Goal: Task Accomplishment & Management: Use online tool/utility

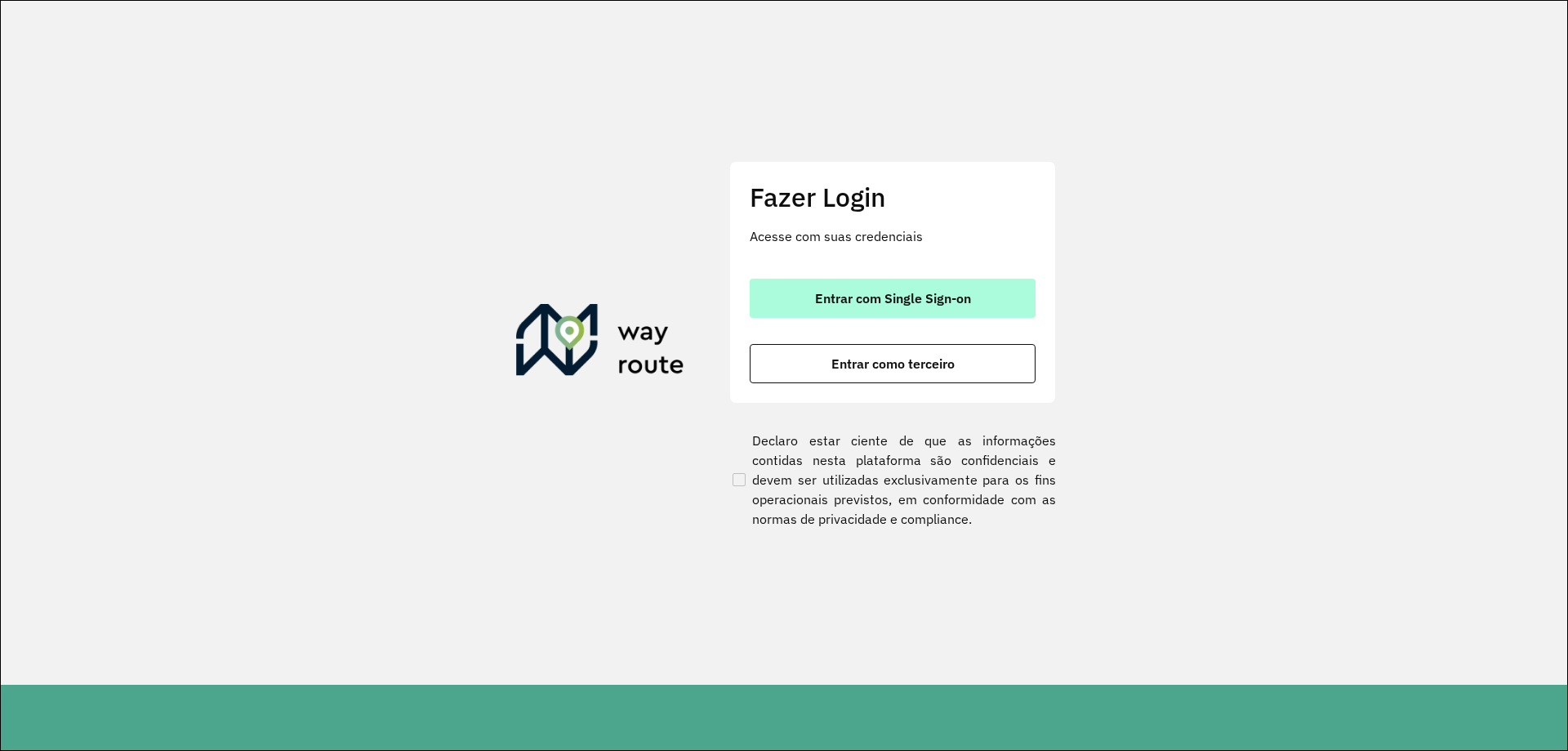
click at [873, 290] on button "Entrar com Single Sign-on" at bounding box center [893, 298] width 286 height 39
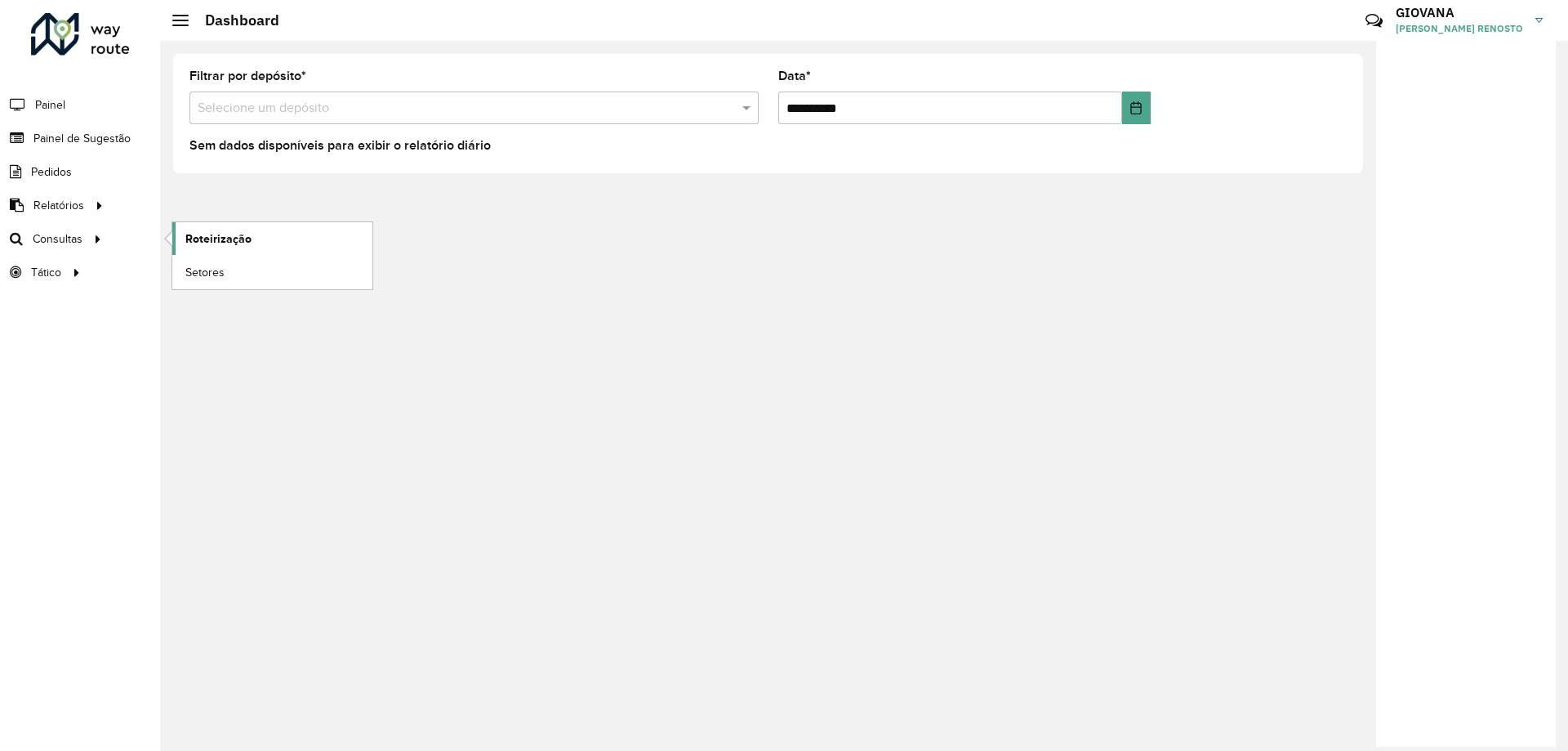
click at [198, 235] on span "Roteirização" at bounding box center [218, 239] width 66 height 17
click at [282, 242] on link "Roteirização" at bounding box center [272, 239] width 200 height 33
click at [196, 271] on span "Setores" at bounding box center [205, 272] width 40 height 17
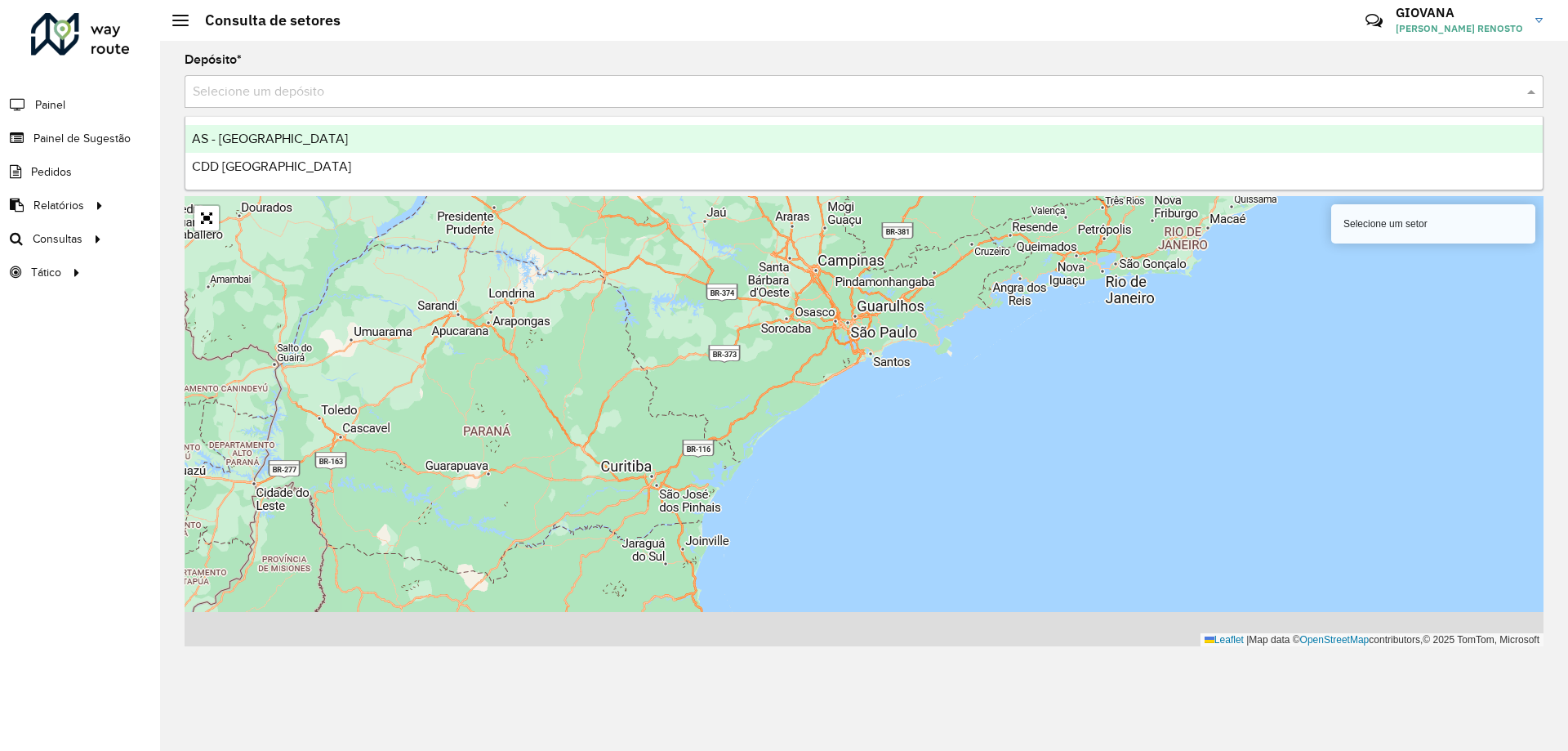
click at [313, 100] on input "text" at bounding box center [847, 92] width 1309 height 20
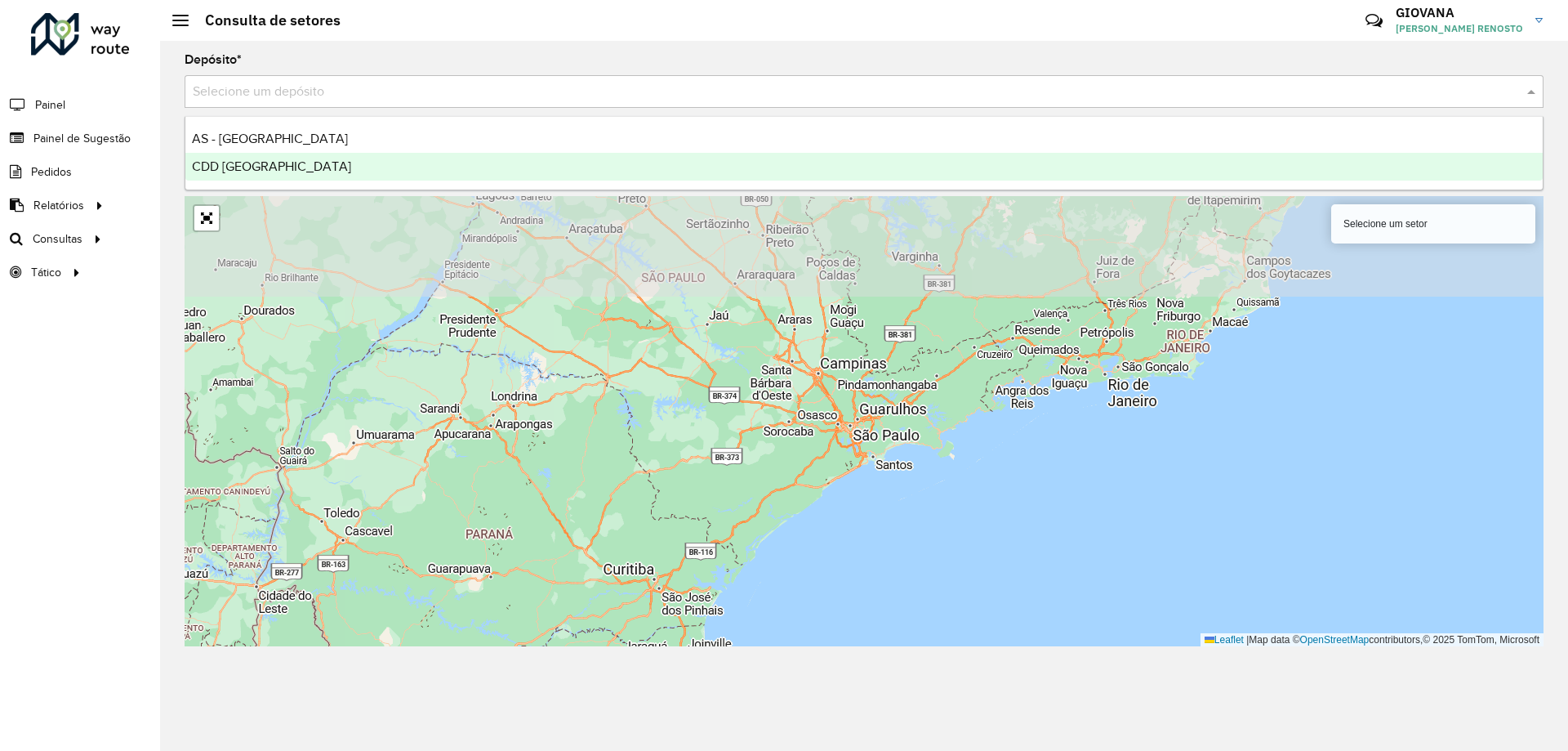
click at [249, 179] on div "CDD Florianópolis" at bounding box center [864, 166] width 1357 height 28
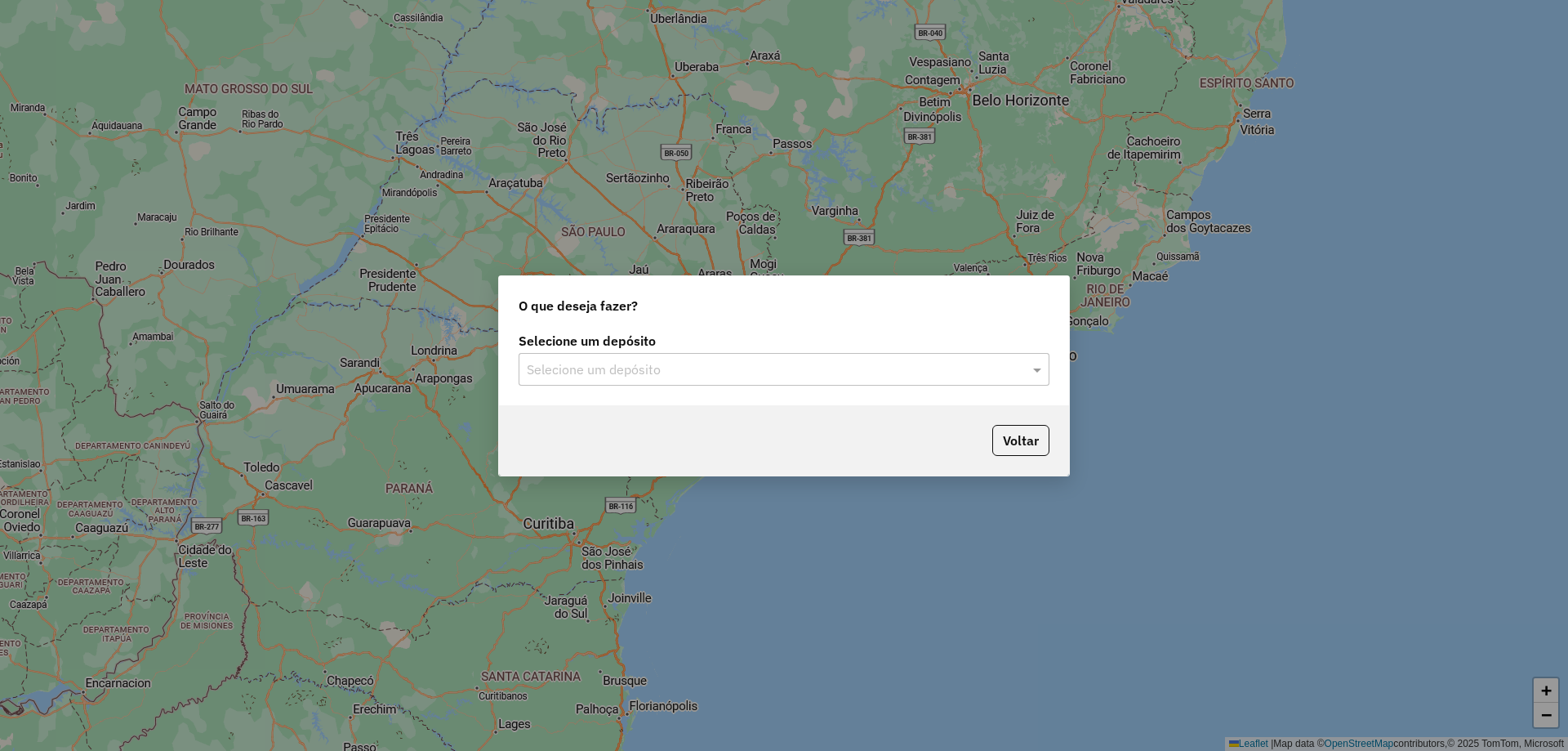
drag, startPoint x: 821, startPoint y: 415, endPoint x: 845, endPoint y: 373, distance: 48.4
click at [824, 404] on div "O que deseja fazer? Selecione um depósito Selecione um depósito Voltar" at bounding box center [784, 376] width 571 height 201
click at [848, 363] on input "text" at bounding box center [767, 370] width 482 height 20
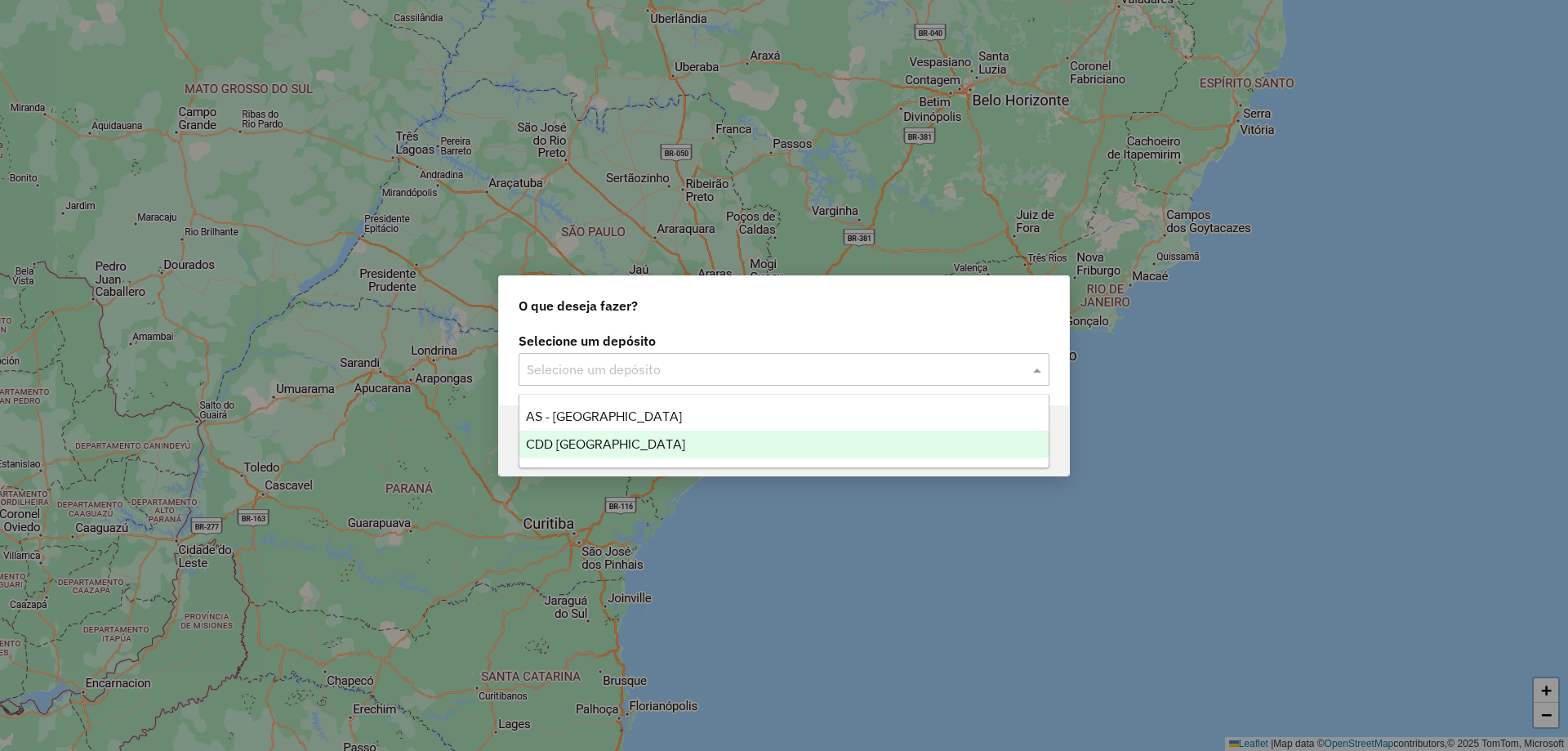
click at [724, 449] on div "CDD Florianópolis" at bounding box center [783, 444] width 529 height 28
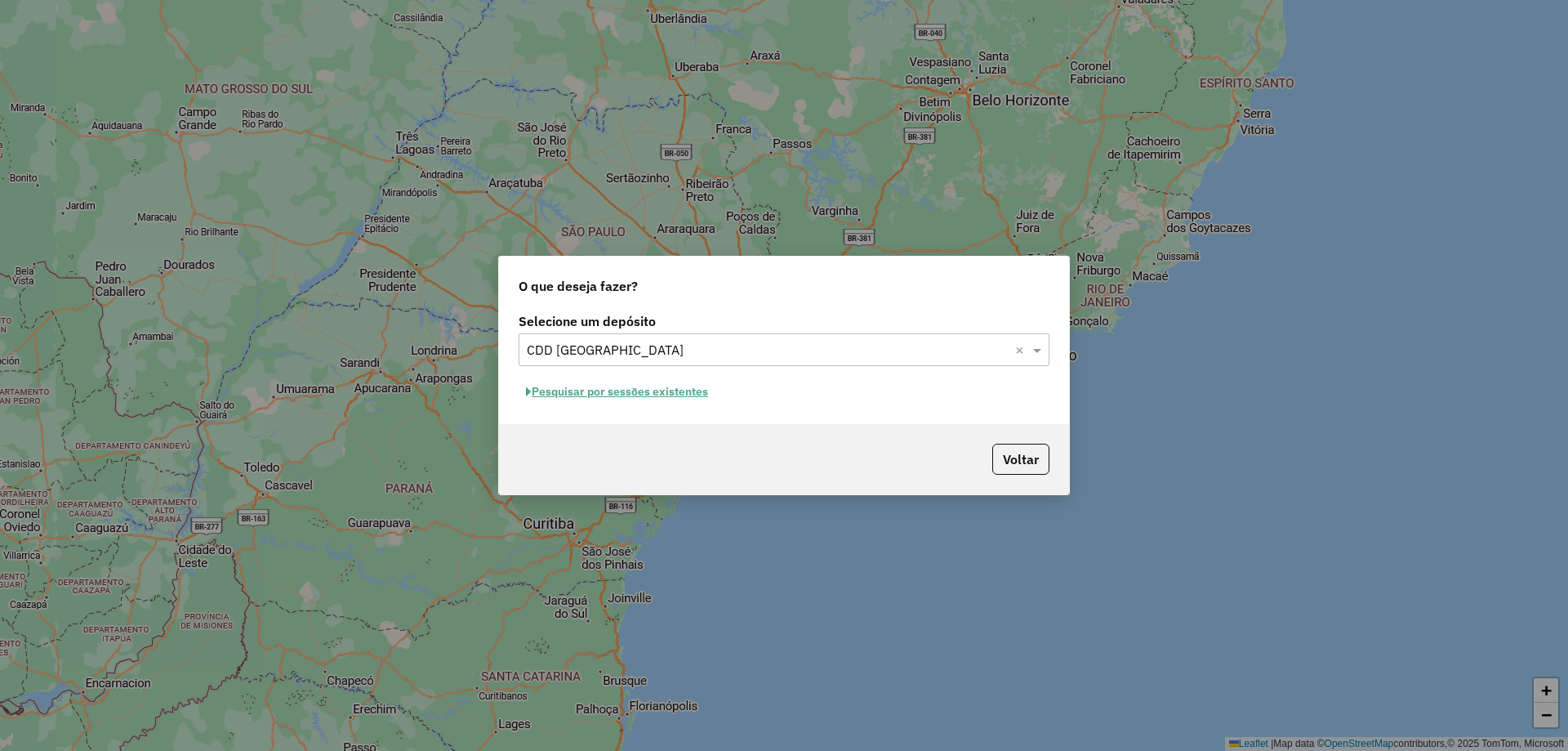
click at [668, 389] on button "Pesquisar por sessões existentes" at bounding box center [617, 392] width 197 height 25
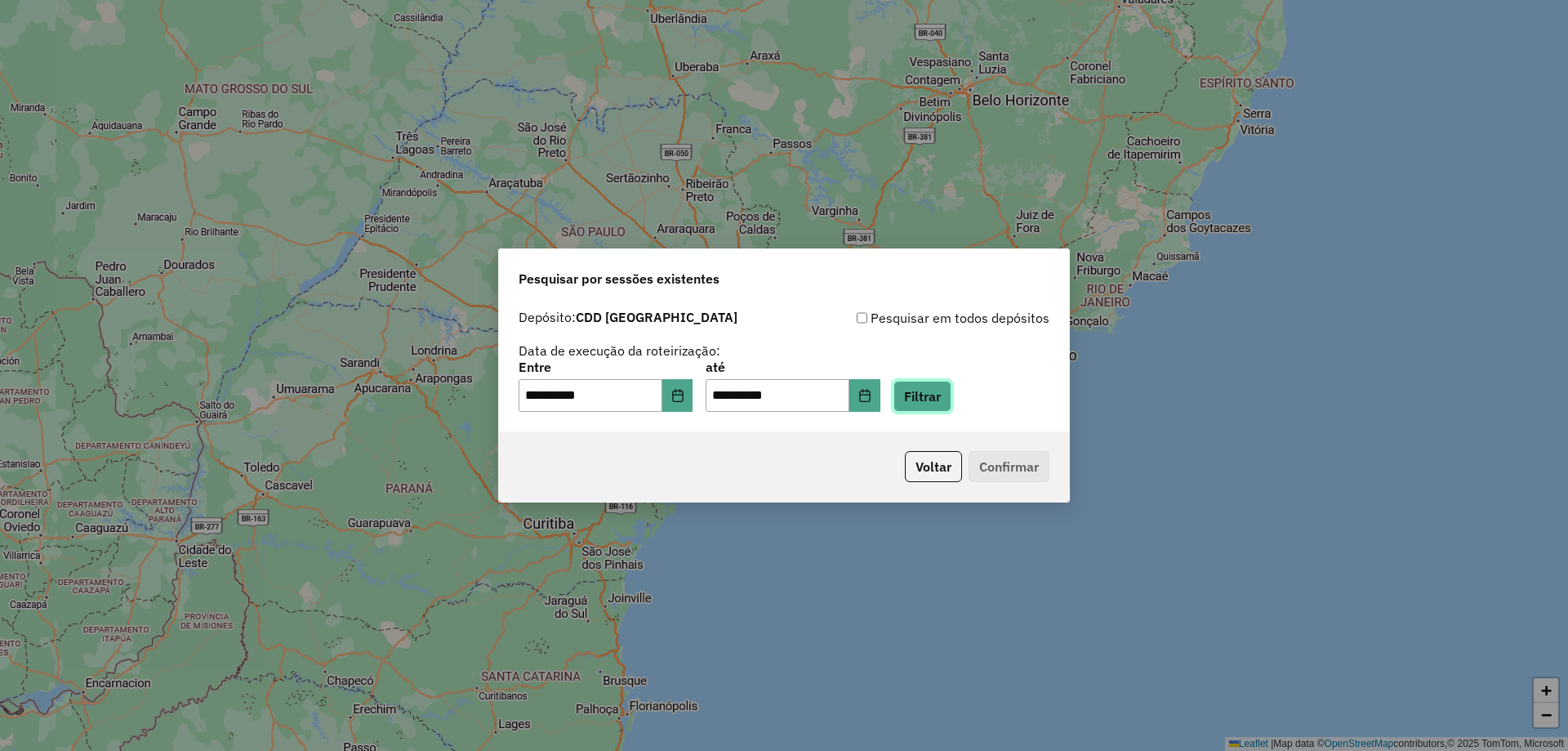
click at [930, 391] on button "Filtrar" at bounding box center [922, 396] width 58 height 31
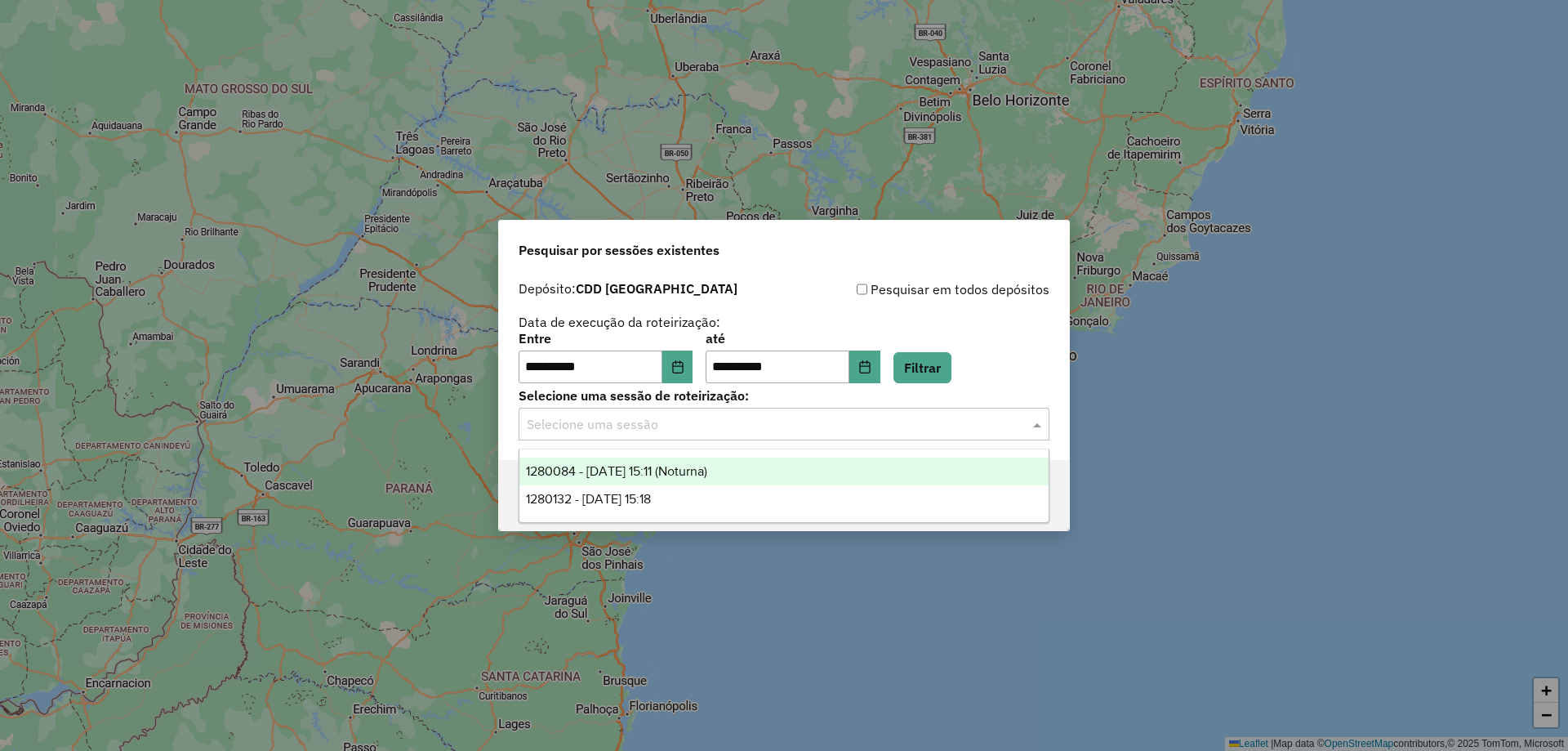
click at [873, 433] on div "Selecione uma sessão" at bounding box center [783, 424] width 531 height 33
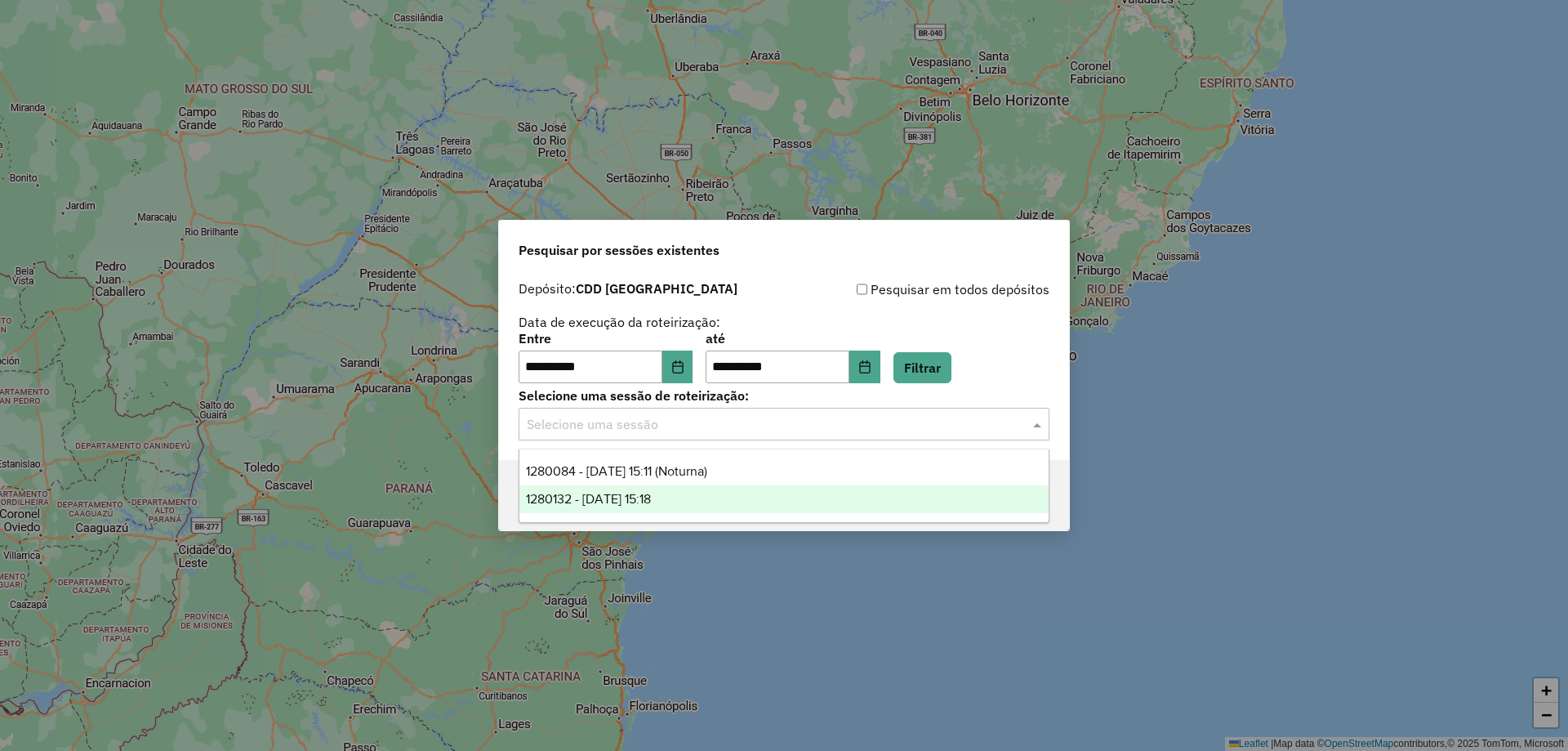
click at [828, 506] on div "1280132 - 22/09/2025 15:18" at bounding box center [783, 499] width 529 height 28
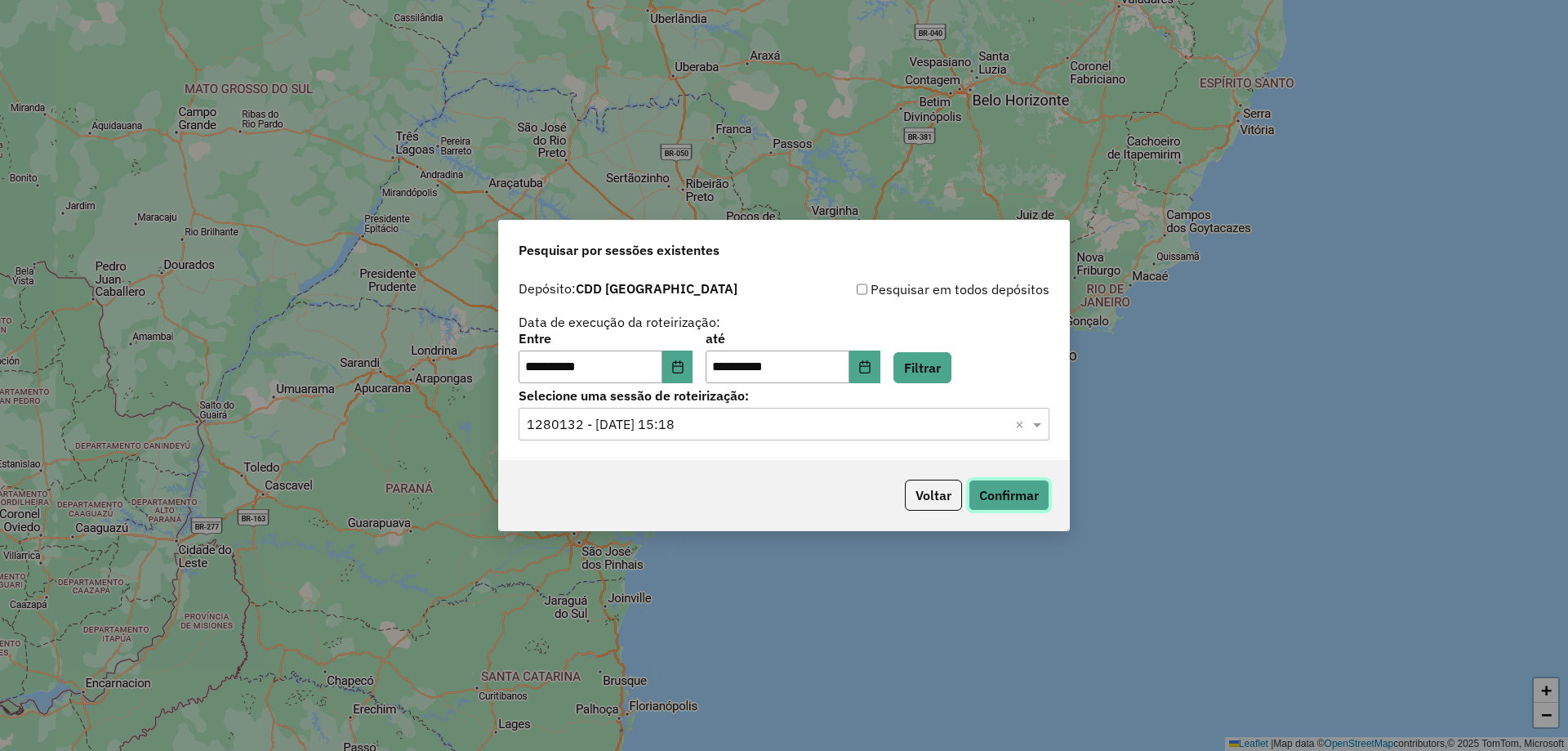
click at [973, 488] on button "Confirmar" at bounding box center [1008, 495] width 80 height 31
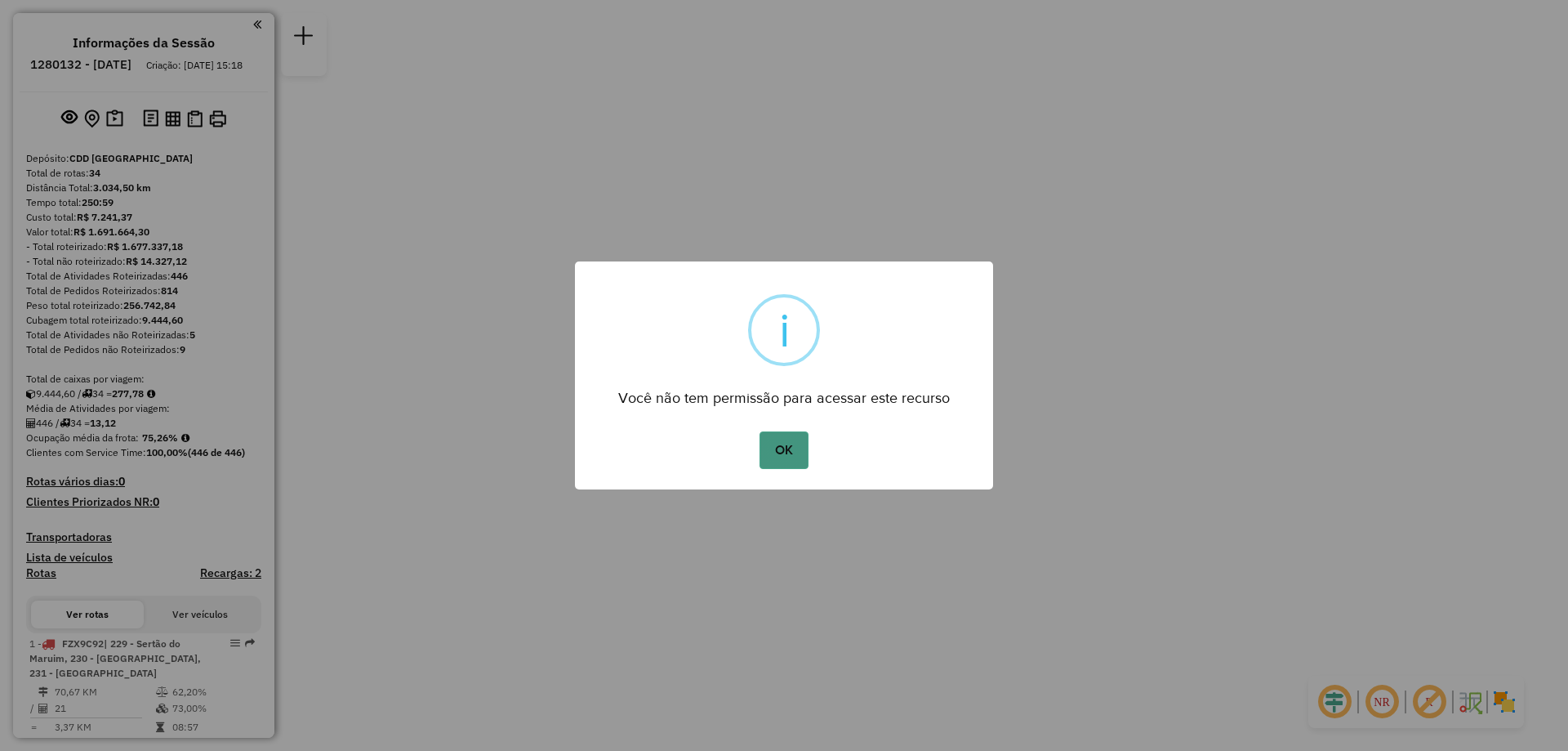
click at [803, 443] on button "OK" at bounding box center [783, 451] width 48 height 38
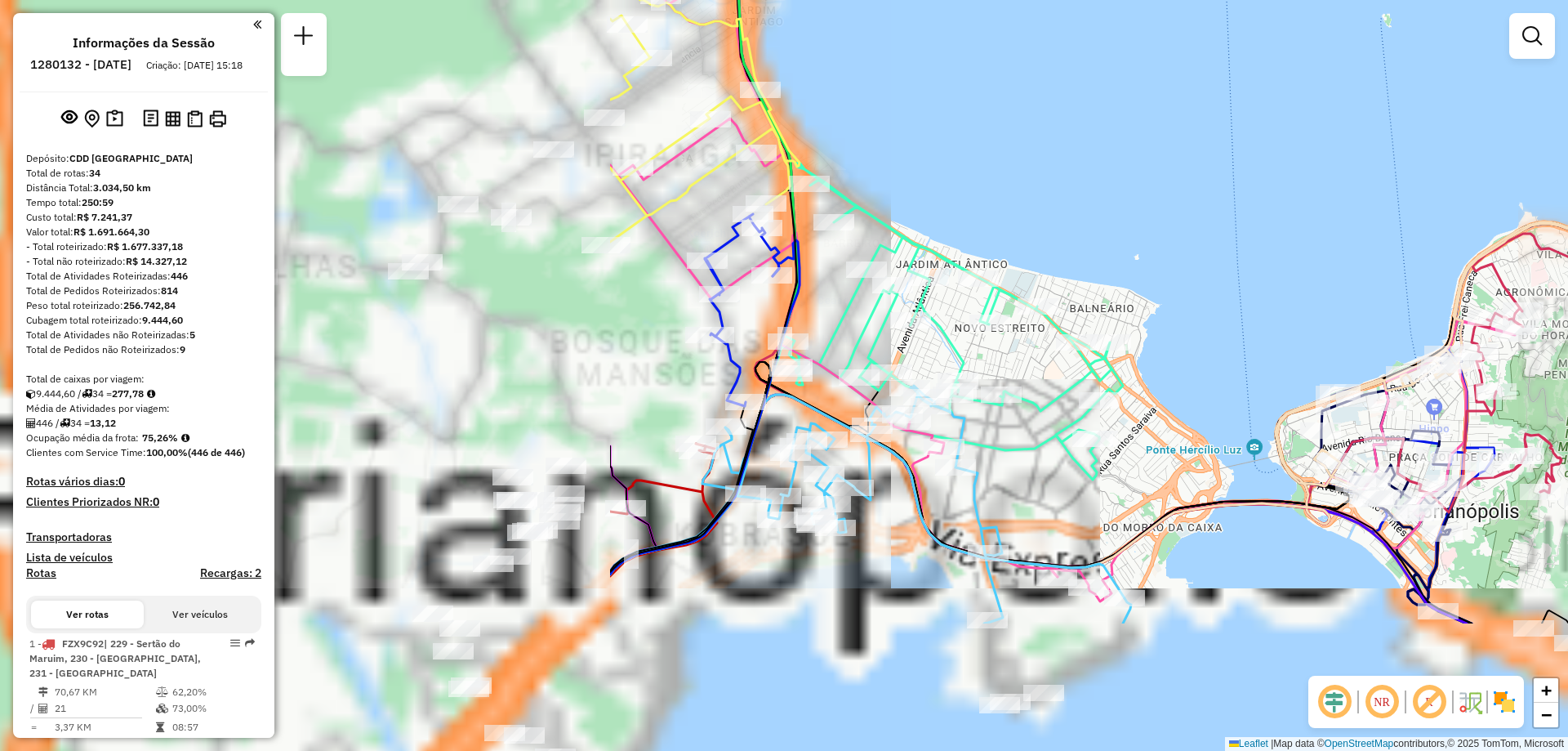
drag, startPoint x: 660, startPoint y: 515, endPoint x: 1567, endPoint y: 298, distance: 932.6
click at [1567, 298] on div "Janela de atendimento Grade de atendimento Capacidade Transportadoras Veículos …" at bounding box center [784, 376] width 1568 height 751
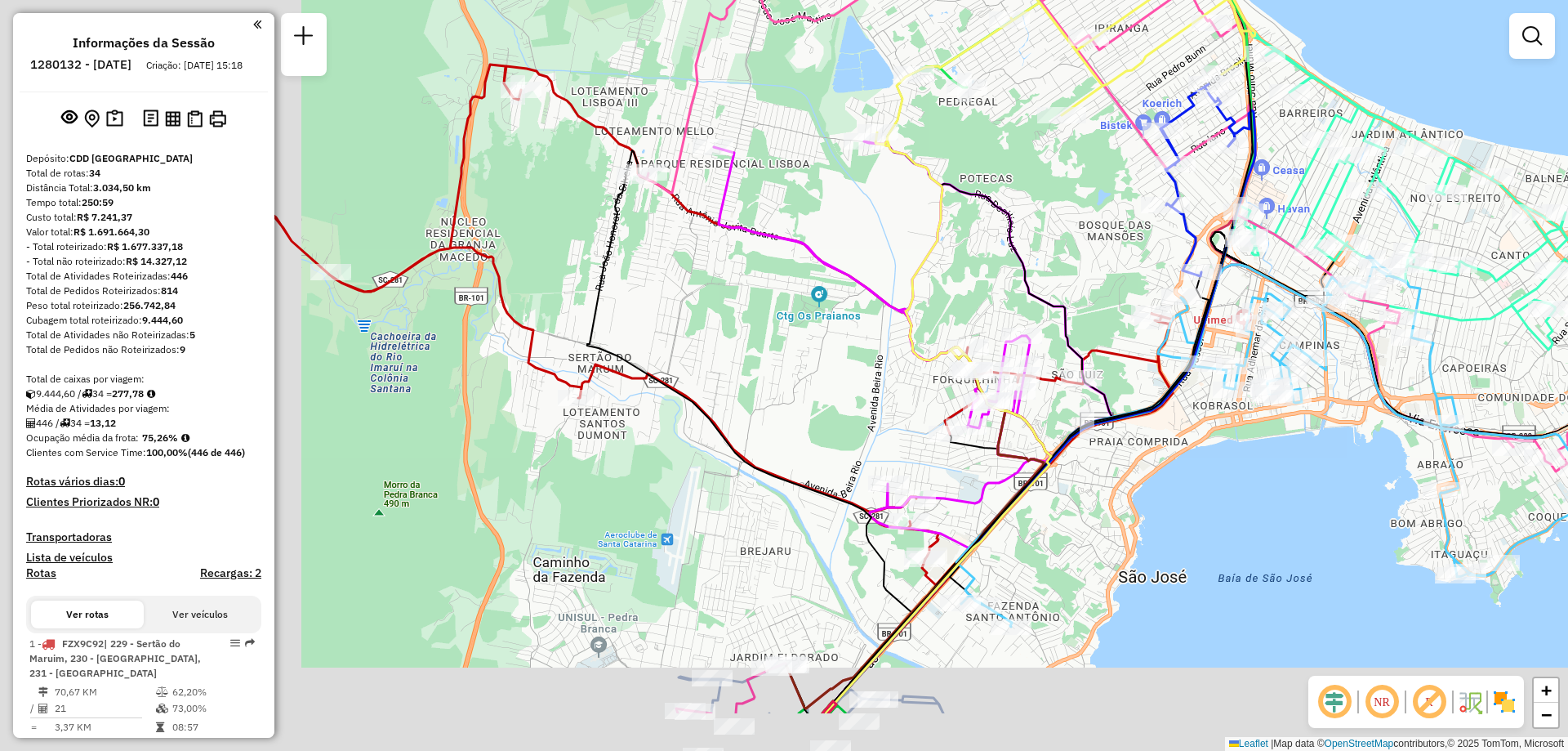
drag, startPoint x: 985, startPoint y: 587, endPoint x: 1298, endPoint y: 475, distance: 332.4
click at [1298, 475] on div "Janela de atendimento Grade de atendimento Capacidade Transportadoras Veículos …" at bounding box center [784, 376] width 1568 height 751
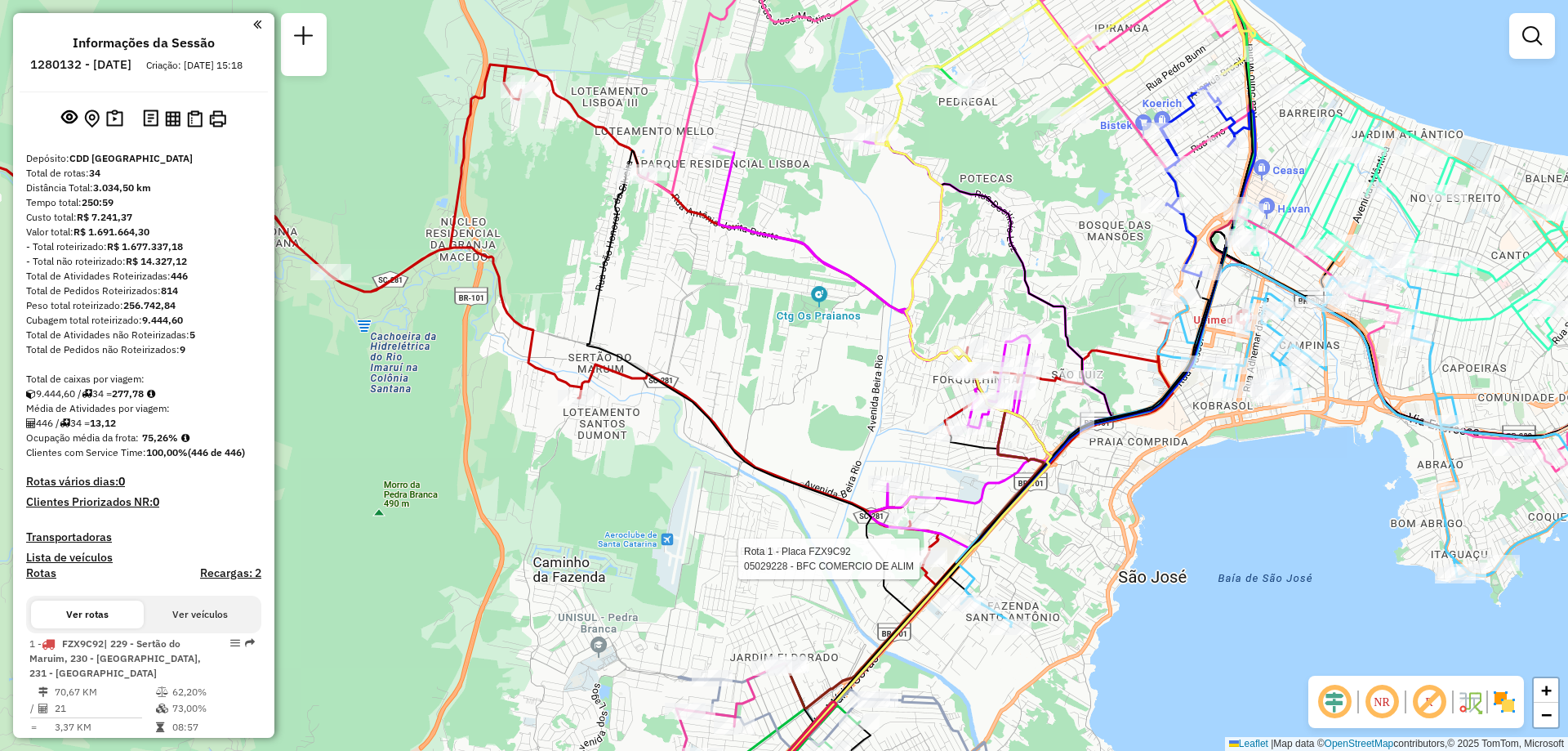
select select "**********"
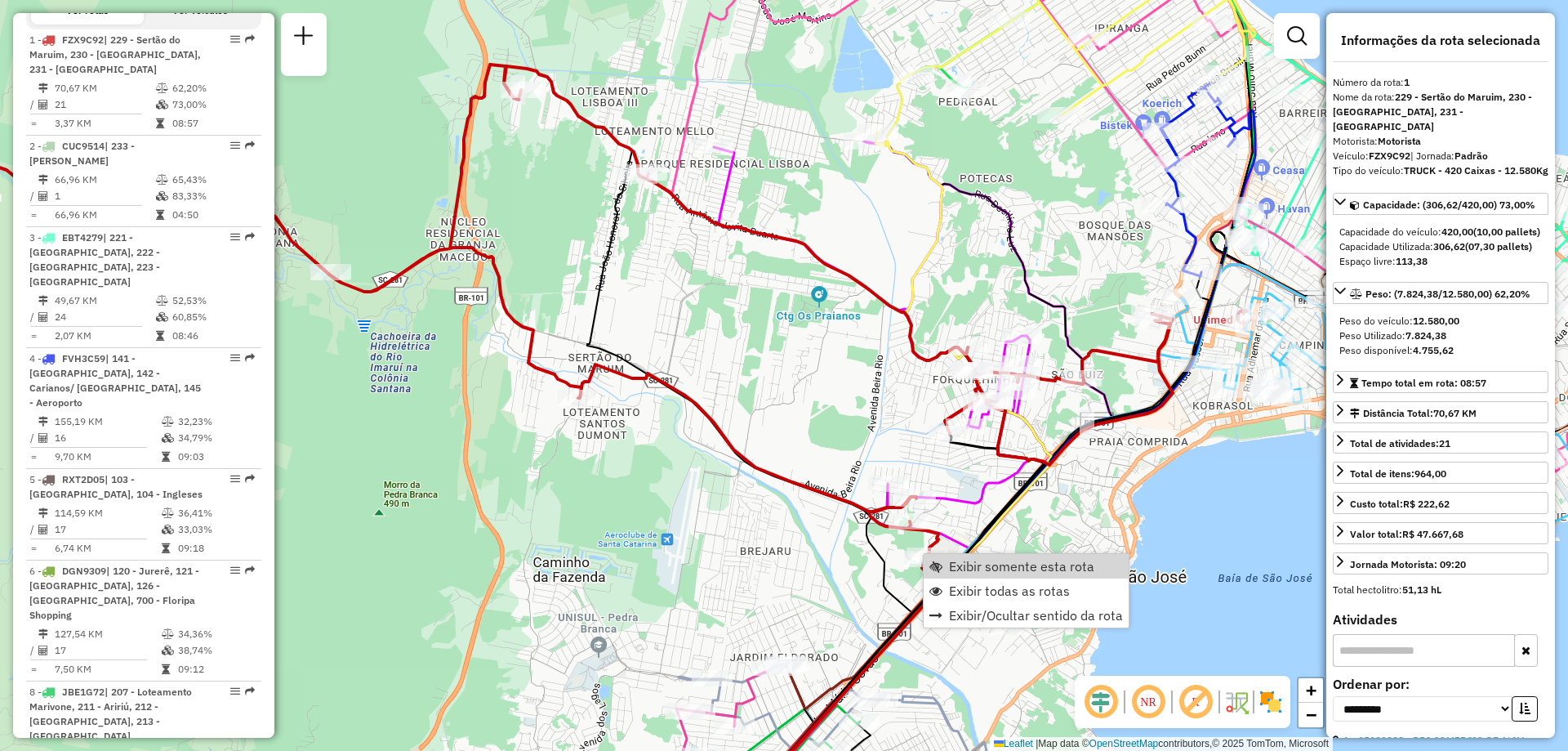
scroll to position [635, 0]
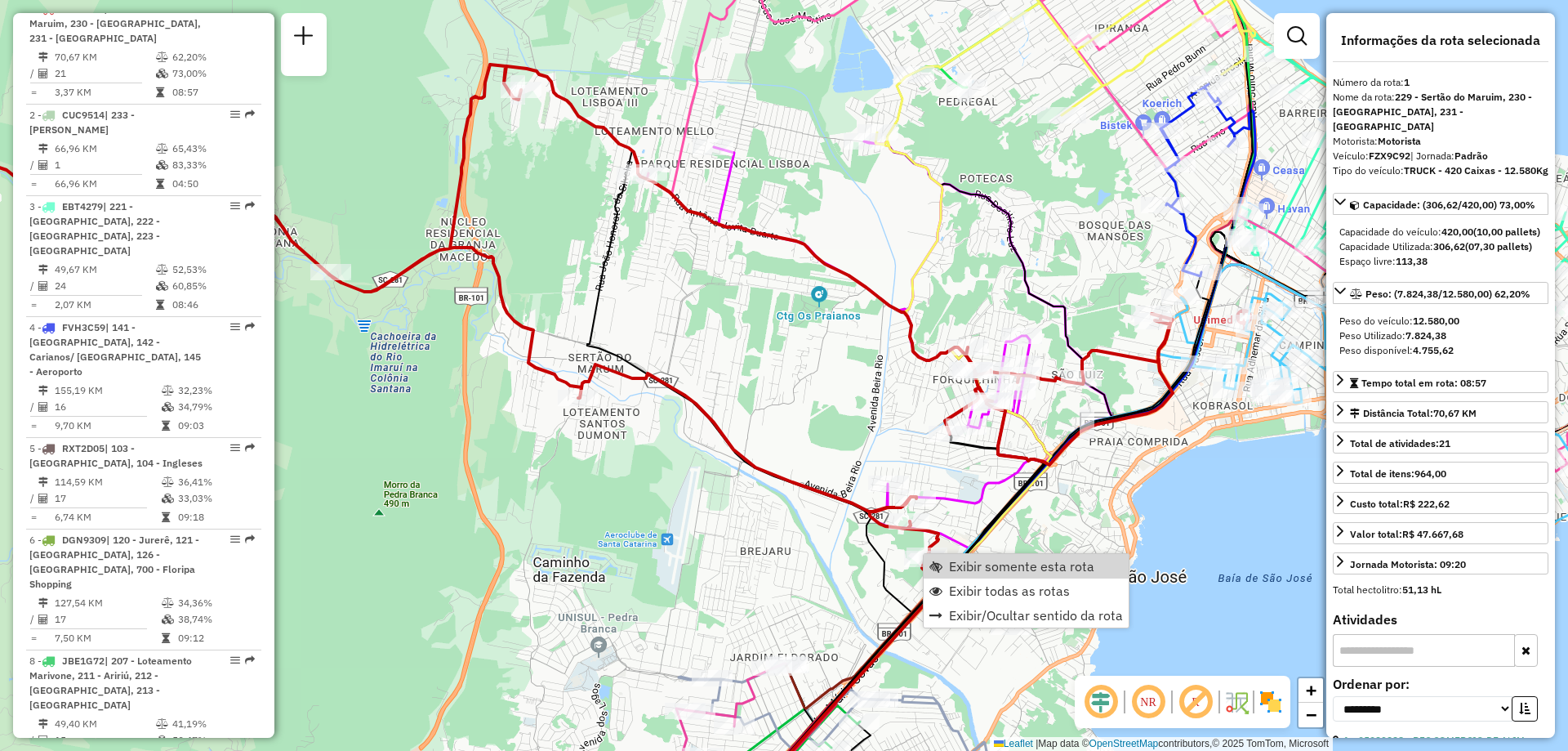
click at [997, 557] on link "Exibir somente esta rota" at bounding box center [1025, 566] width 205 height 24
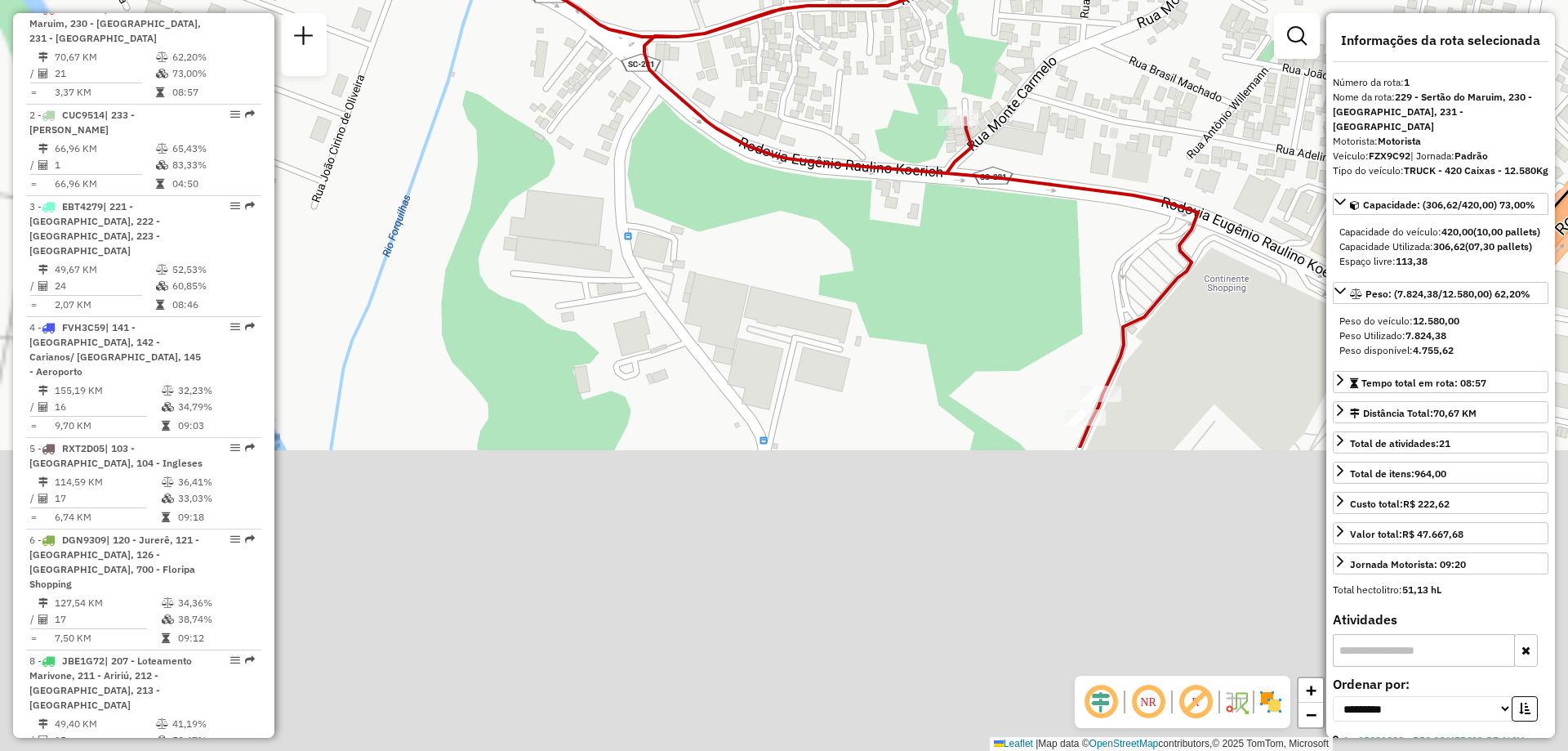
drag, startPoint x: 1044, startPoint y: 607, endPoint x: 1280, endPoint y: 231, distance: 443.9
click at [1280, 231] on div "Janela de atendimento Grade de atendimento Capacidade Transportadoras Veículos …" at bounding box center [784, 376] width 1568 height 751
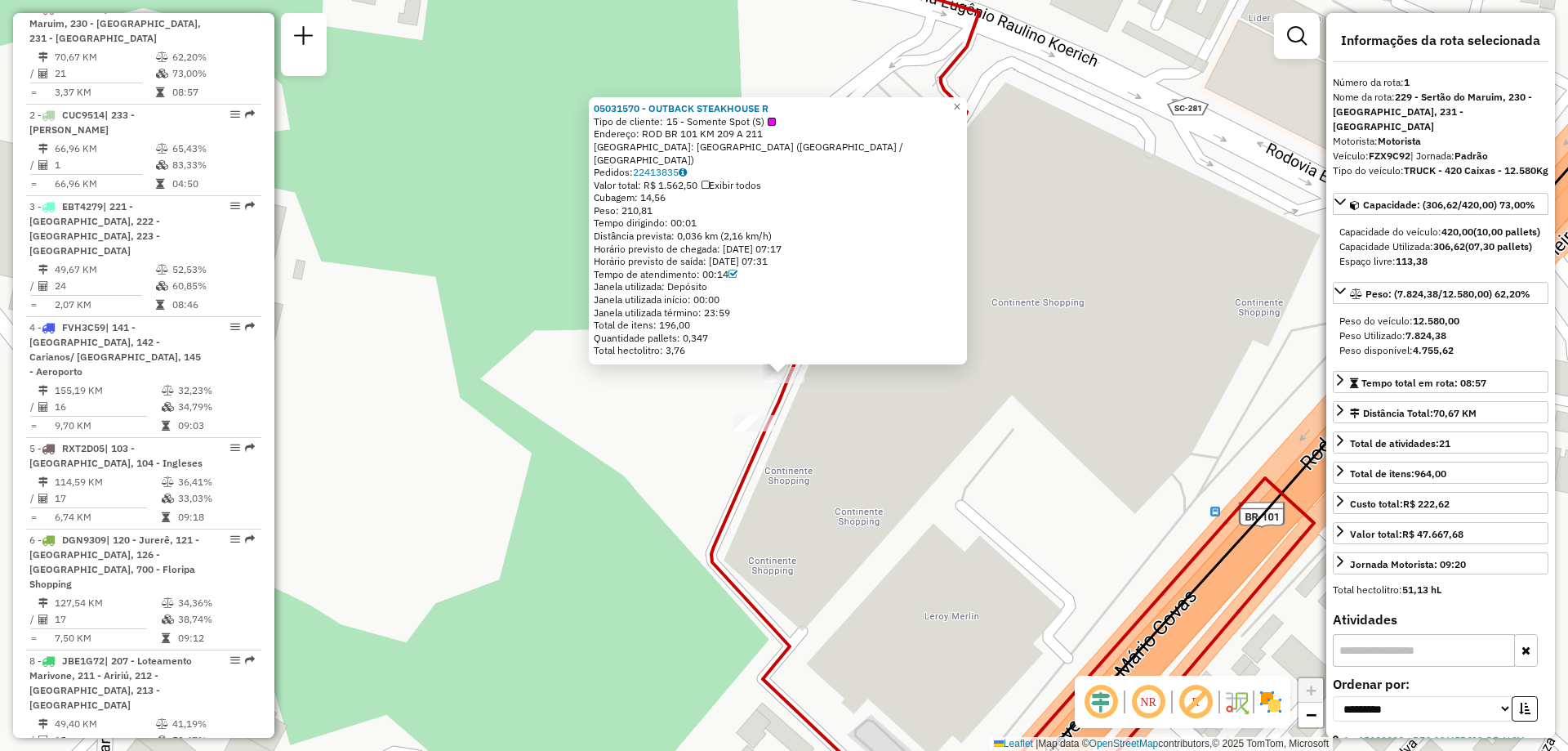
click at [801, 433] on div "05031570 - OUTBACK STEAKHOUSE R Tipo de cliente: 15 - Somente Spot (S) Endereço…" at bounding box center [784, 376] width 1568 height 751
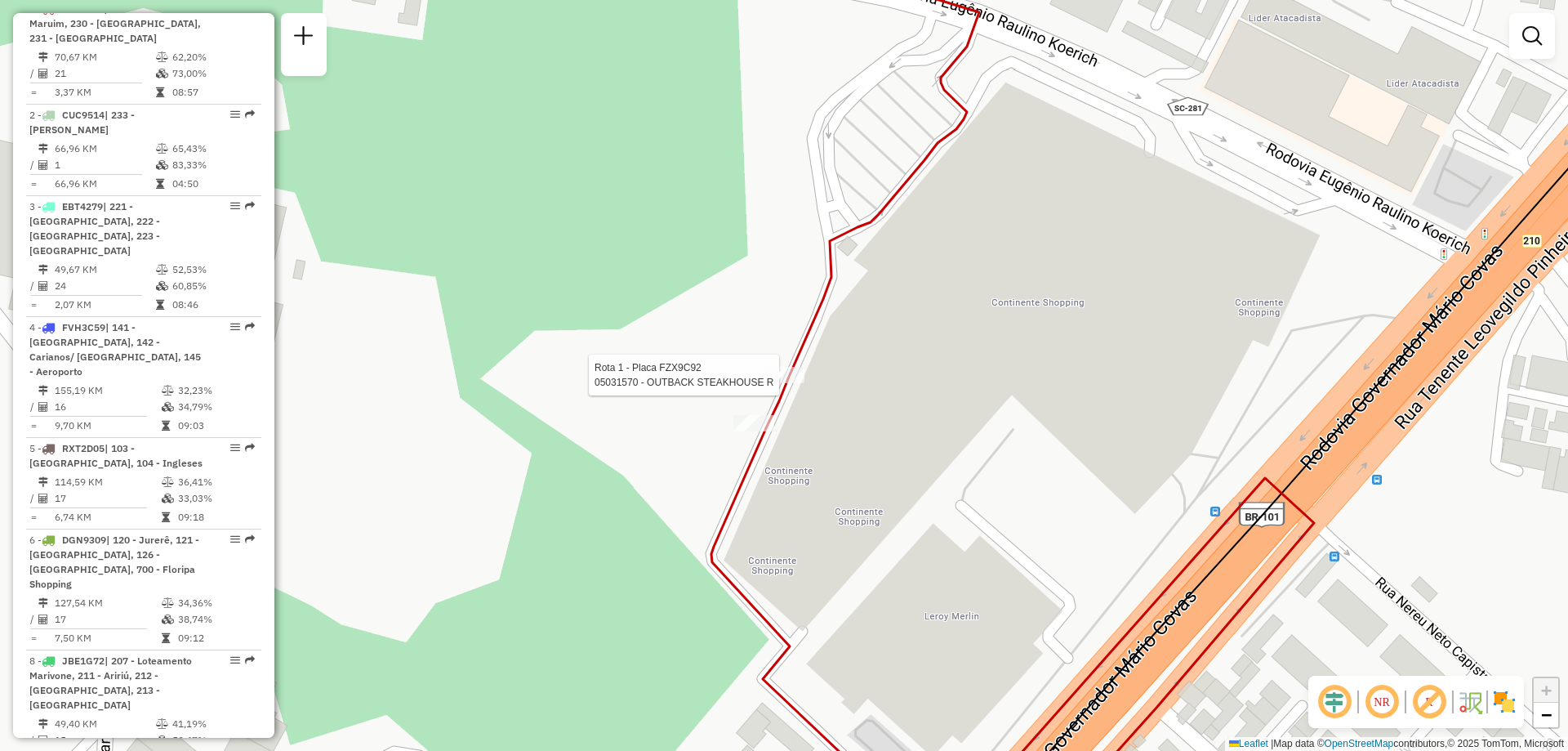
select select "**********"
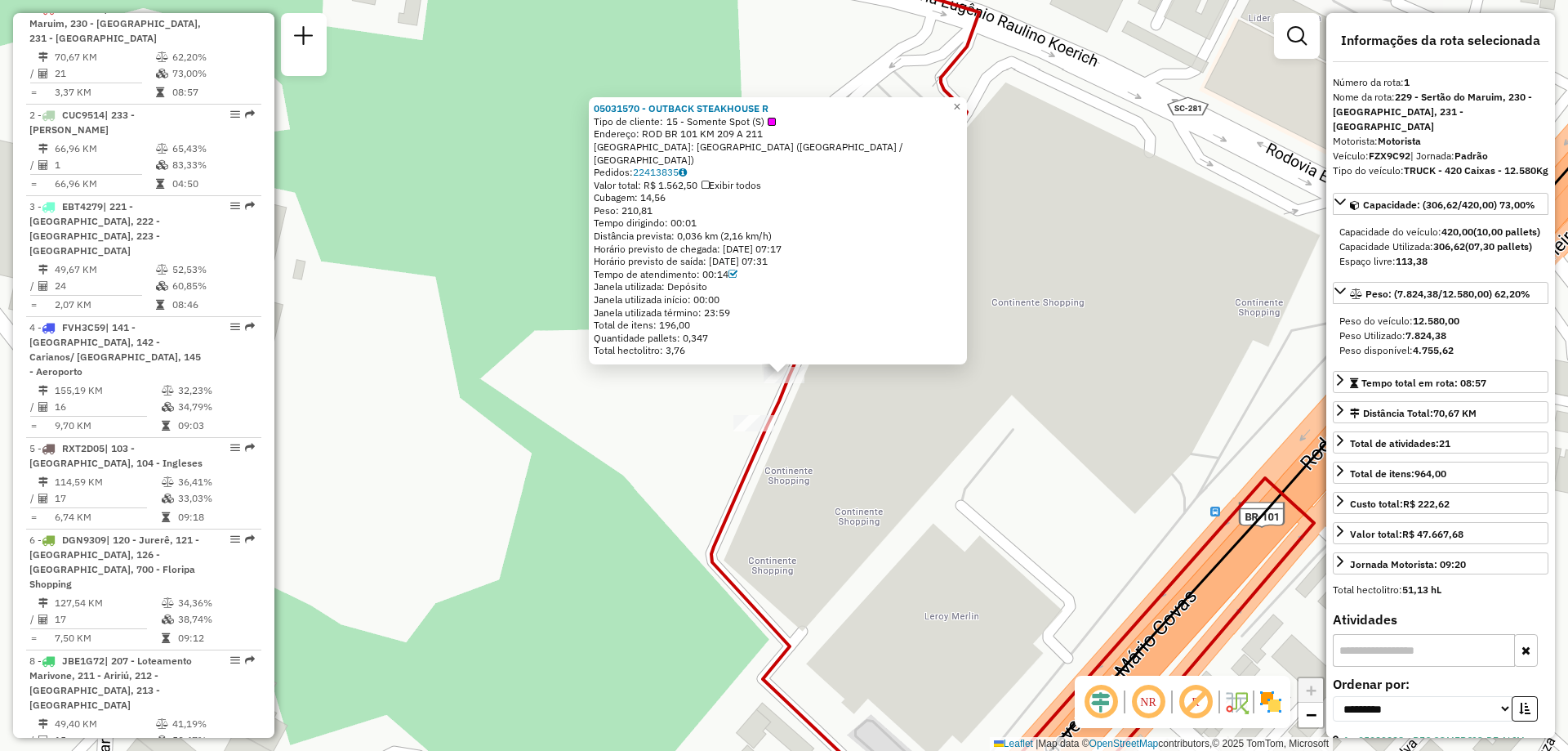
click at [865, 414] on div "05031570 - OUTBACK STEAKHOUSE R Tipo de cliente: 15 - Somente Spot (S) Endereço…" at bounding box center [784, 376] width 1568 height 751
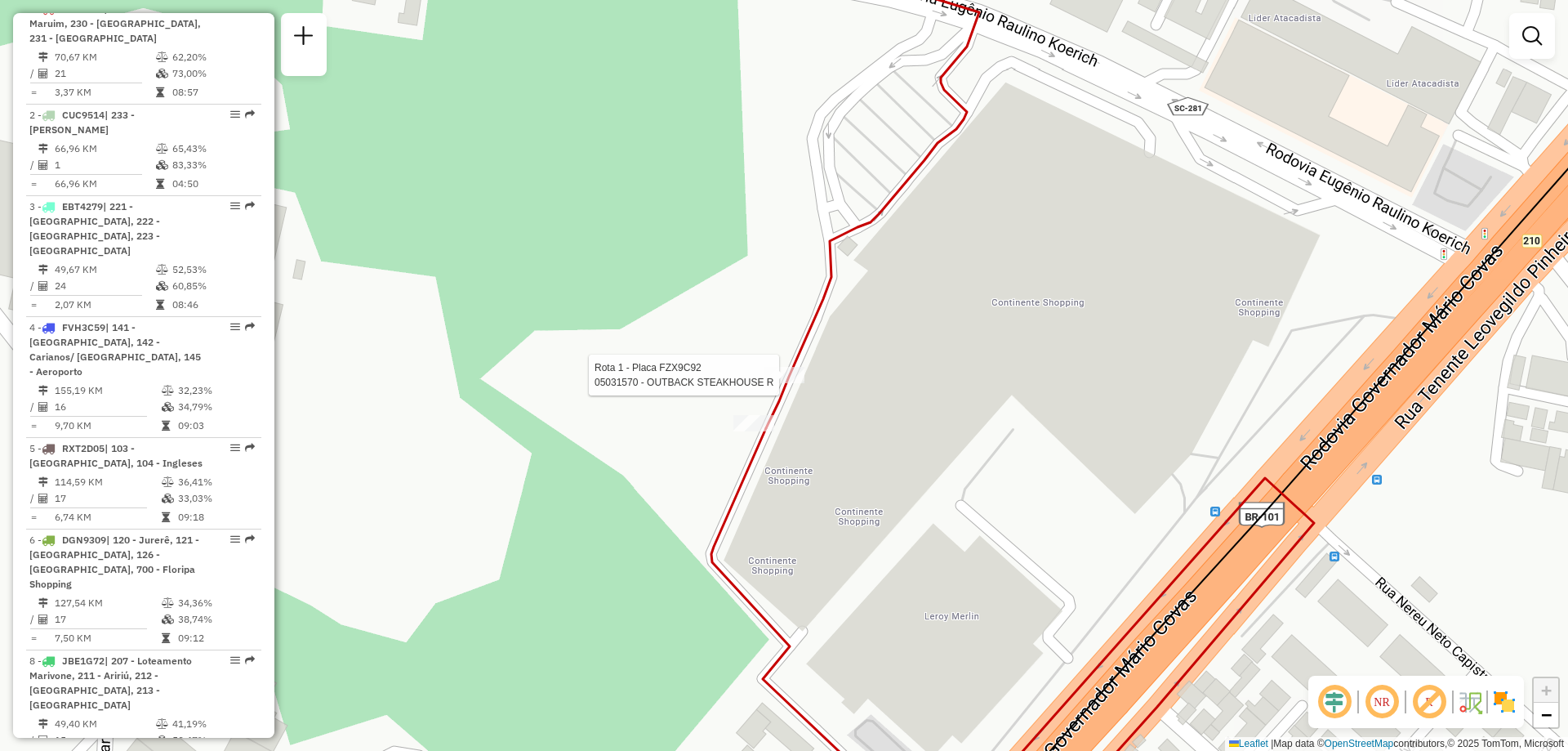
select select "**********"
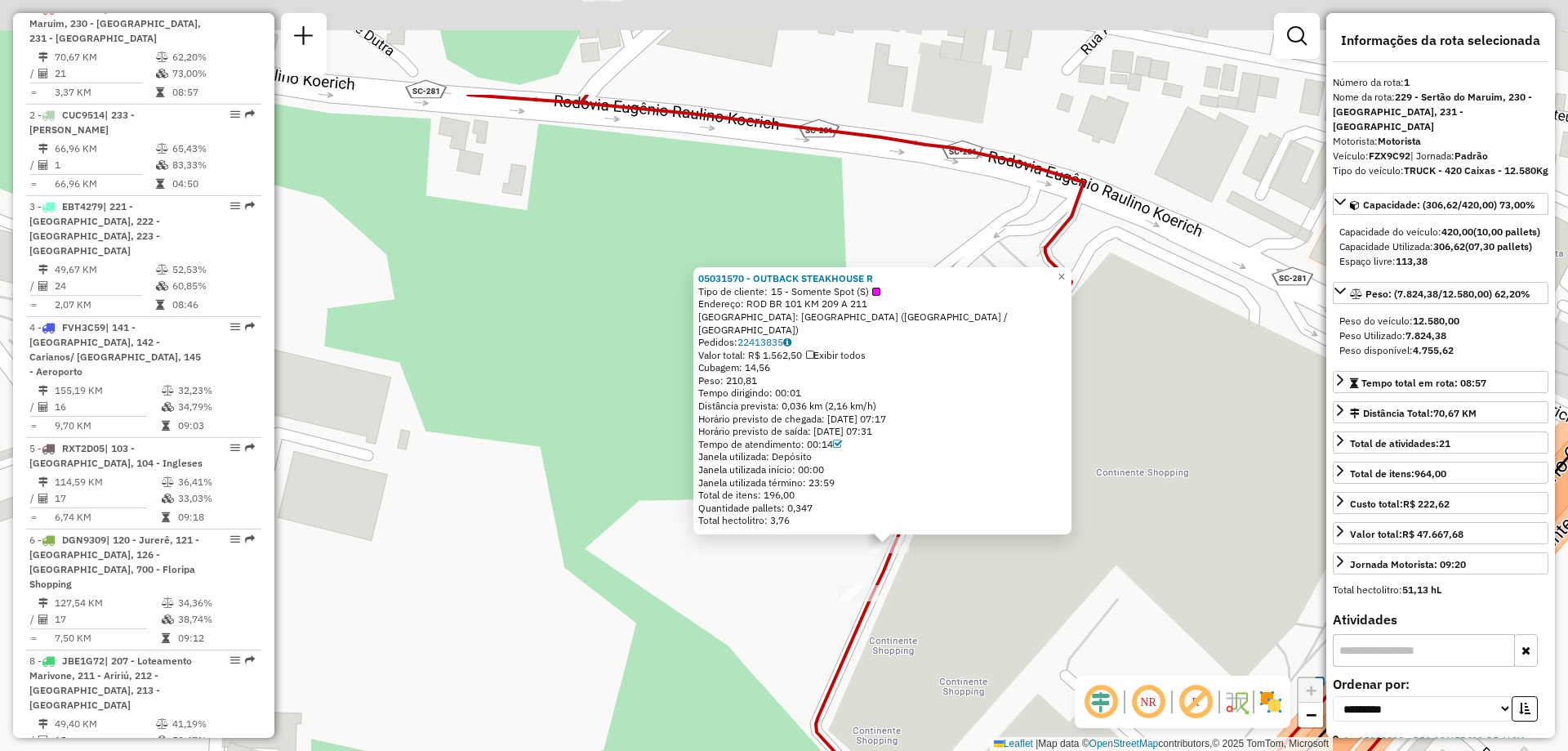
drag, startPoint x: 949, startPoint y: 418, endPoint x: 1053, endPoint y: 588, distance: 199.3
click at [1053, 588] on div "05031570 - OUTBACK STEAKHOUSE R Tipo de cliente: 15 - Somente Spot (S) Endereço…" at bounding box center [784, 376] width 1568 height 751
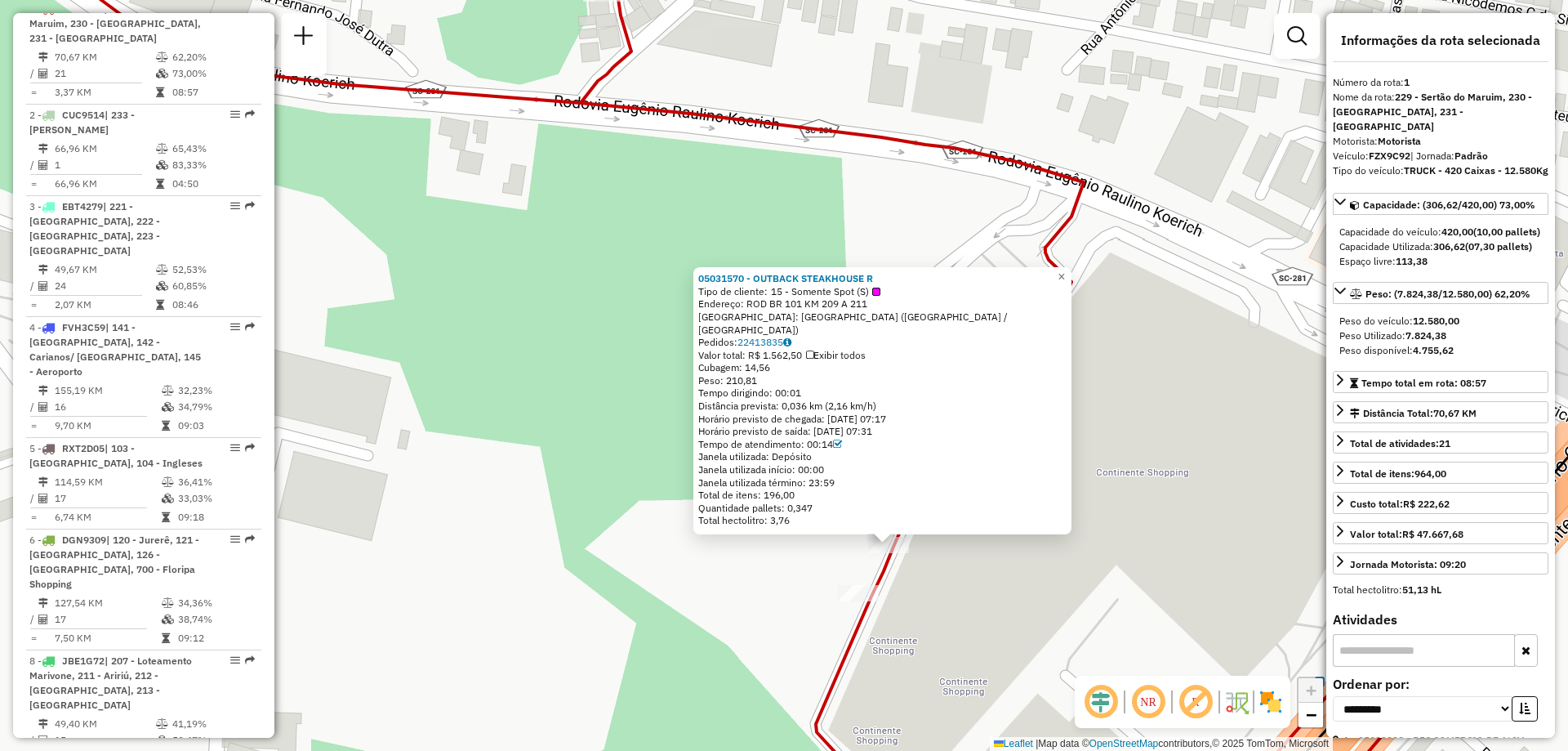
click at [1005, 575] on div "05031570 - OUTBACK STEAKHOUSE R Tipo de cliente: 15 - Somente Spot (S) Endereço…" at bounding box center [784, 376] width 1568 height 751
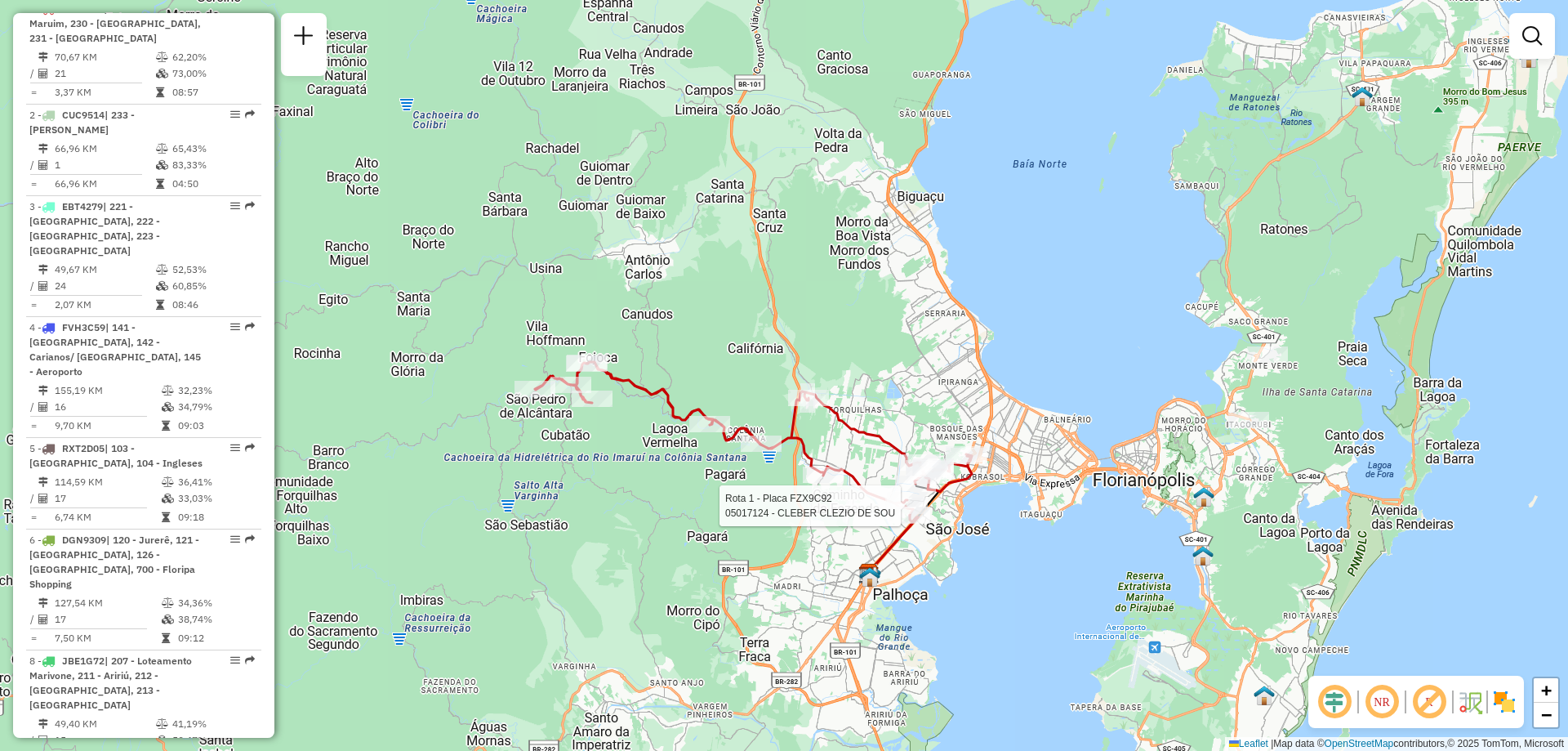
select select "**********"
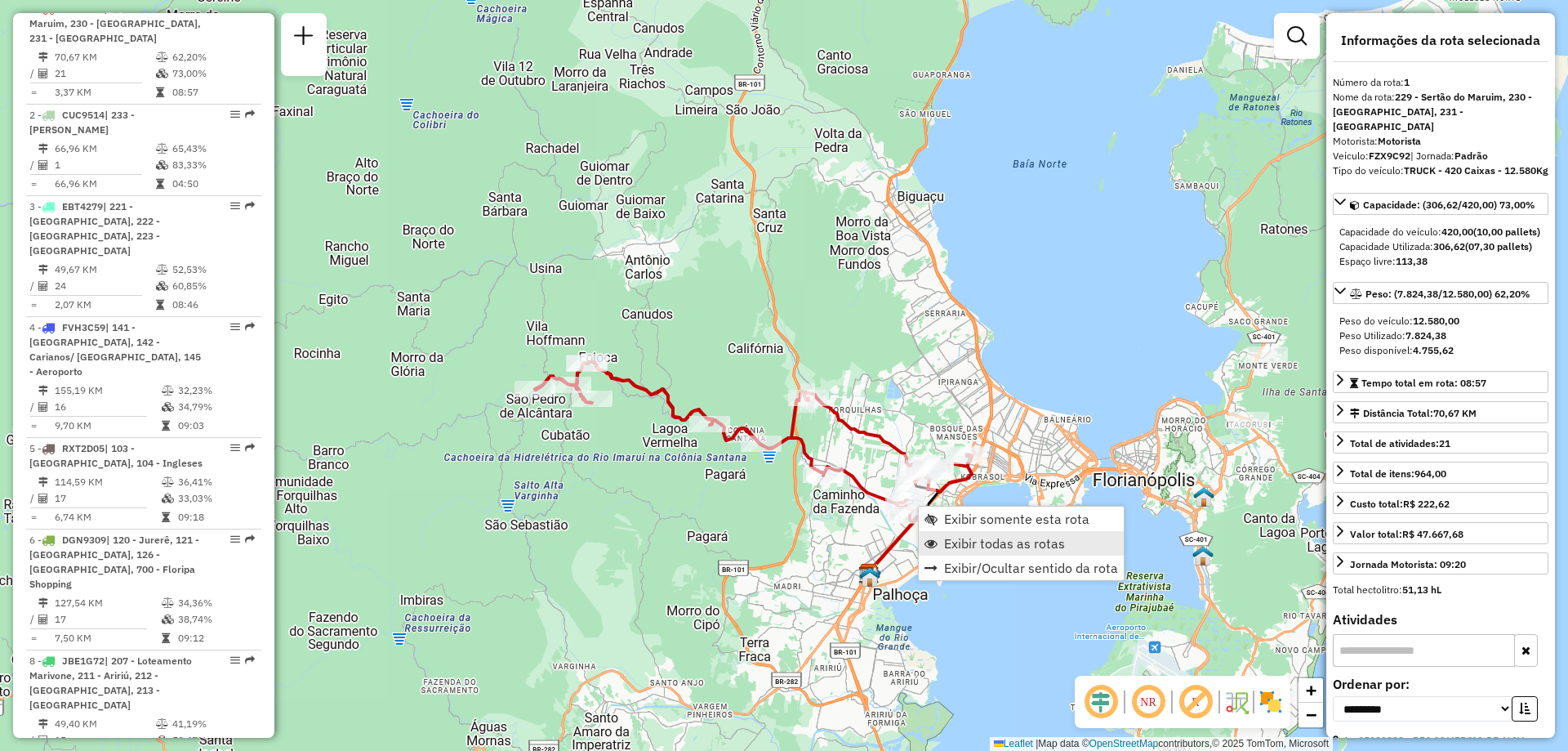
click at [974, 532] on link "Exibir todas as rotas" at bounding box center [1021, 543] width 205 height 24
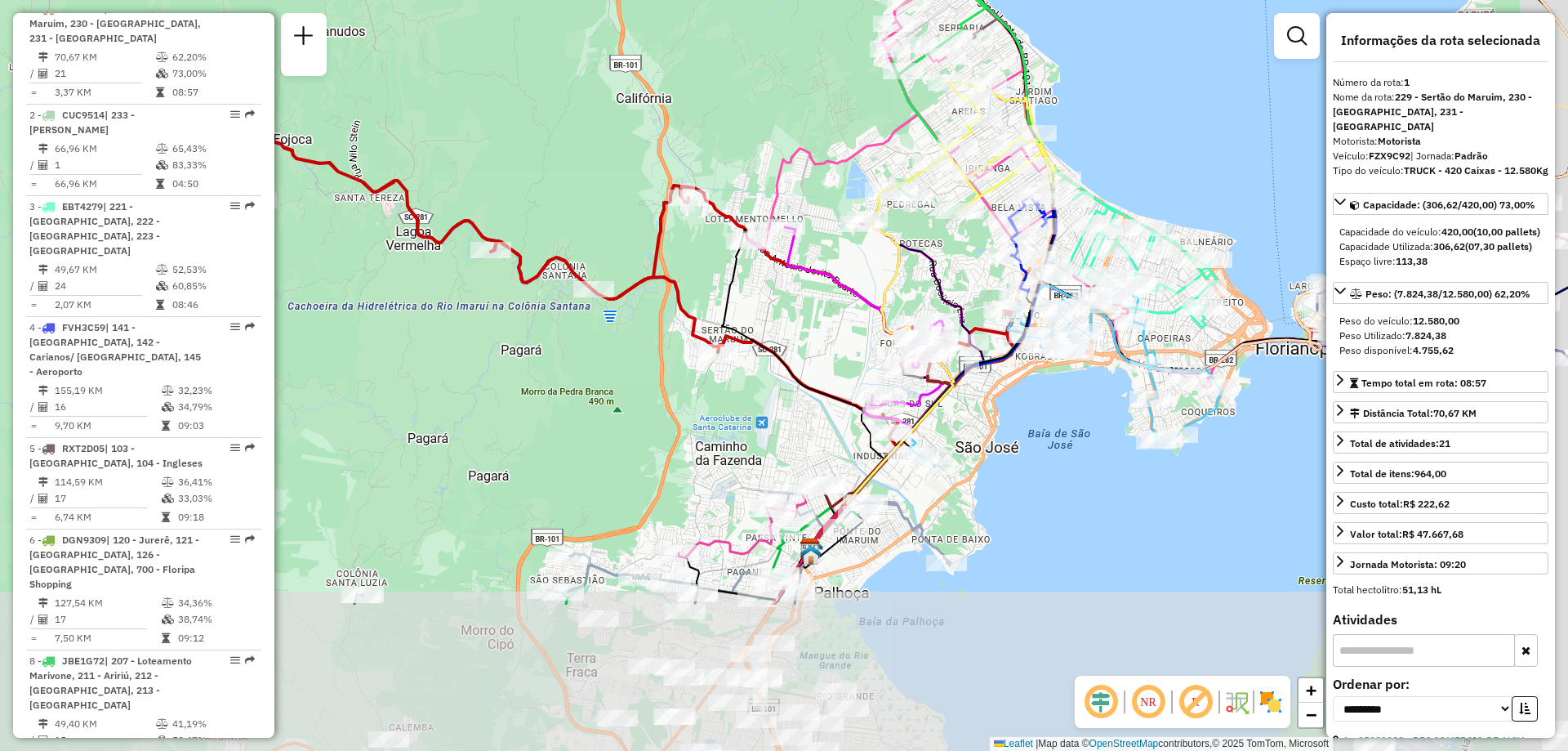
drag, startPoint x: 1102, startPoint y: 609, endPoint x: 956, endPoint y: 387, distance: 265.7
click at [954, 387] on icon at bounding box center [883, 437] width 141 height 222
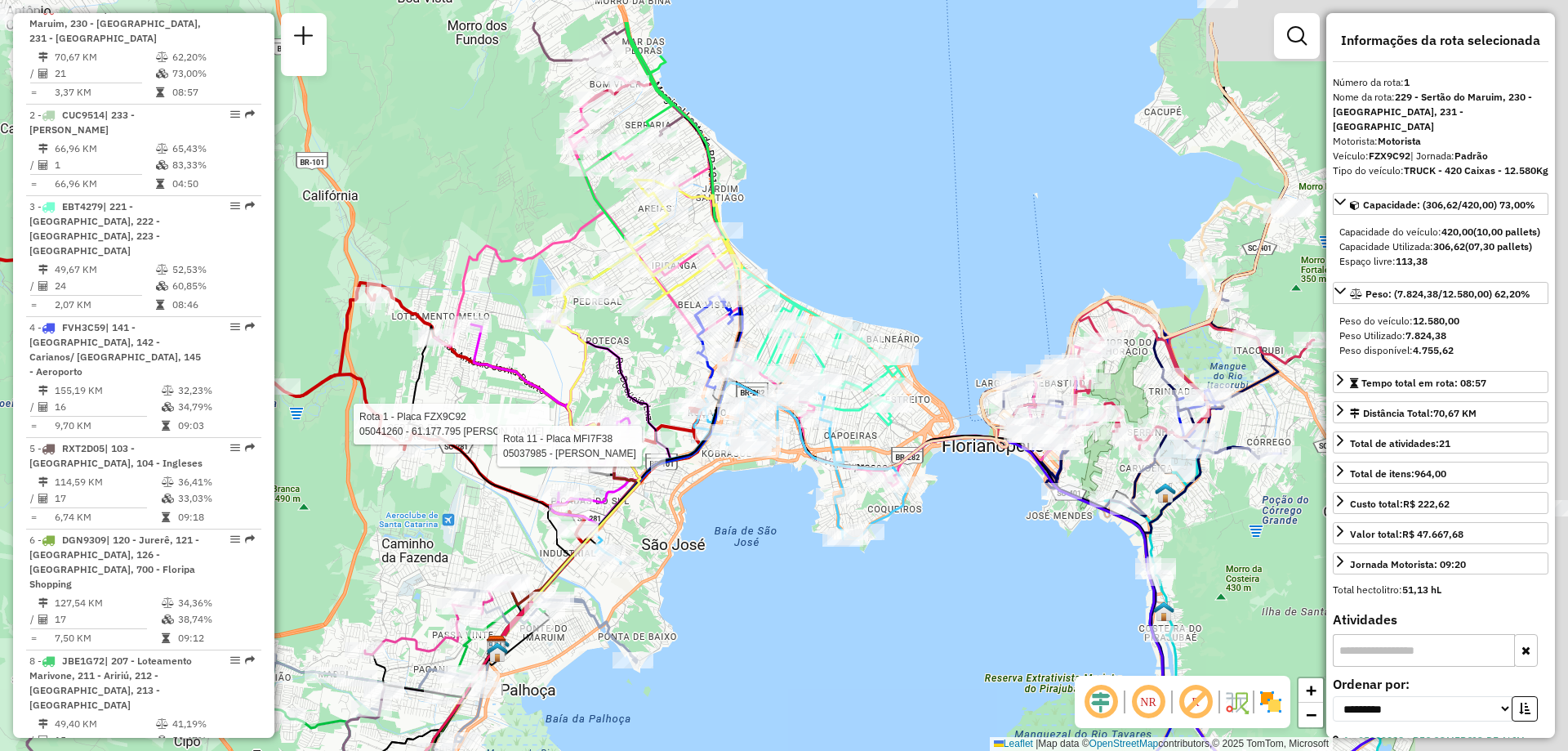
drag, startPoint x: 1224, startPoint y: 413, endPoint x: 910, endPoint y: 505, distance: 327.2
click at [908, 505] on icon at bounding box center [751, 471] width 316 height 185
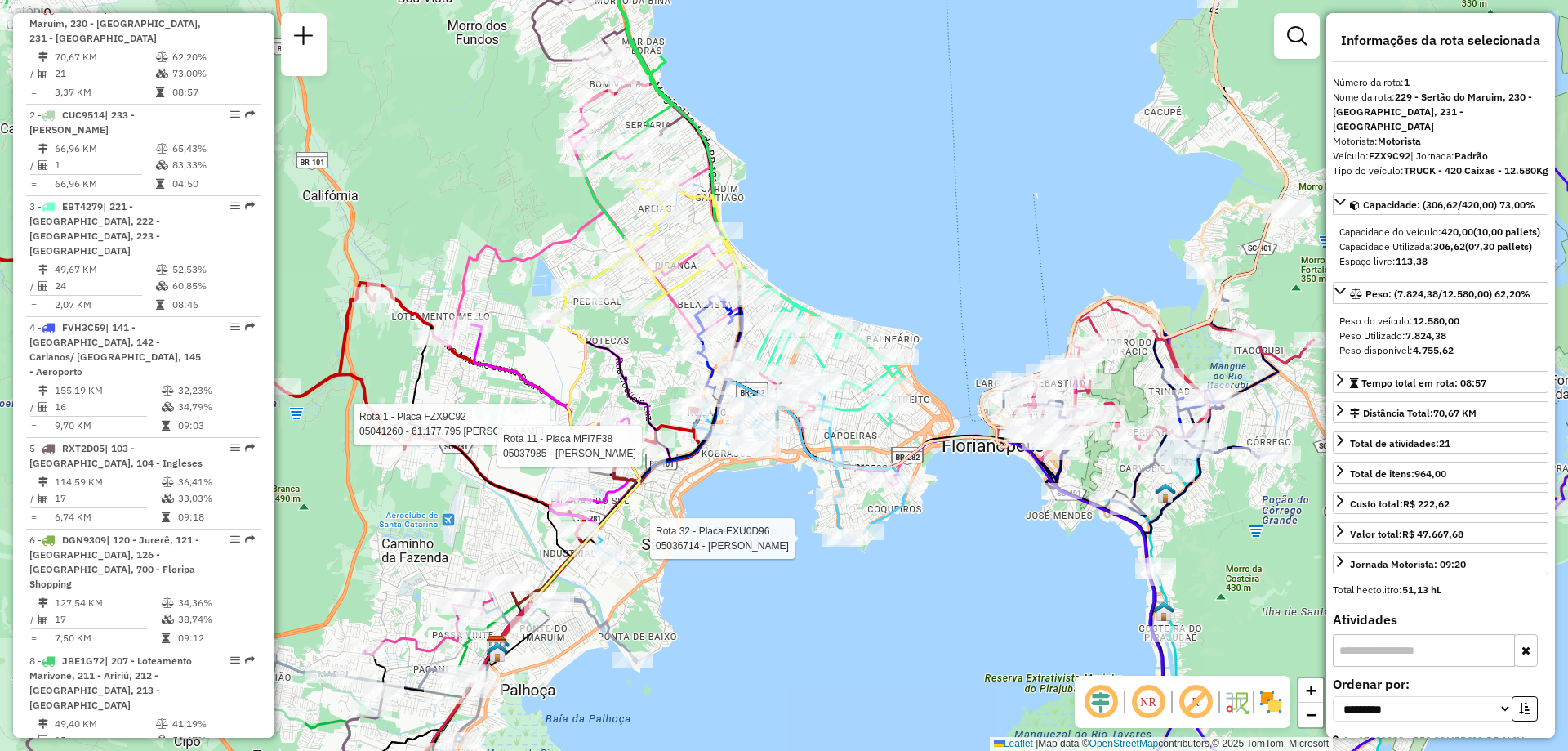
scroll to position [1272, 0]
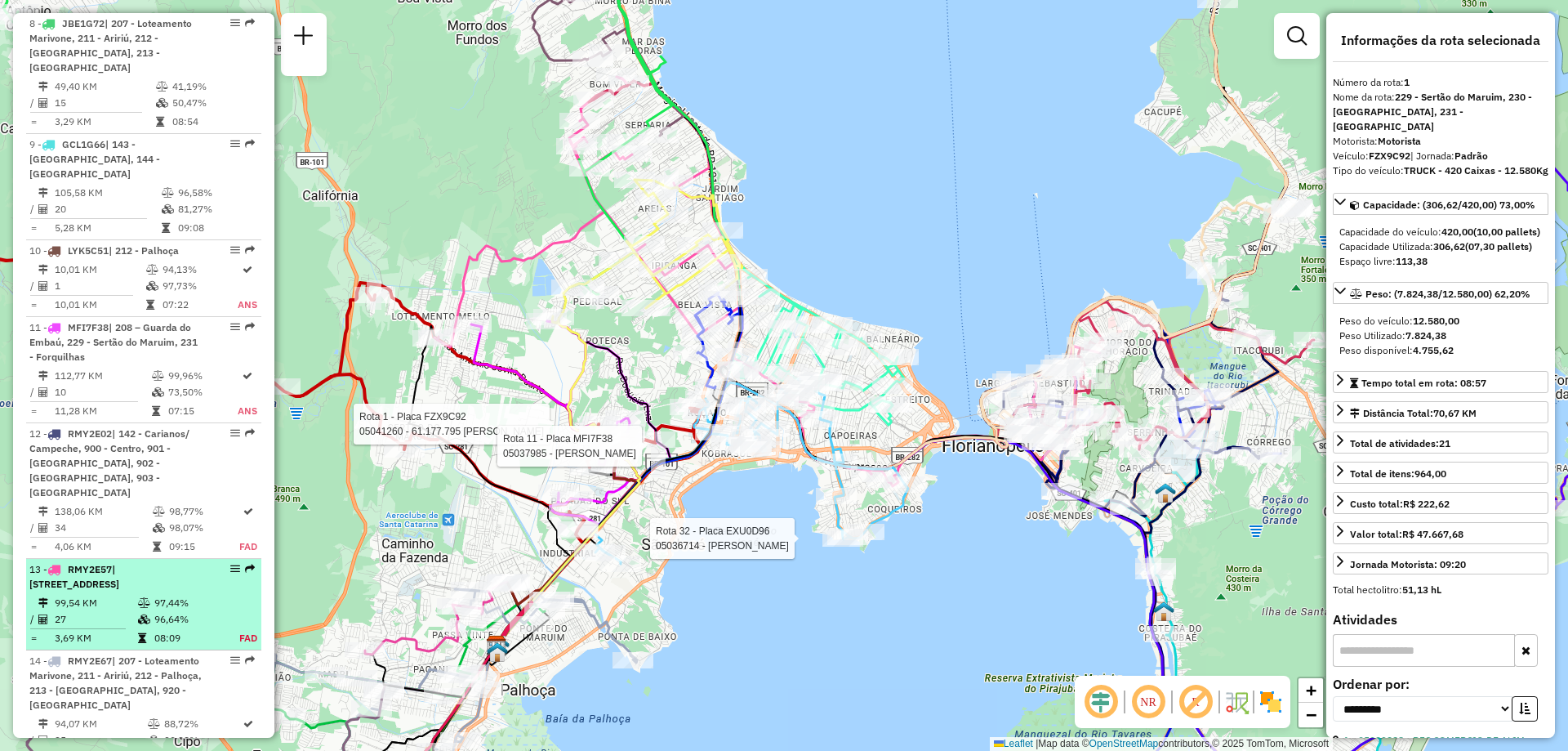
click at [231, 564] on em at bounding box center [235, 568] width 10 height 10
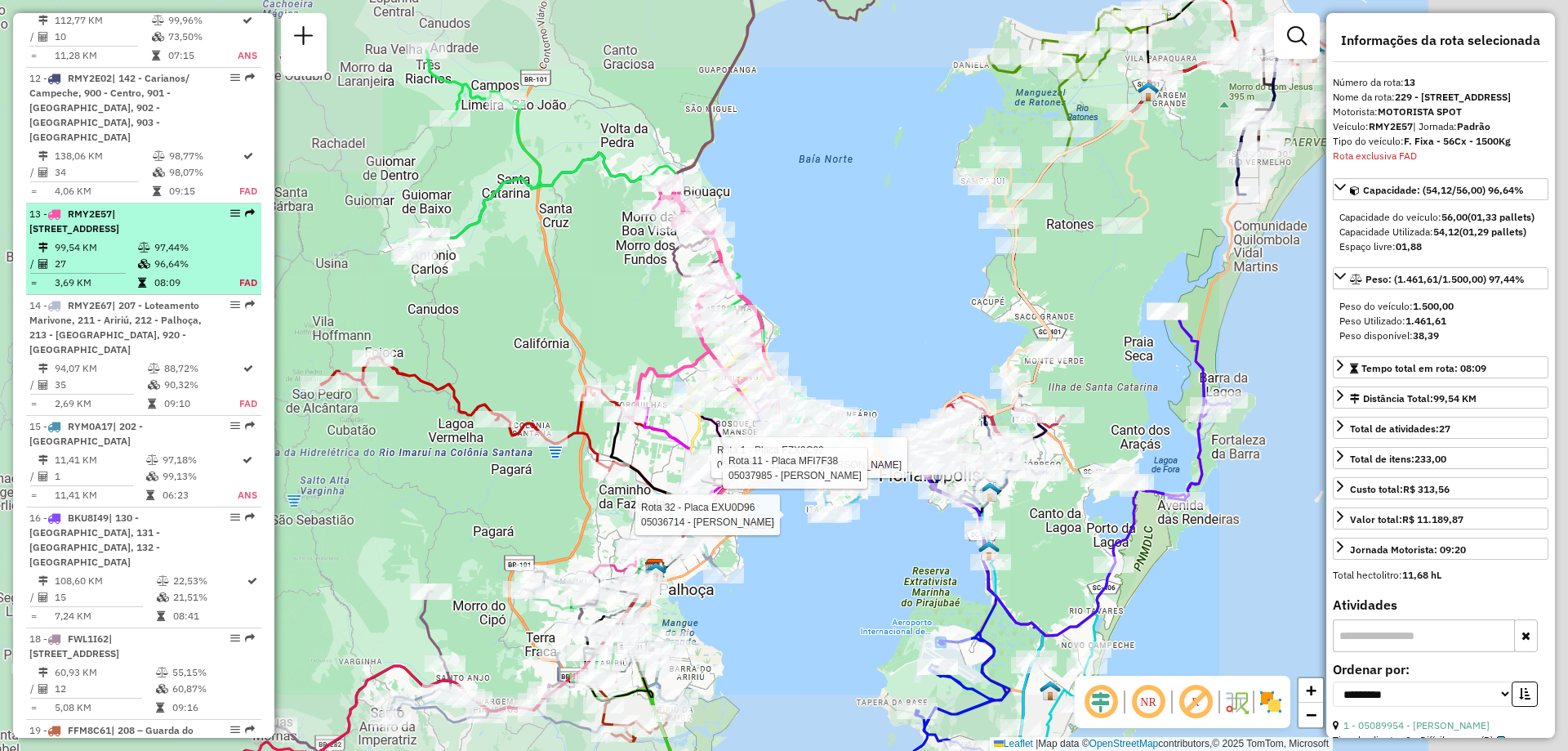
scroll to position [1744, 0]
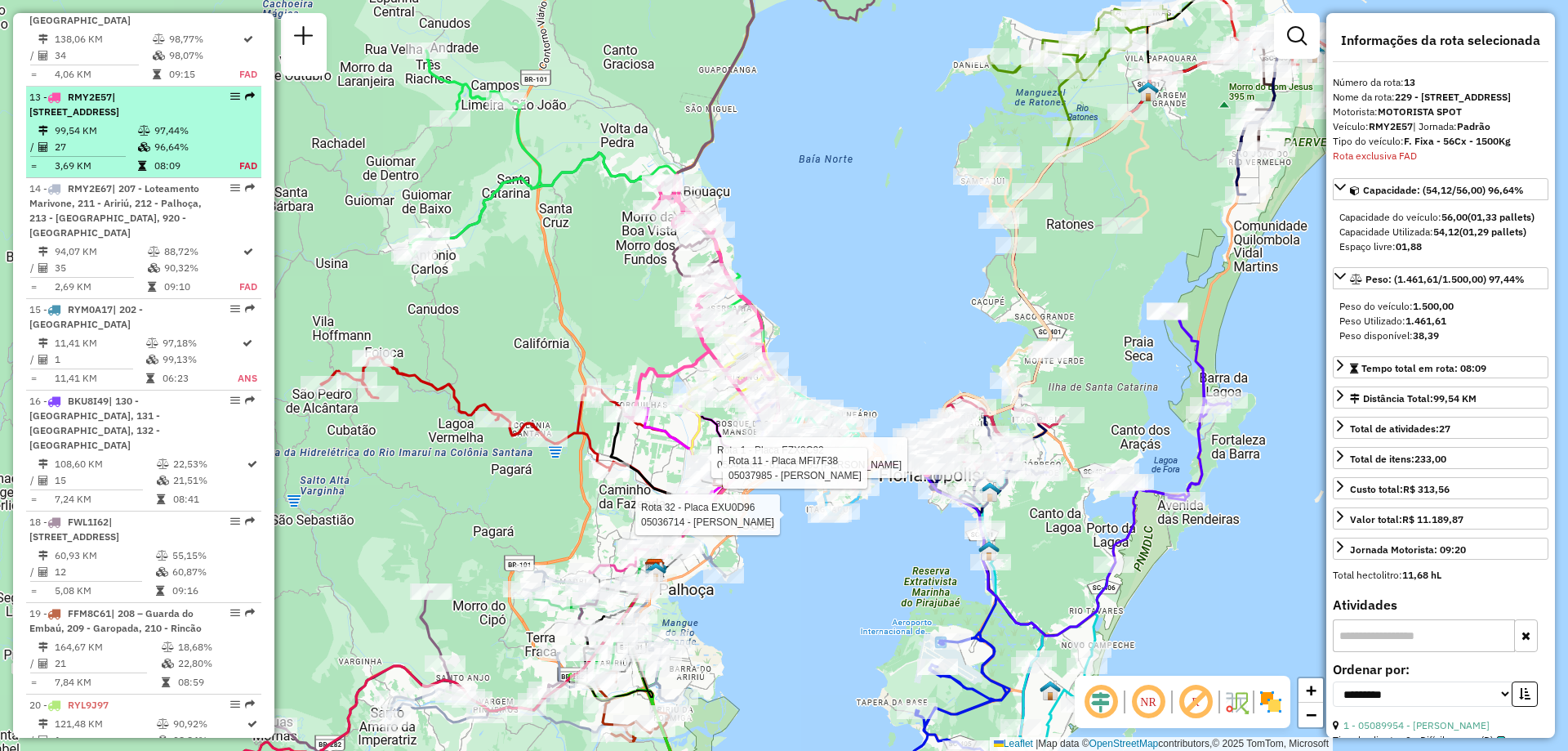
drag, startPoint x: 231, startPoint y: 495, endPoint x: 203, endPoint y: 43, distance: 452.9
click at [213, 122] on td "97,44%" at bounding box center [187, 130] width 68 height 16
drag, startPoint x: 226, startPoint y: 31, endPoint x: 219, endPoint y: 36, distance: 8.6
click at [219, 90] on div "13 - RMY2E57 | 229 - Sertão do Maruim, 231 - Forquilhas, 232 - Biguaçu, 235 - J…" at bounding box center [144, 104] width 229 height 30
drag, startPoint x: 222, startPoint y: 27, endPoint x: 235, endPoint y: 22, distance: 13.9
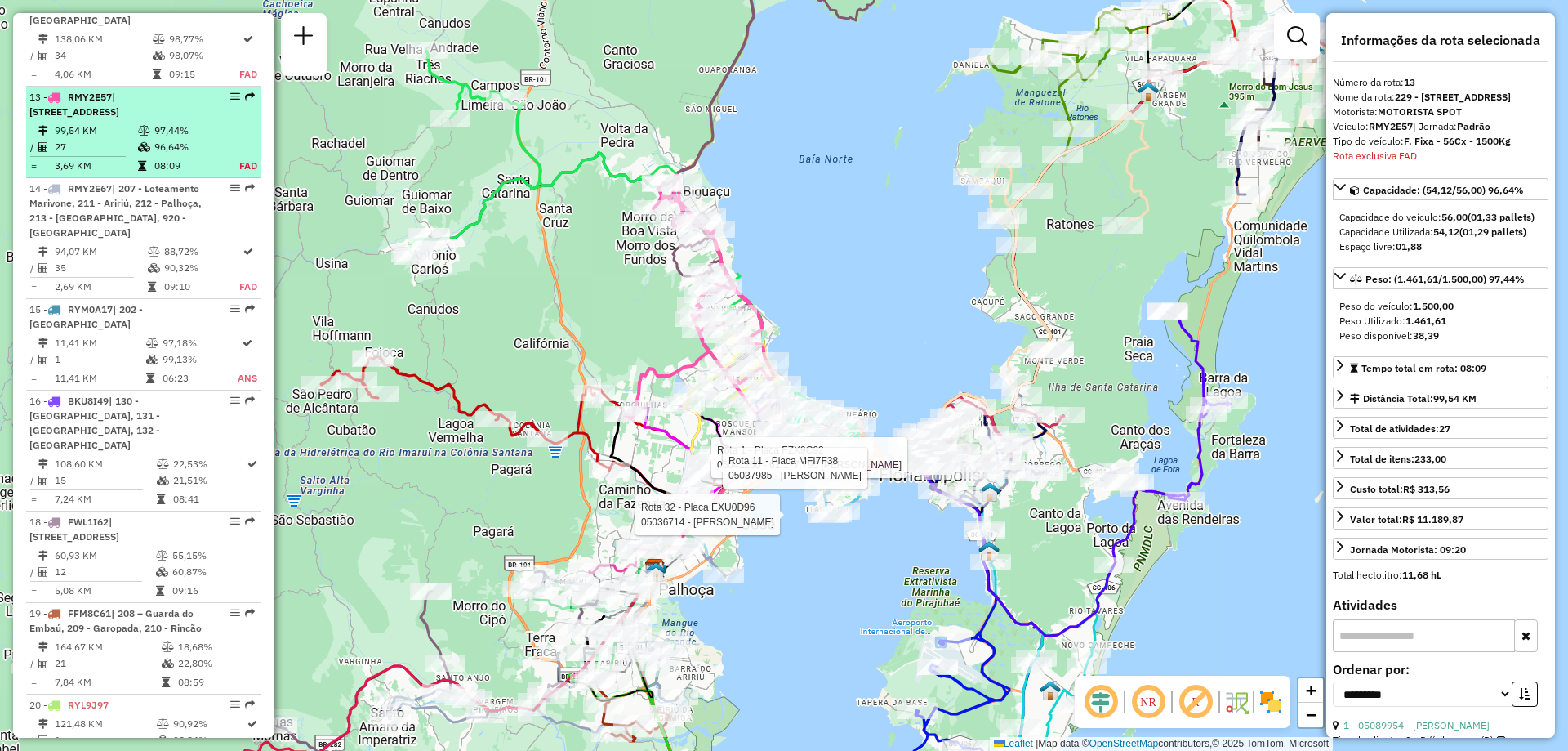
click at [235, 91] on div at bounding box center [231, 96] width 49 height 10
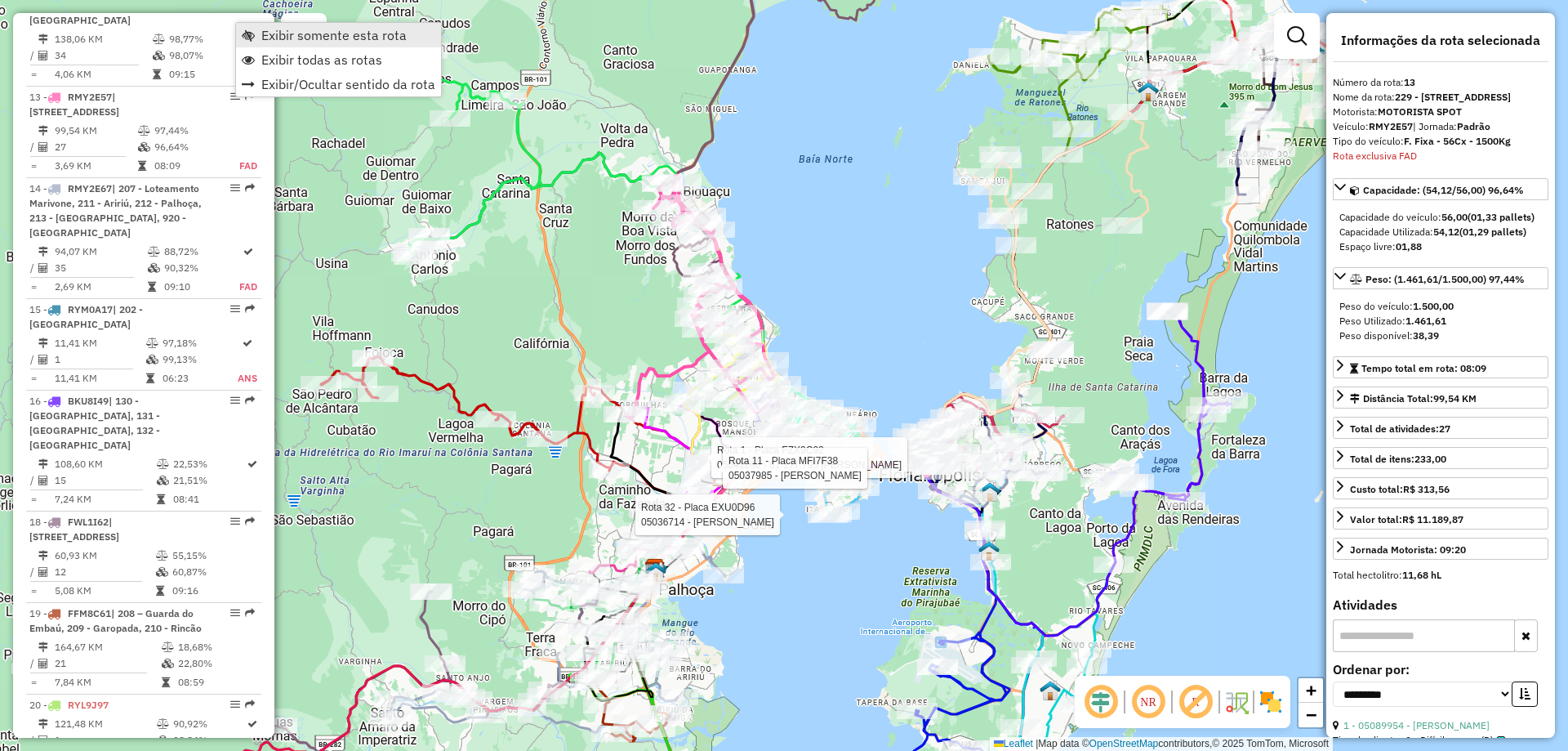
click at [316, 38] on span "Exibir somente esta rota" at bounding box center [334, 35] width 146 height 13
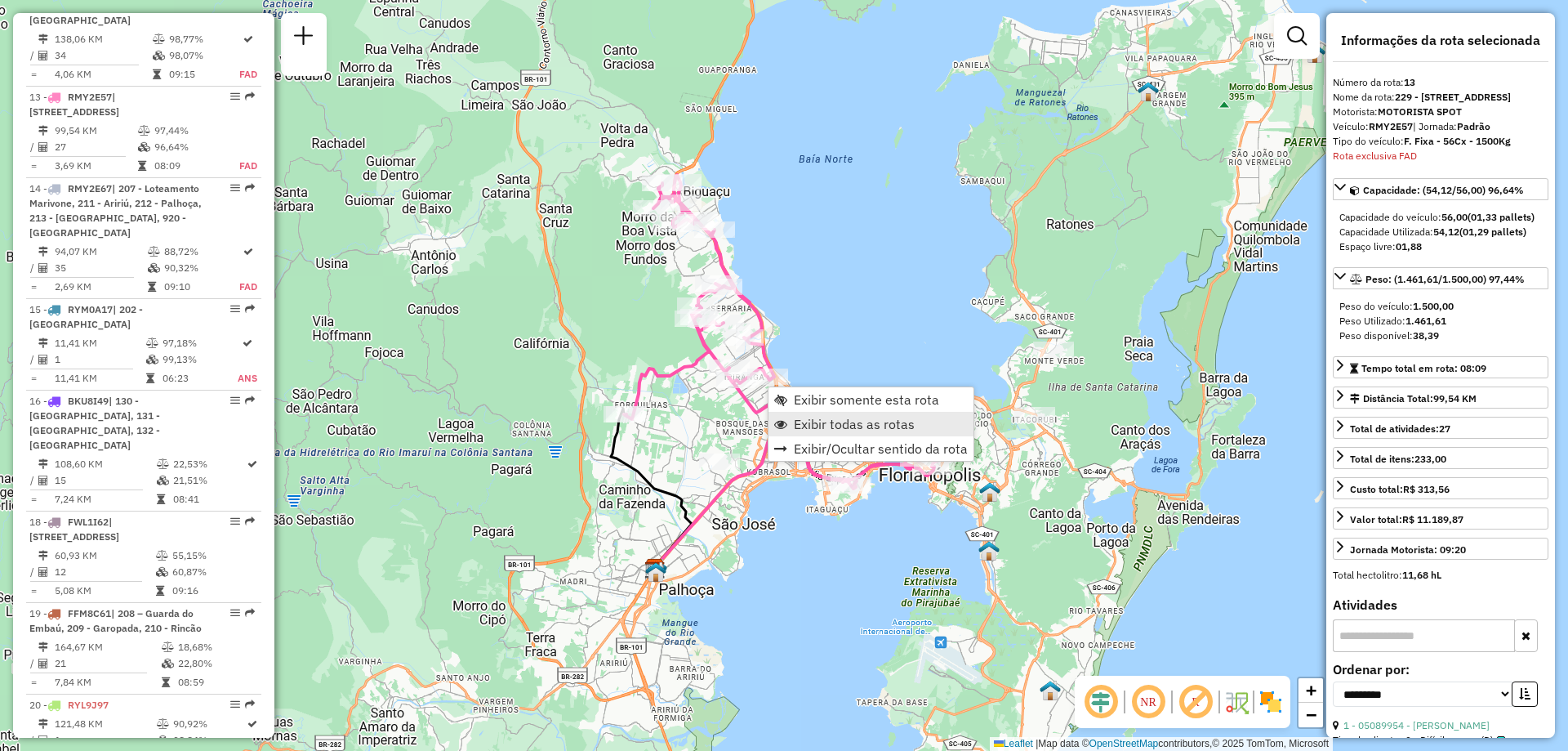
click at [843, 420] on span "Exibir todas as rotas" at bounding box center [855, 423] width 121 height 13
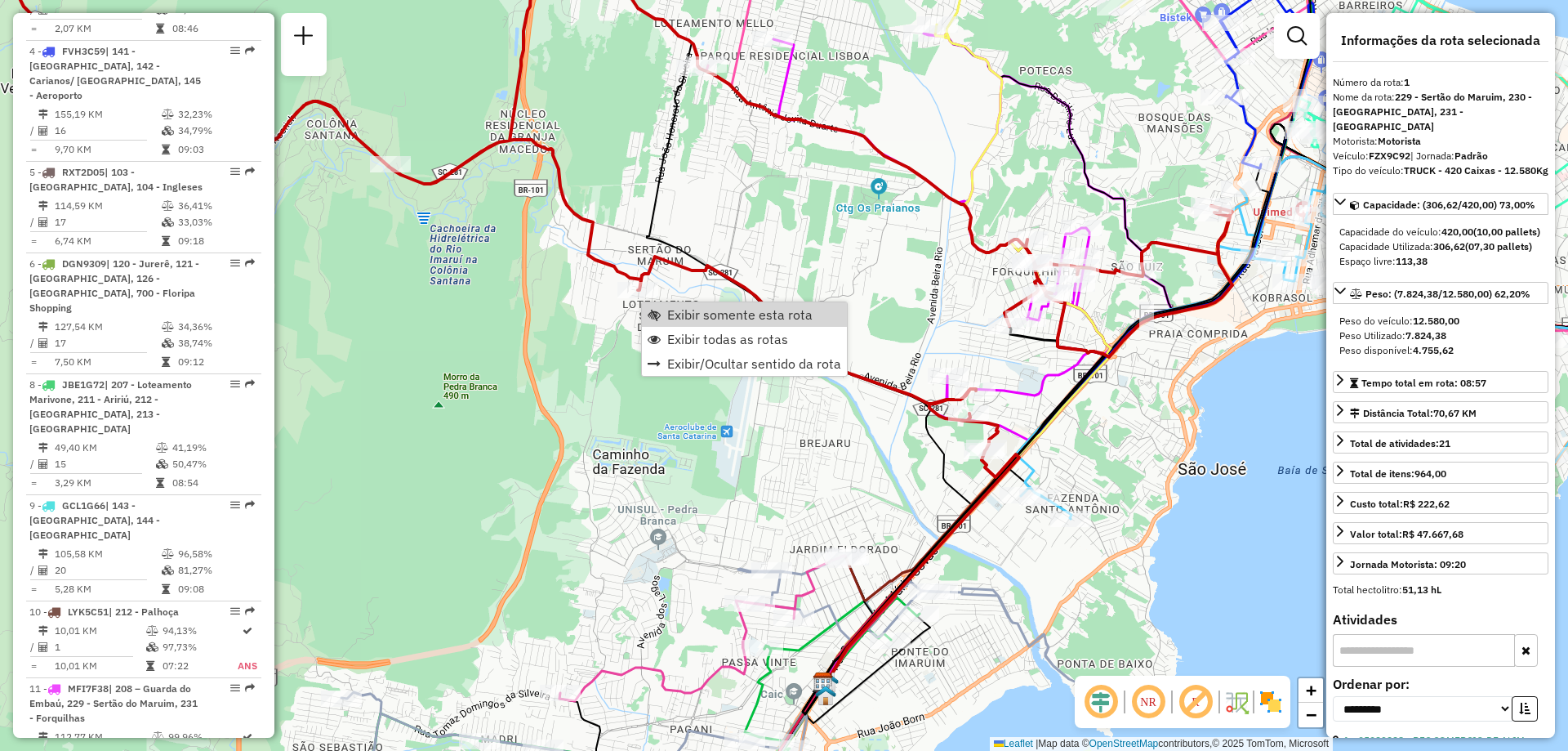
scroll to position [635, 0]
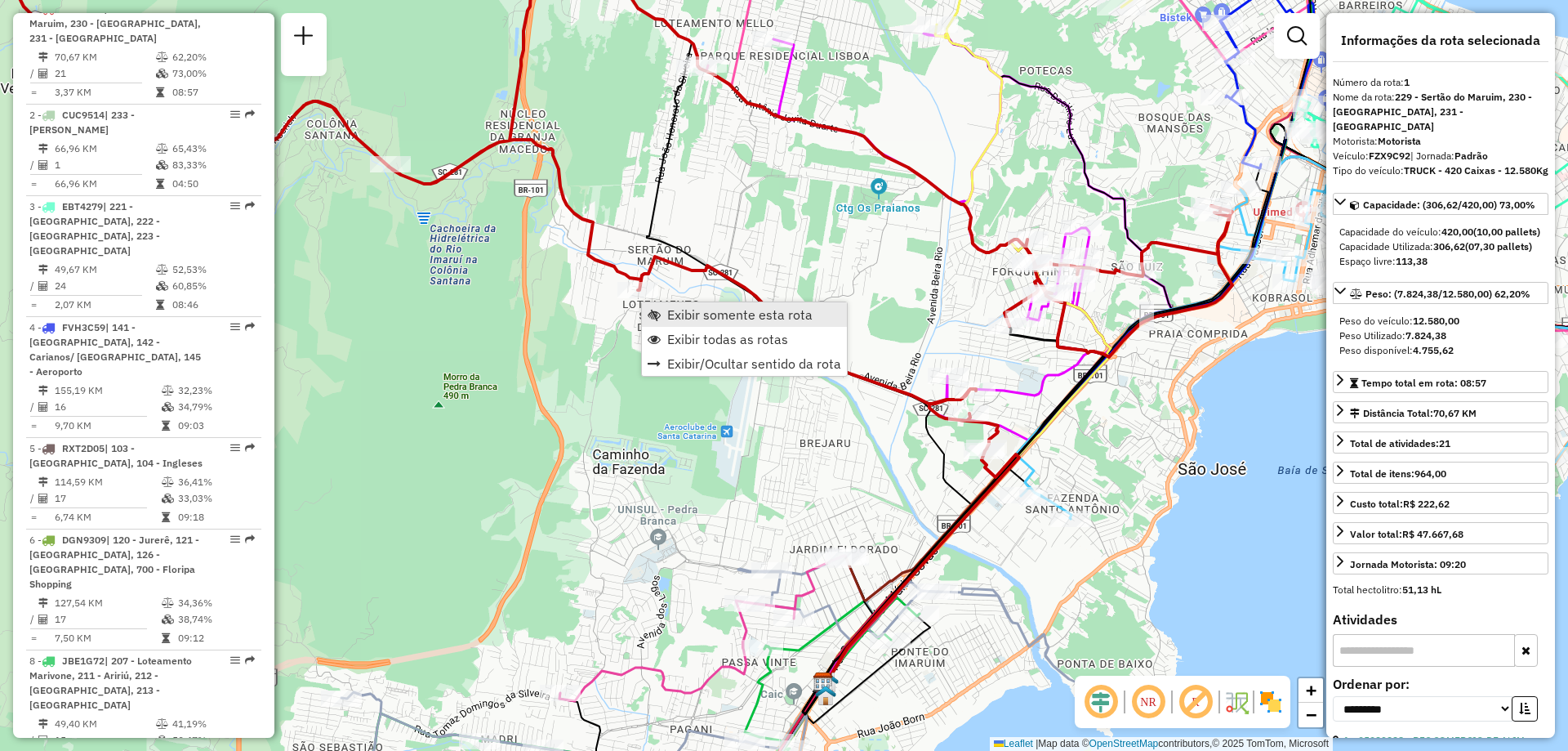
click at [760, 308] on span "Exibir somente esta rota" at bounding box center [740, 314] width 146 height 13
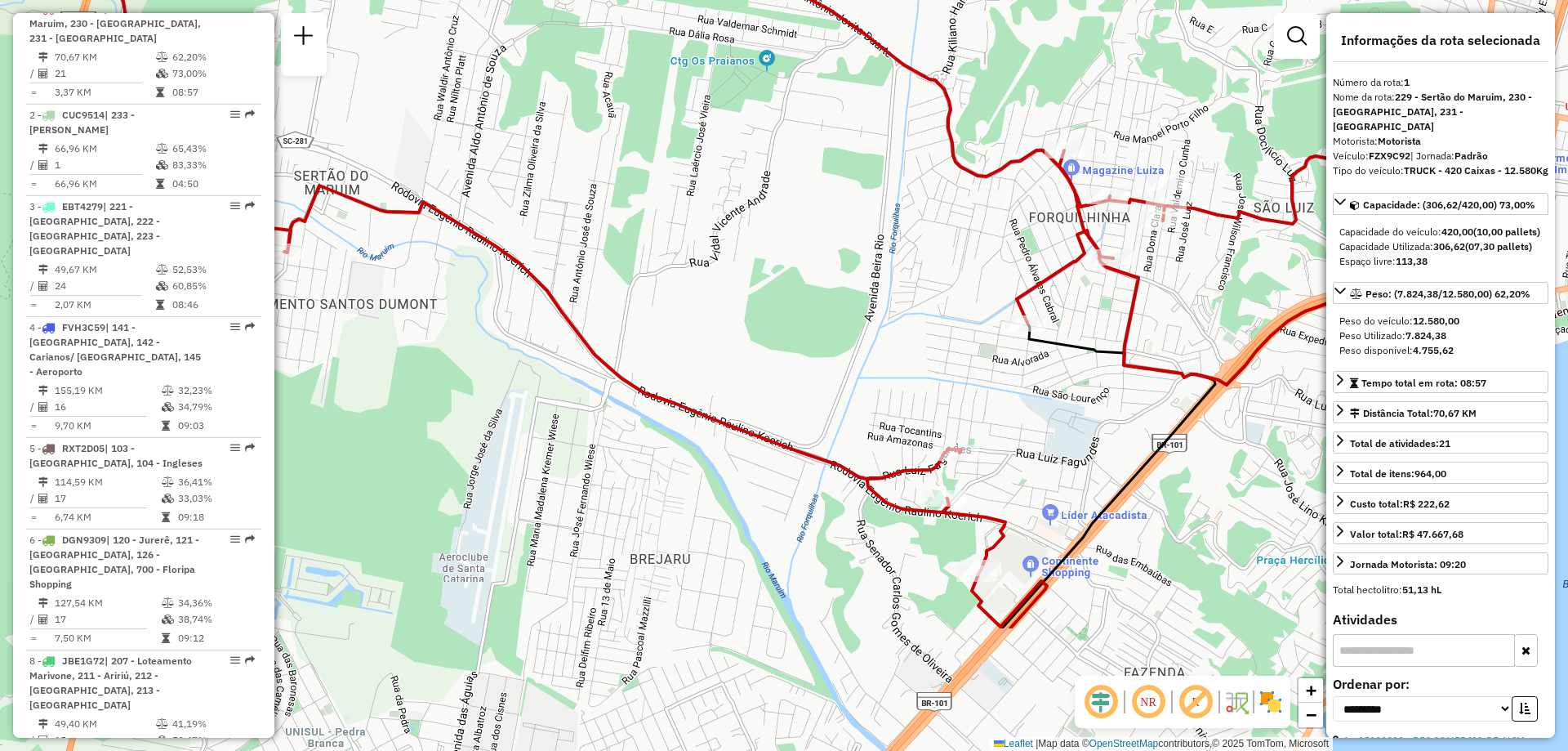
drag, startPoint x: 1092, startPoint y: 488, endPoint x: 945, endPoint y: 290, distance: 246.6
click at [945, 290] on div "Janela de atendimento Grade de atendimento Capacidade Transportadoras Veículos …" at bounding box center [784, 376] width 1568 height 751
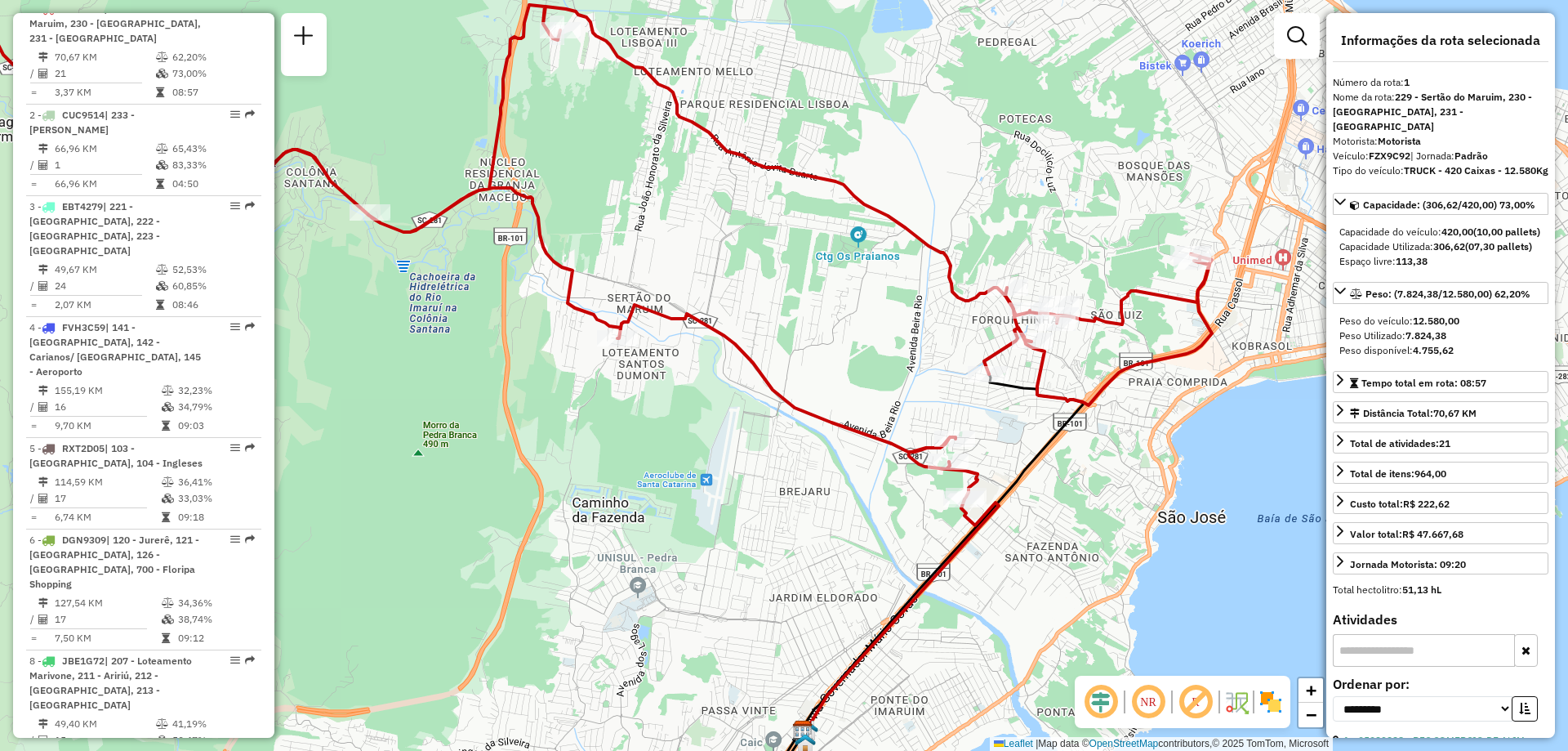
drag, startPoint x: 1090, startPoint y: 364, endPoint x: 1097, endPoint y: 432, distance: 68.4
click at [1097, 432] on div "Janela de atendimento Grade de atendimento Capacidade Transportadoras Veículos …" at bounding box center [784, 376] width 1568 height 751
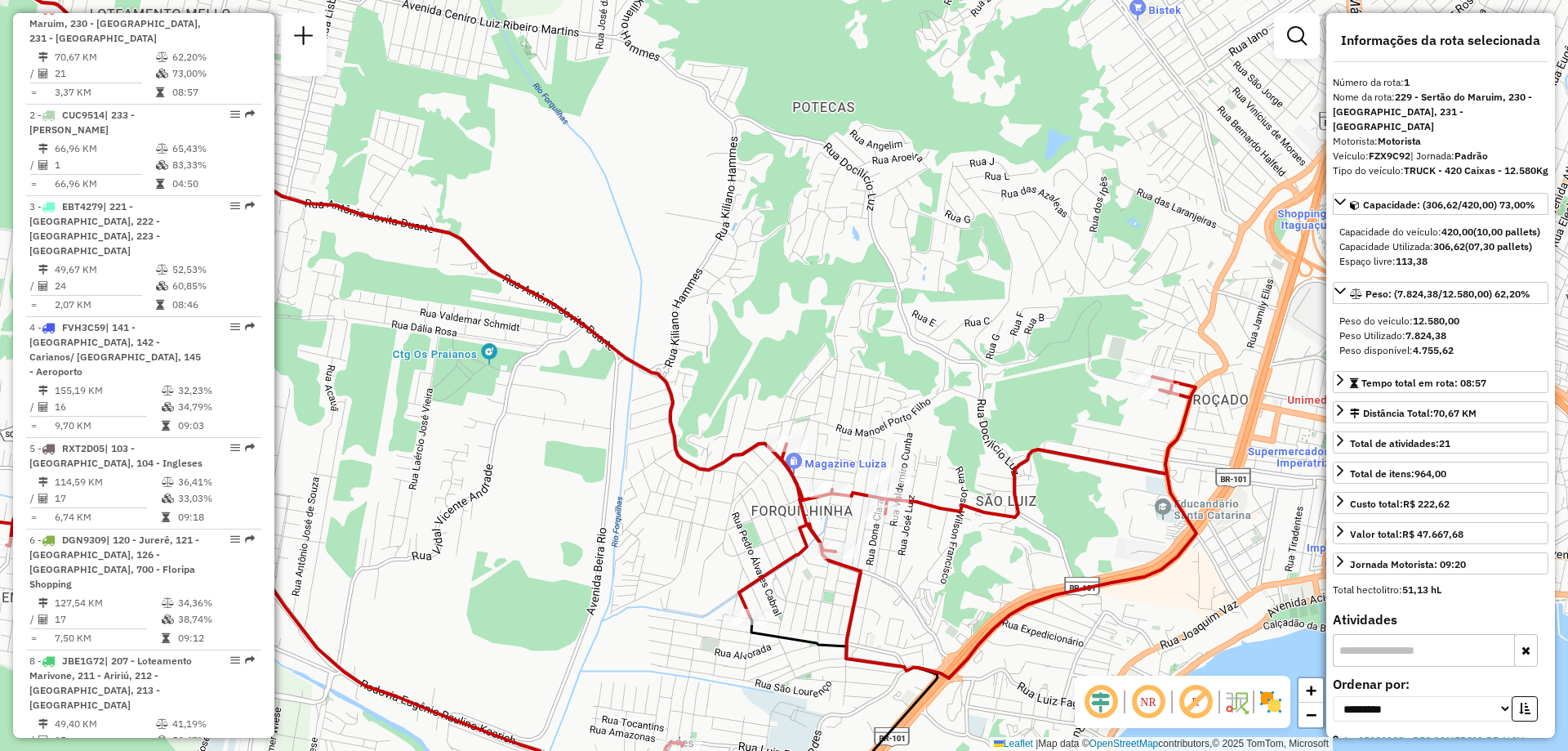
drag, startPoint x: 1112, startPoint y: 582, endPoint x: 1095, endPoint y: 516, distance: 68.2
click at [1095, 506] on div "Janela de atendimento Grade de atendimento Capacidade Transportadoras Veículos …" at bounding box center [784, 376] width 1568 height 751
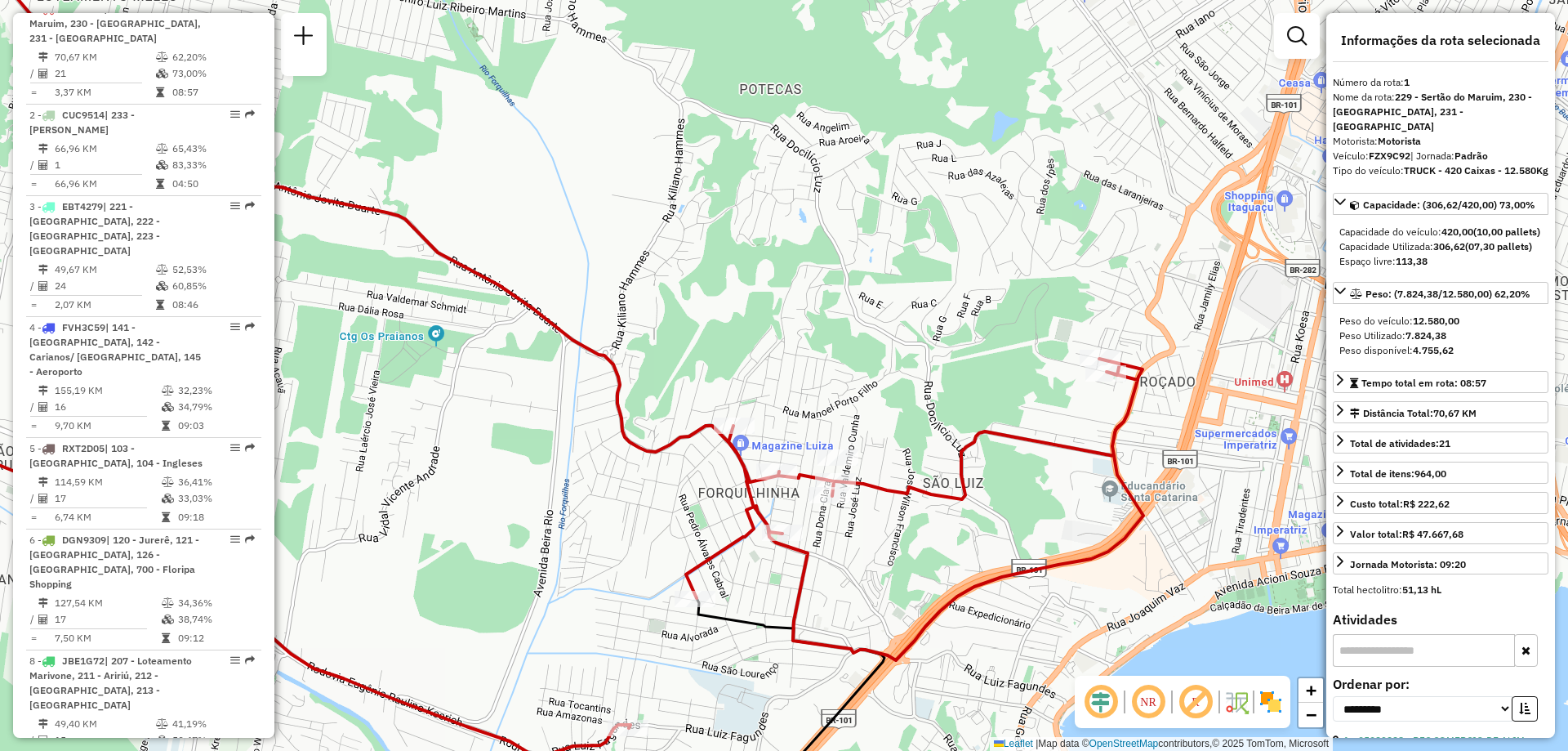
drag, startPoint x: 1237, startPoint y: 486, endPoint x: 1184, endPoint y: 469, distance: 55.7
click at [1184, 469] on div "Janela de atendimento Grade de atendimento Capacidade Transportadoras Veículos …" at bounding box center [784, 376] width 1568 height 751
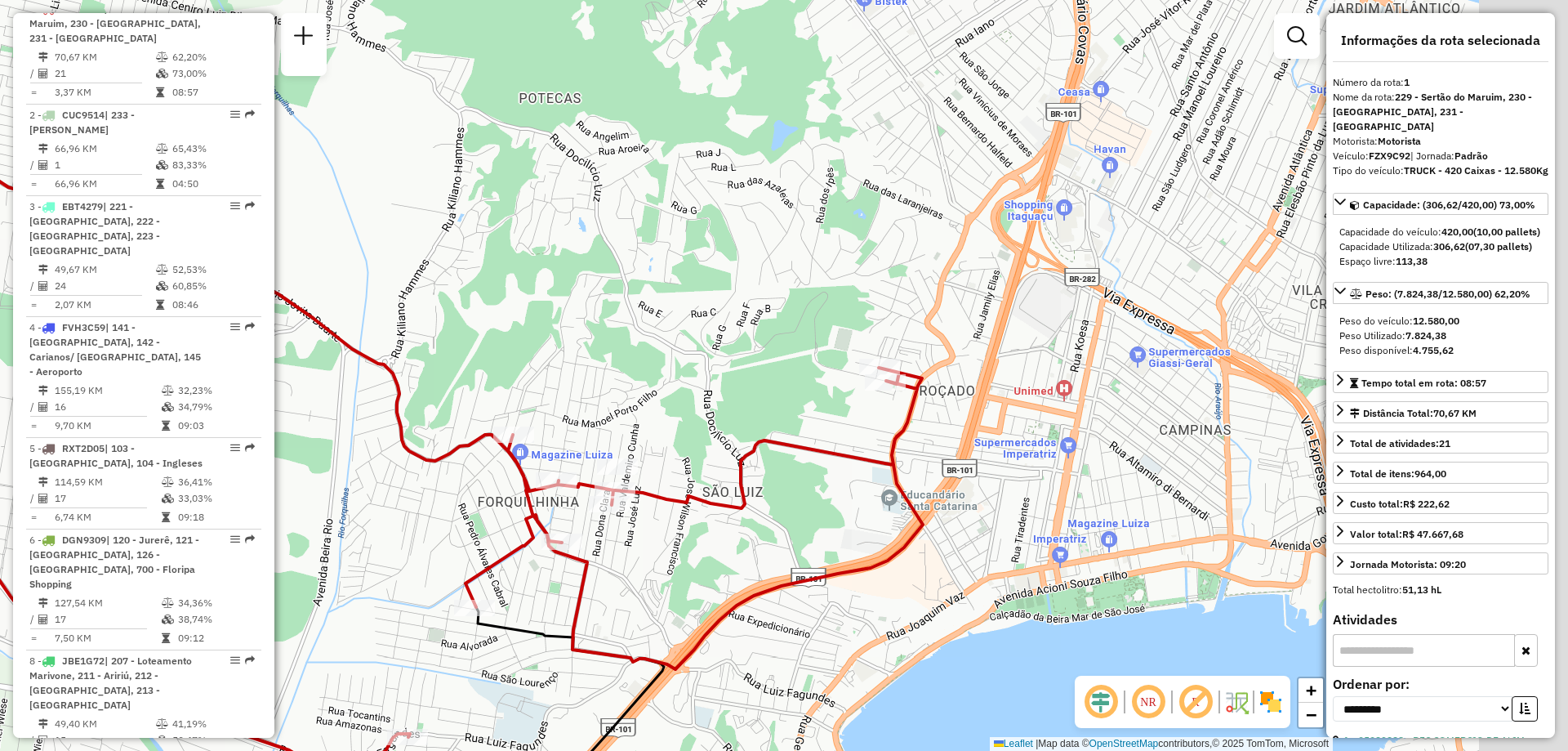
drag, startPoint x: 921, startPoint y: 508, endPoint x: 881, endPoint y: 510, distance: 40.0
click at [881, 510] on div "Janela de atendimento Grade de atendimento Capacidade Transportadoras Veículos …" at bounding box center [784, 376] width 1568 height 751
click at [1277, 707] on img at bounding box center [1270, 701] width 26 height 26
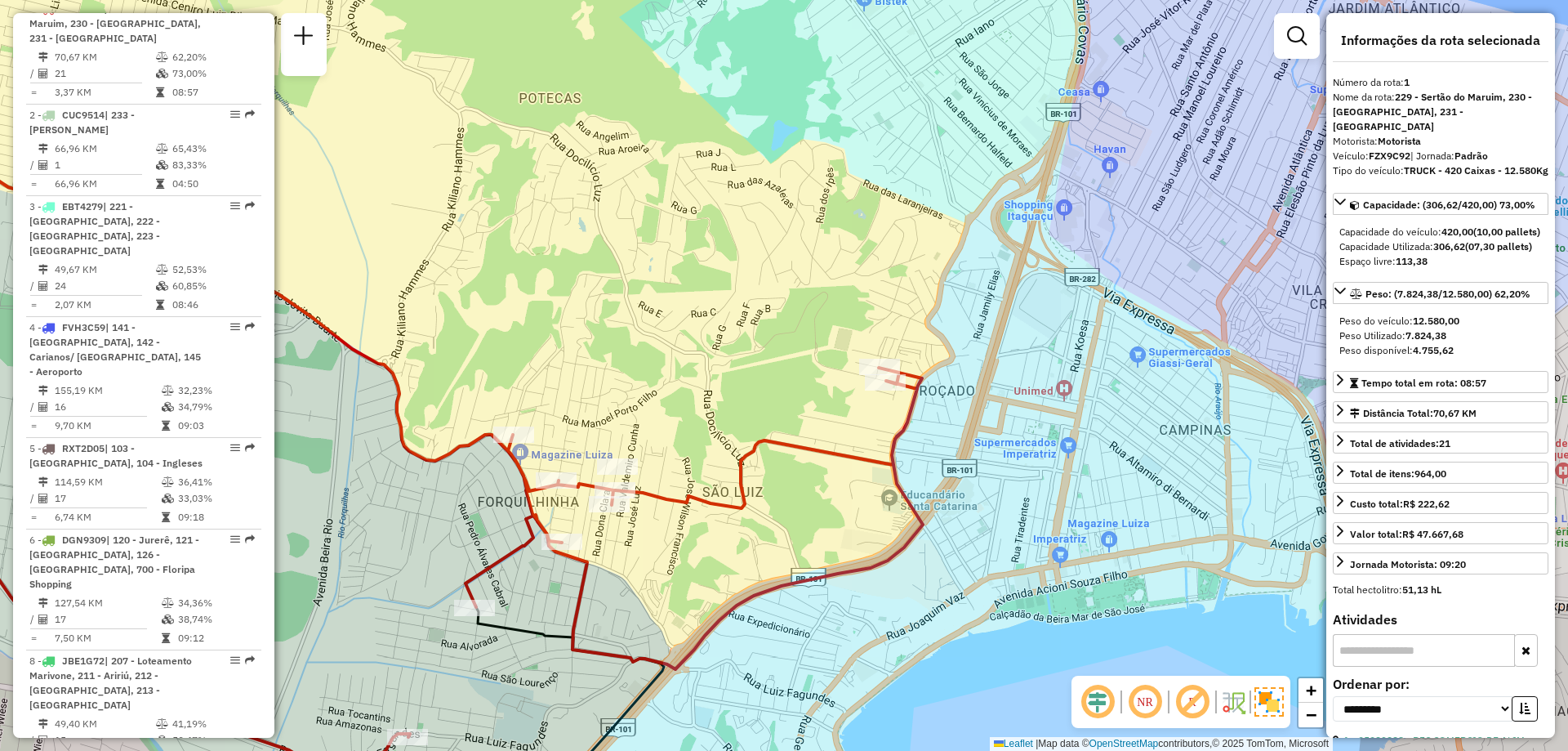
click at [1269, 714] on img at bounding box center [1269, 701] width 30 height 30
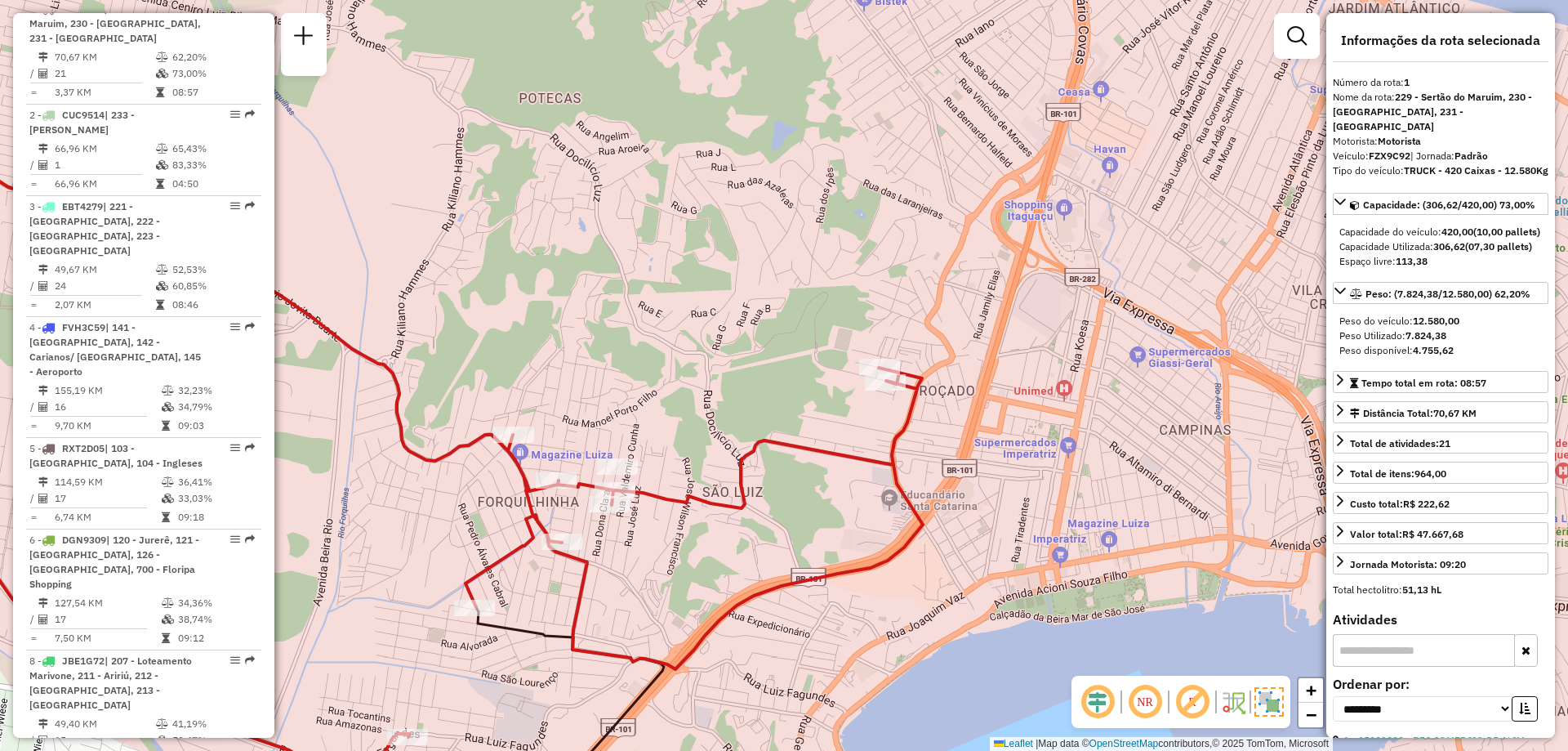
click at [1271, 703] on img at bounding box center [1269, 701] width 30 height 30
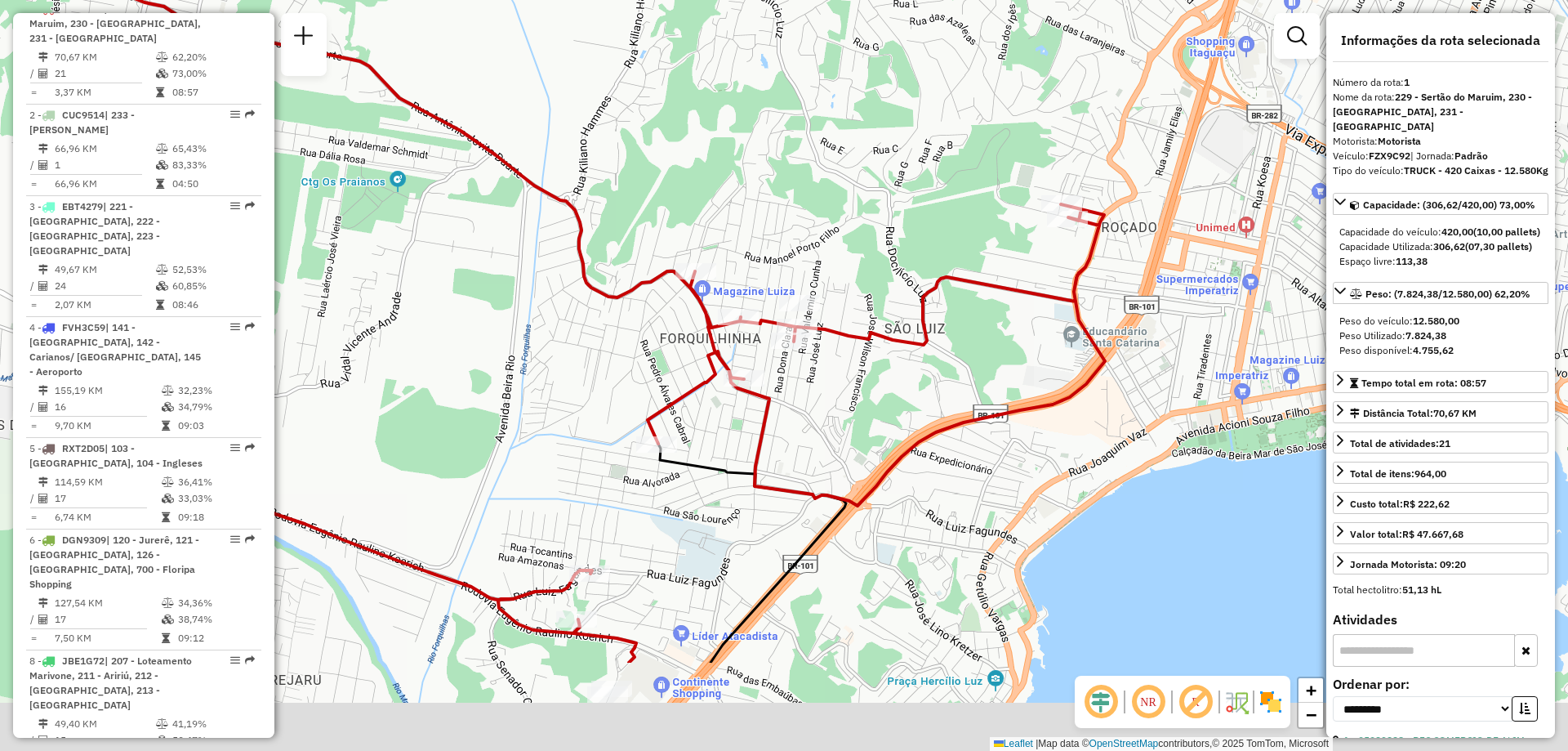
drag, startPoint x: 703, startPoint y: 599, endPoint x: 1176, endPoint y: 225, distance: 603.0
click at [1176, 225] on div "Janela de atendimento Grade de atendimento Capacidade Transportadoras Veículos …" at bounding box center [784, 376] width 1568 height 751
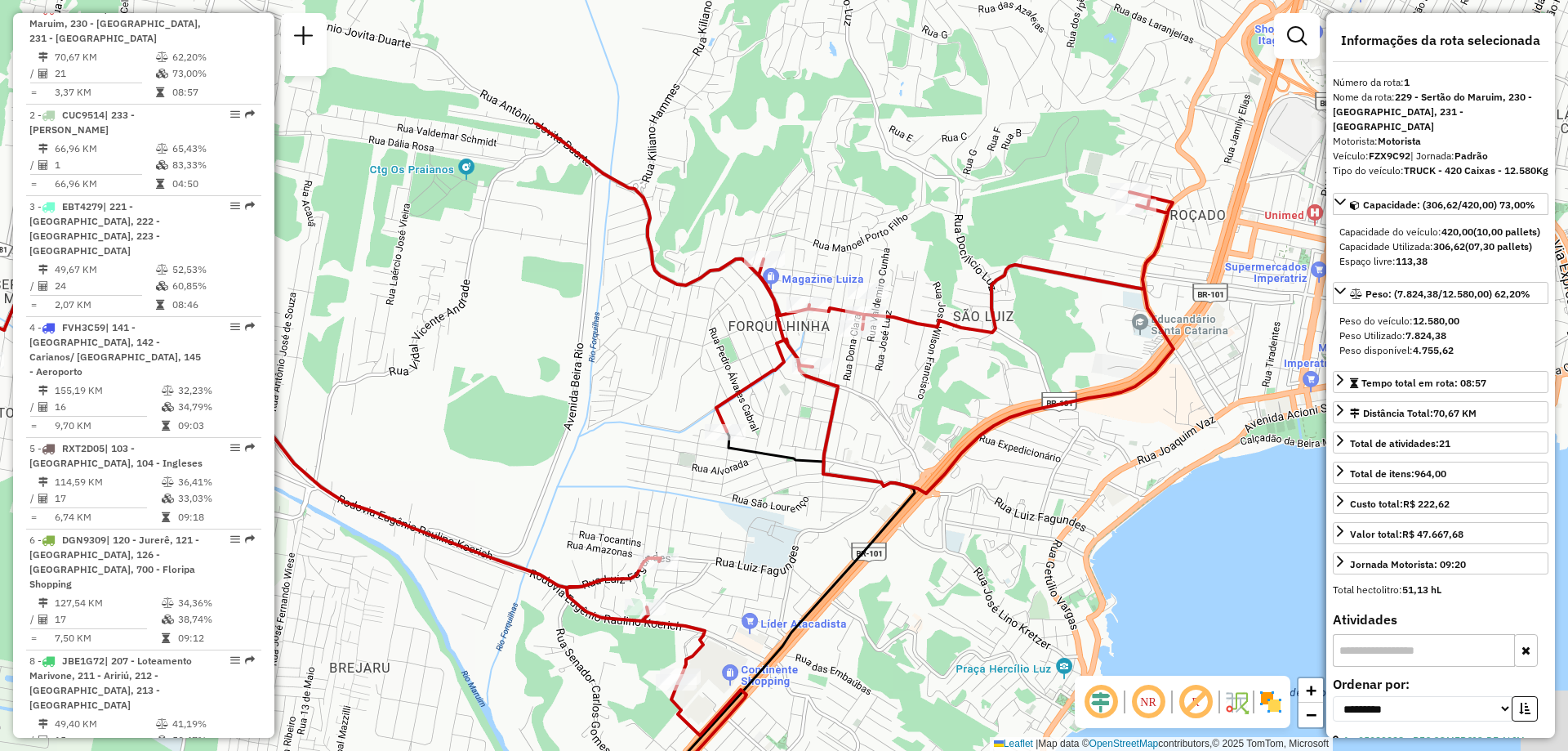
drag, startPoint x: 1127, startPoint y: 445, endPoint x: 895, endPoint y: 654, distance: 312.3
click at [895, 654] on div "Janela de atendimento Grade de atendimento Capacidade Transportadoras Veículos …" at bounding box center [784, 376] width 1568 height 751
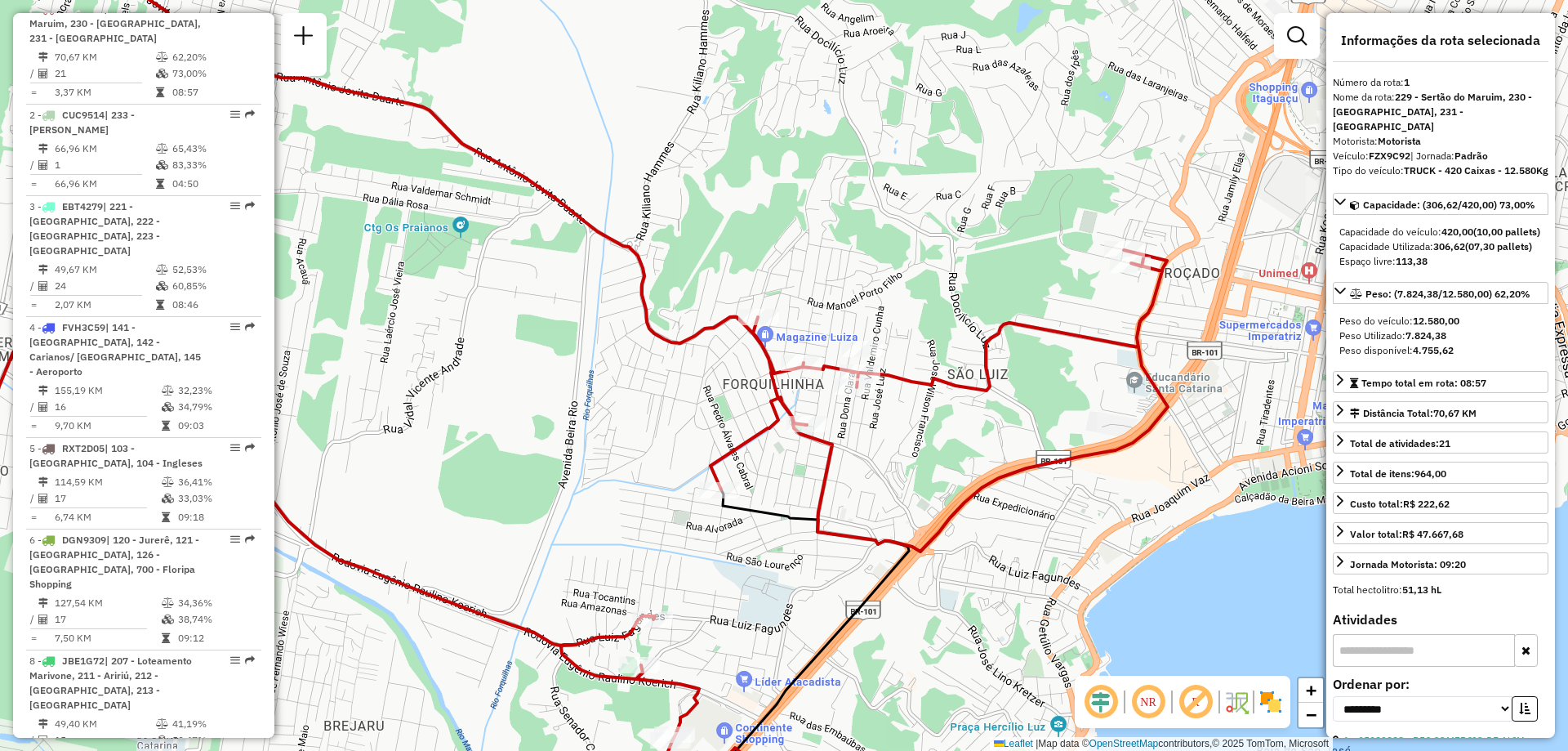
drag, startPoint x: 907, startPoint y: 413, endPoint x: 912, endPoint y: 460, distance: 47.3
click at [912, 460] on div "Janela de atendimento Grade de atendimento Capacidade Transportadoras Veículos …" at bounding box center [784, 376] width 1568 height 751
drag, startPoint x: 997, startPoint y: 337, endPoint x: 925, endPoint y: 391, distance: 90.0
click at [925, 391] on icon at bounding box center [505, 333] width 1325 height 816
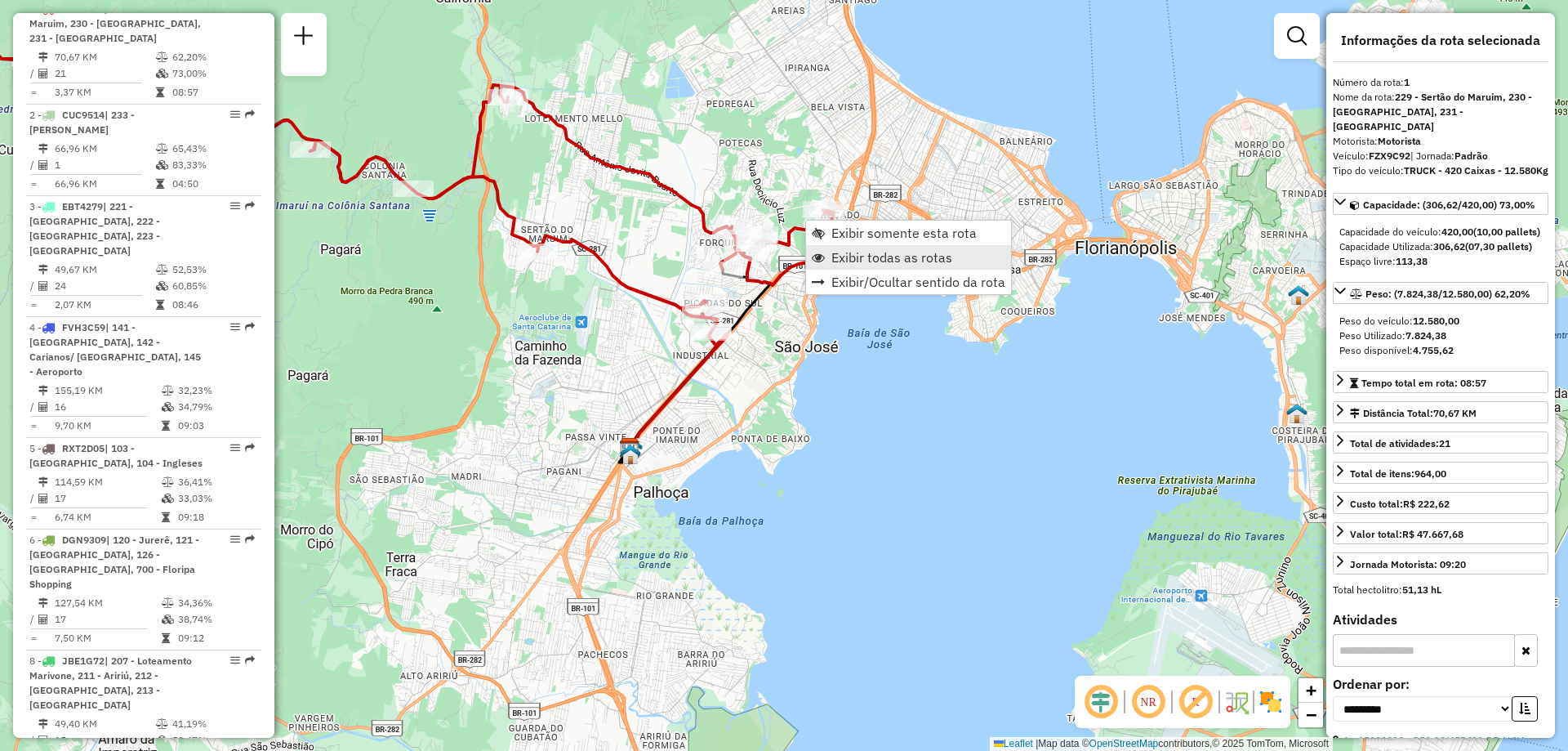
click at [906, 262] on span "Exibir todas as rotas" at bounding box center [892, 257] width 121 height 13
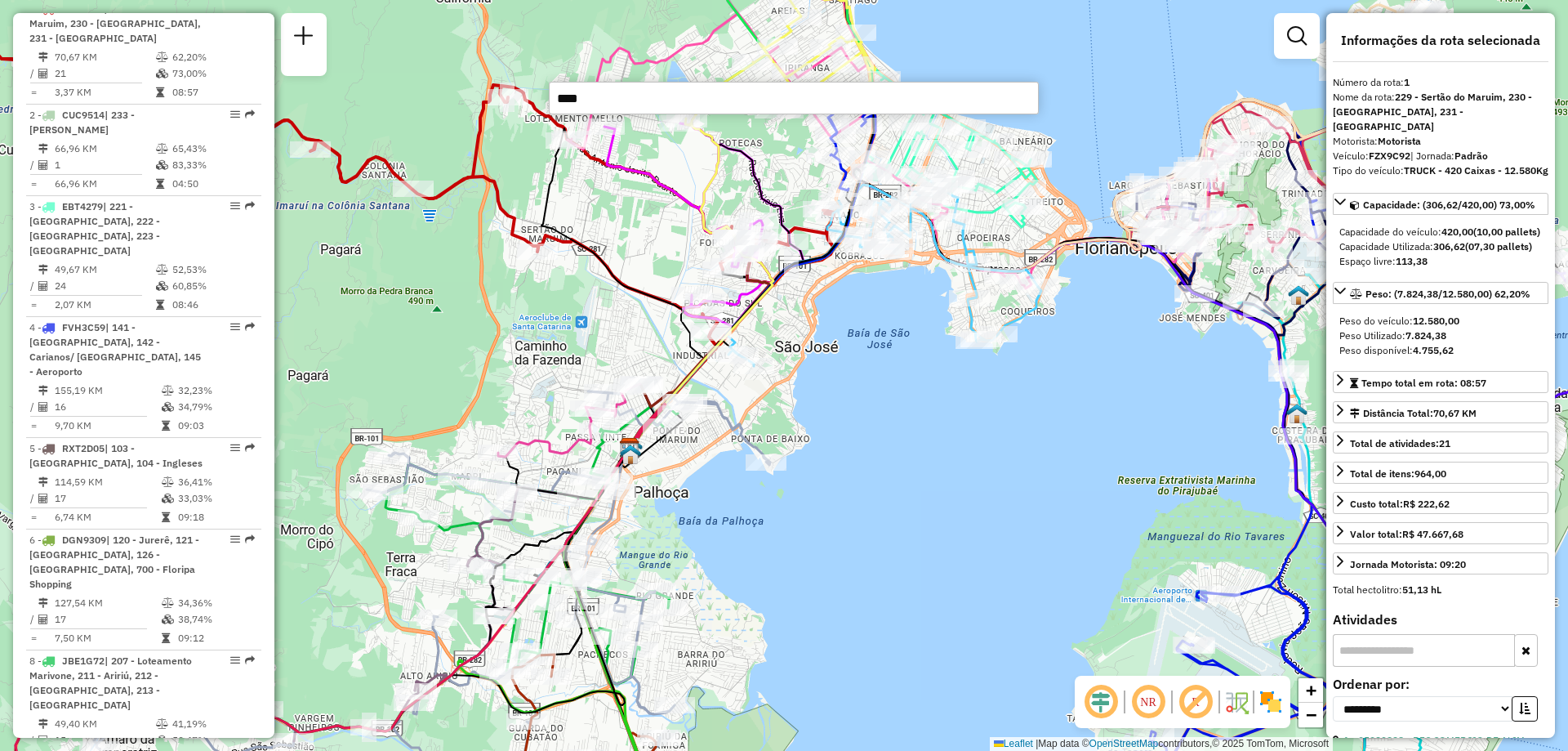
type input "*****"
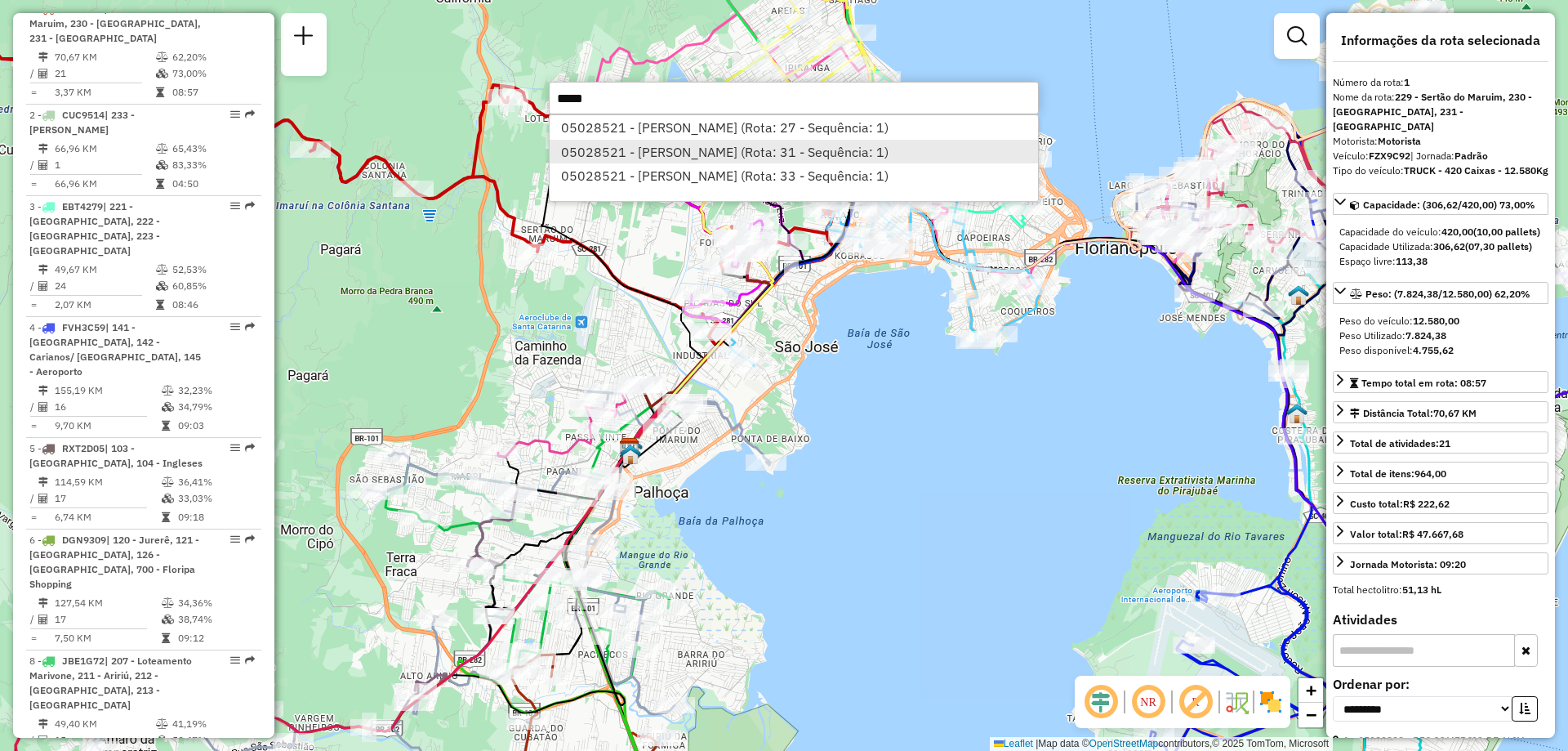
click at [767, 159] on li "05028521 - MAX GULA (Rota: 31 - Sequência: 1)" at bounding box center [794, 151] width 488 height 24
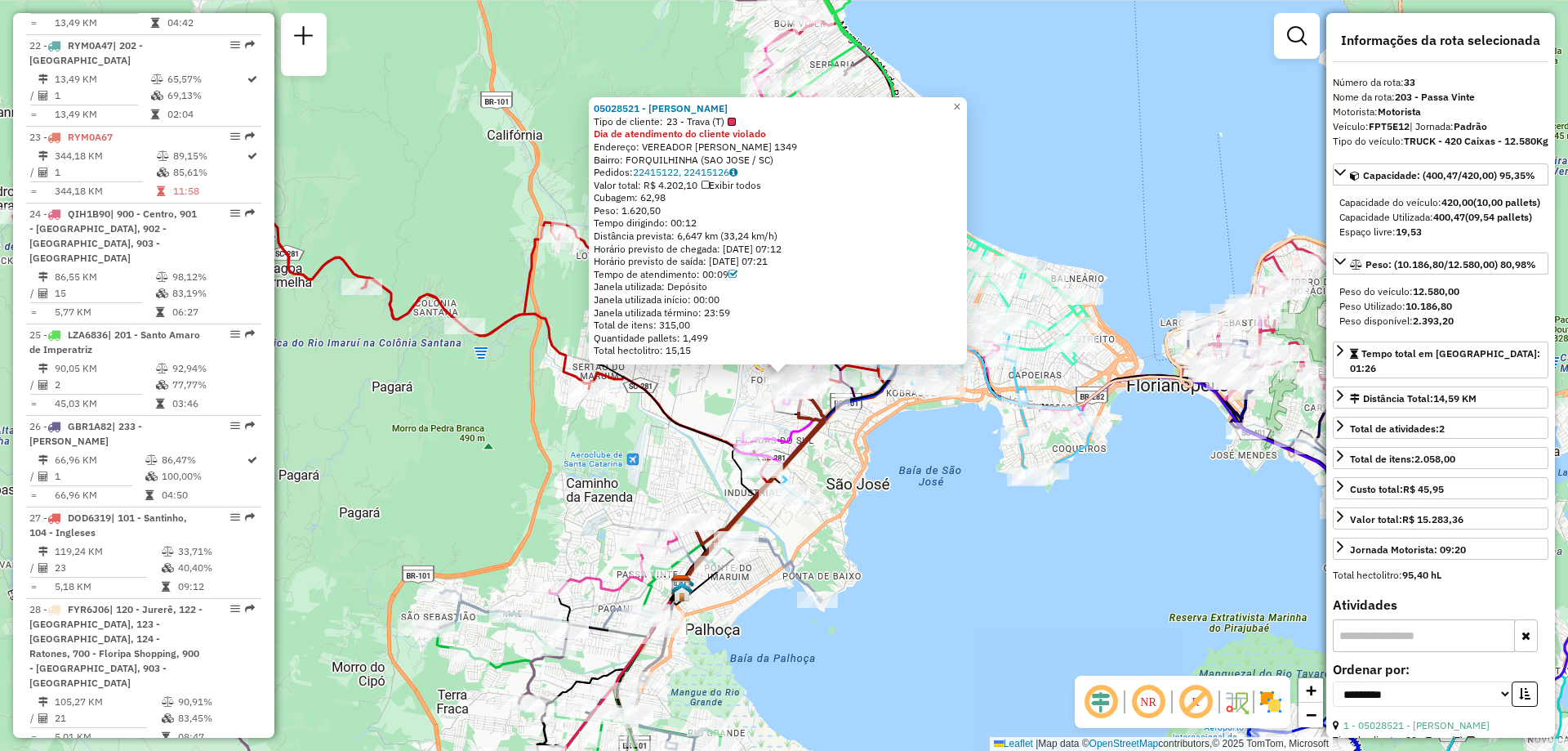
scroll to position [3585, 0]
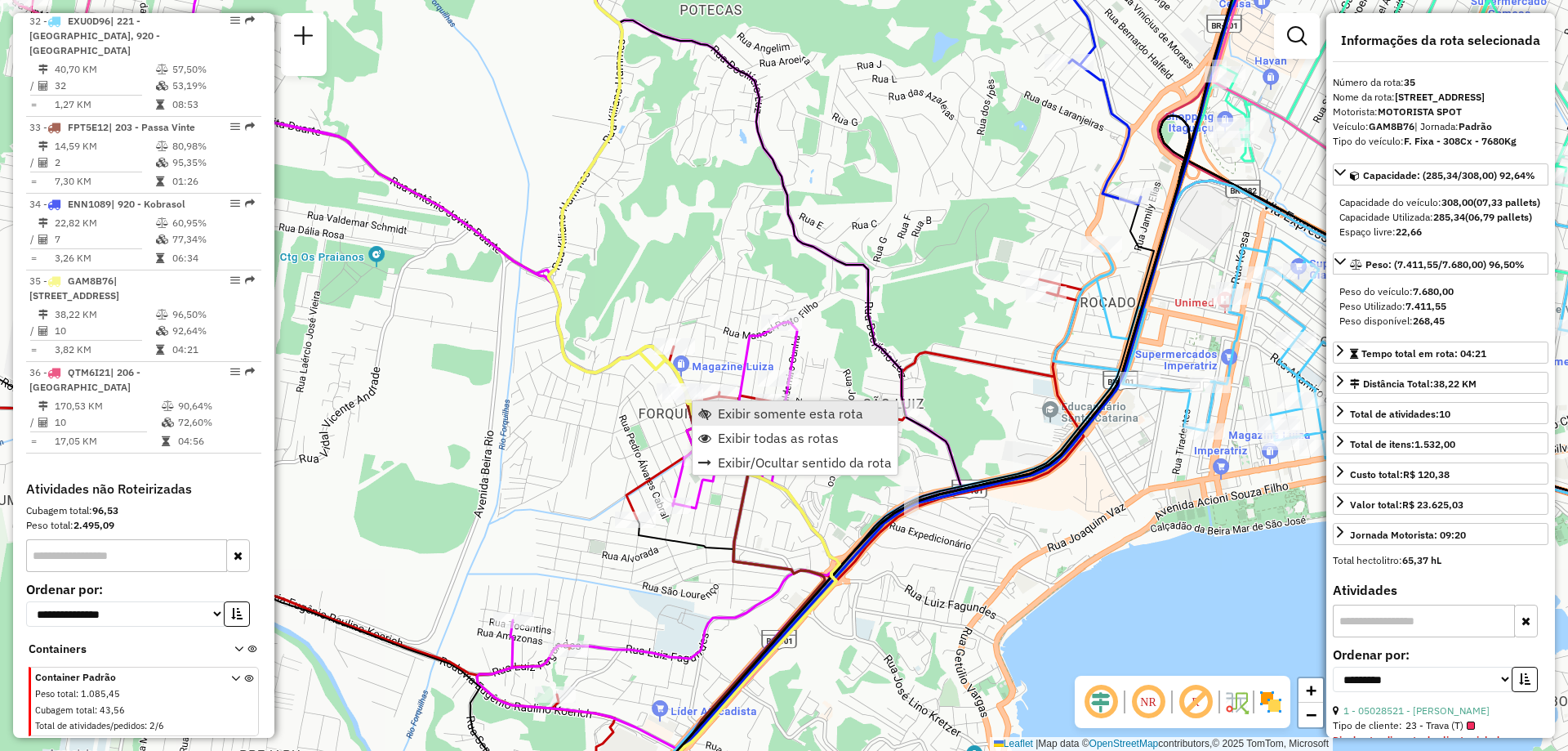
click at [813, 420] on span "Exibir somente esta rota" at bounding box center [790, 414] width 146 height 13
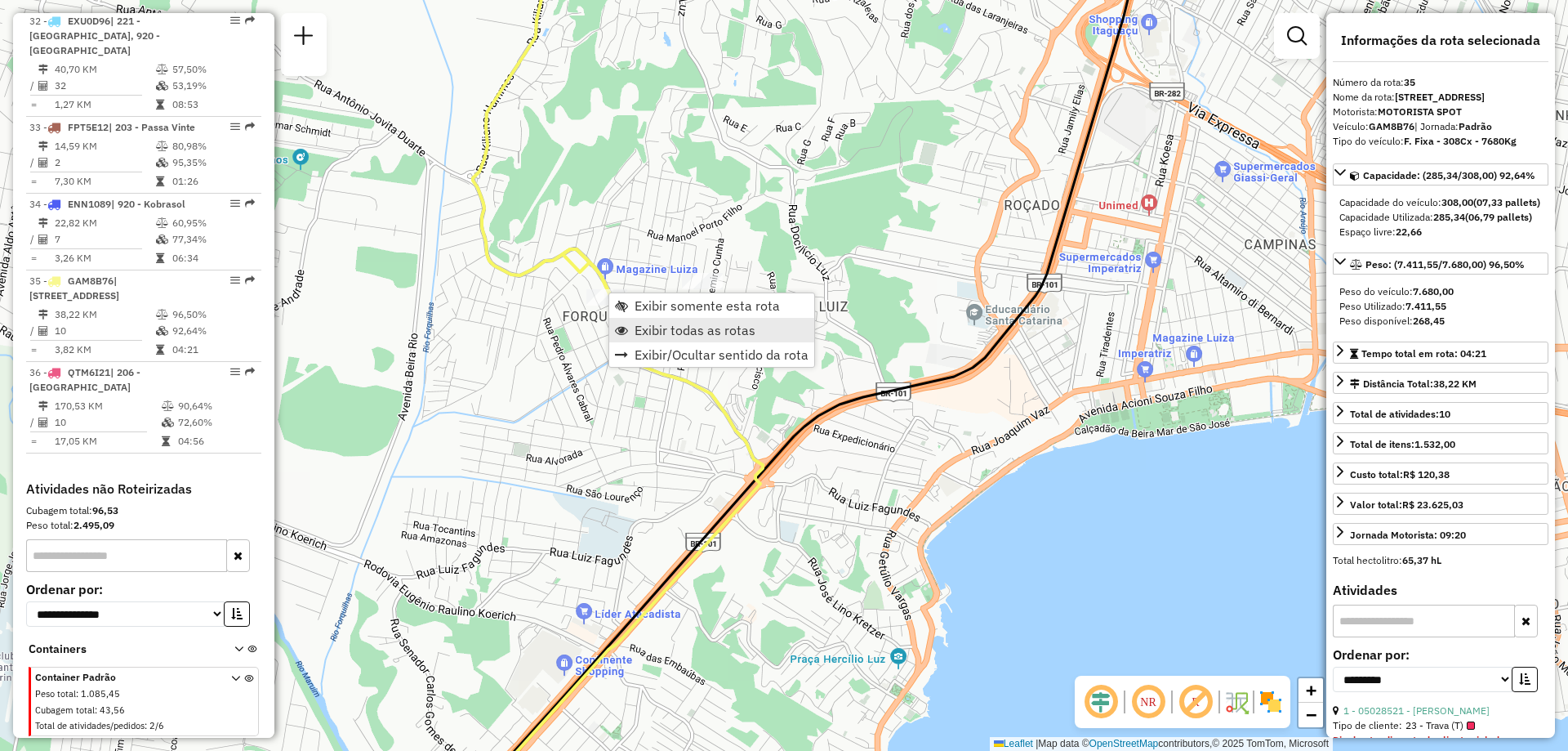
click at [668, 337] on span "Exibir todas as rotas" at bounding box center [695, 330] width 121 height 13
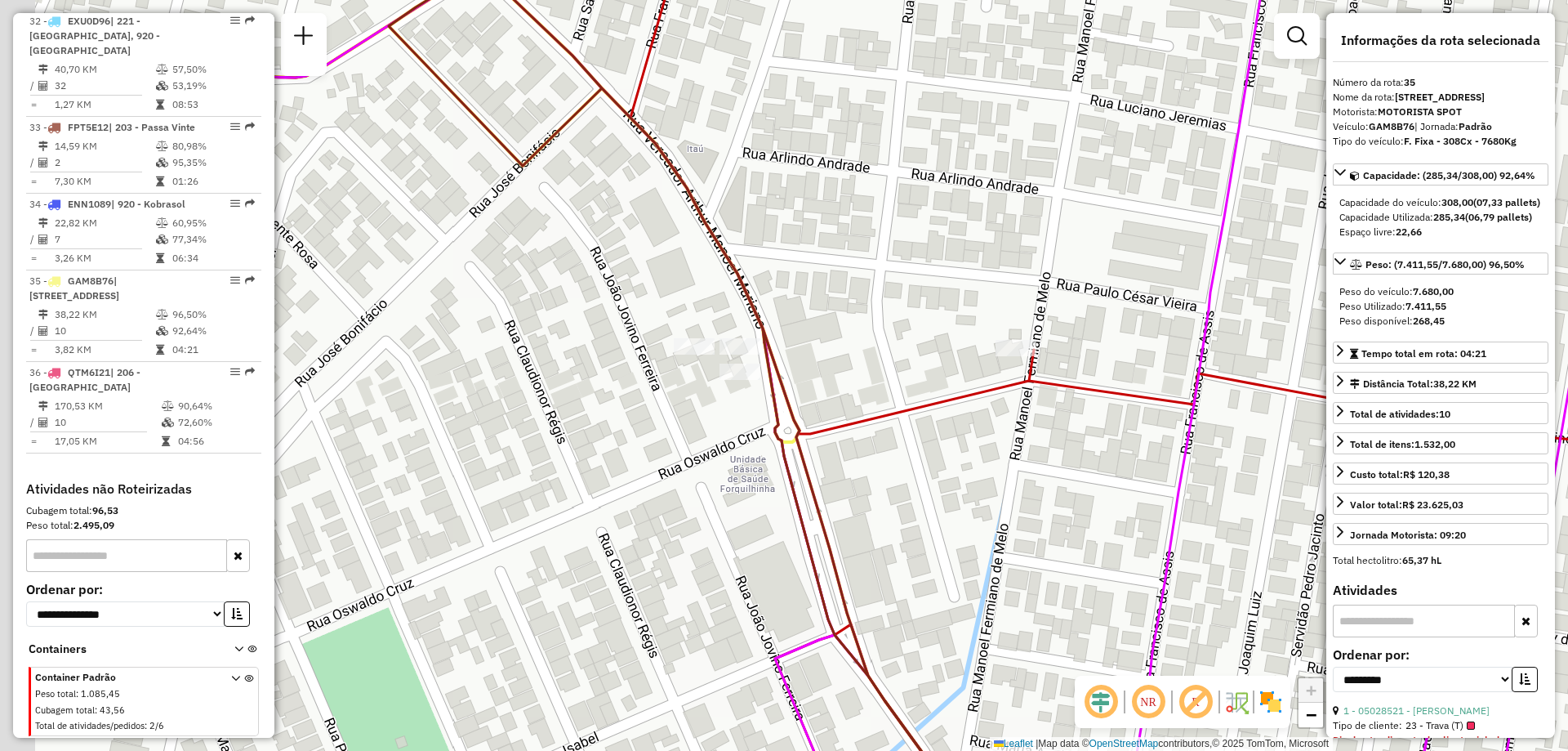
drag, startPoint x: 756, startPoint y: 356, endPoint x: 854, endPoint y: 397, distance: 106.2
click at [854, 397] on div "Janela de atendimento Grade de atendimento Capacidade Transportadoras Veículos …" at bounding box center [784, 376] width 1568 height 751
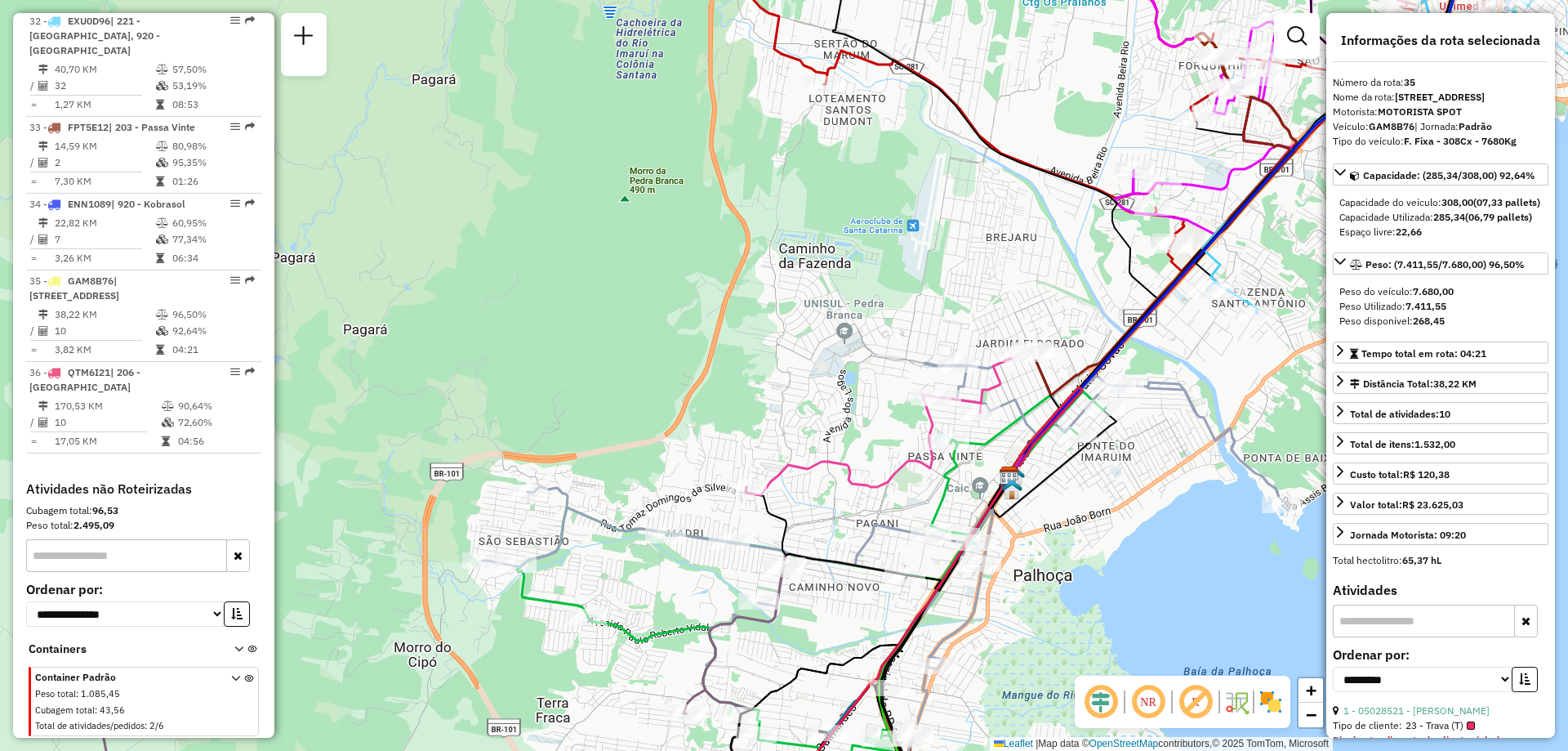
scroll to position [2580, 0]
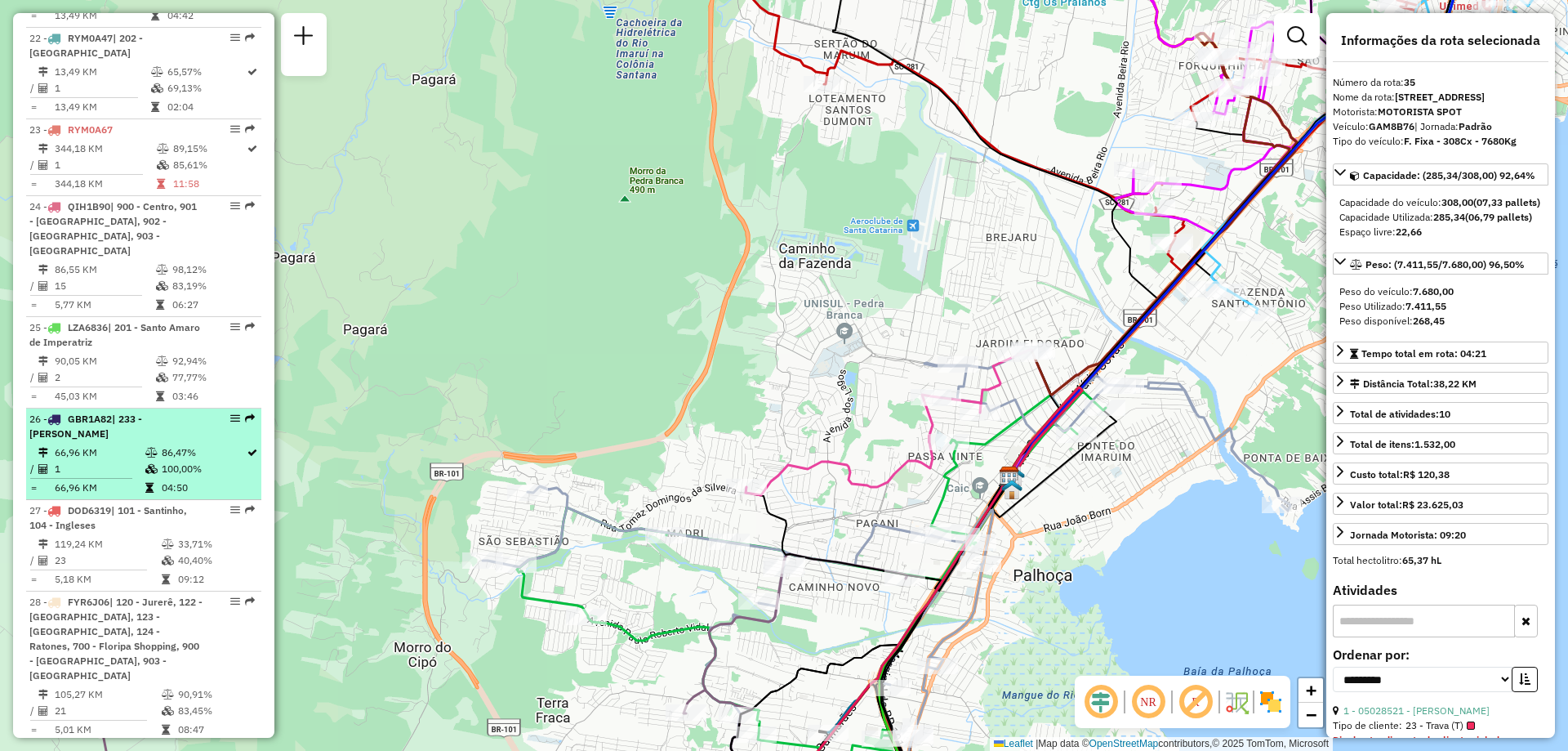
click at [231, 414] on em at bounding box center [235, 418] width 10 height 10
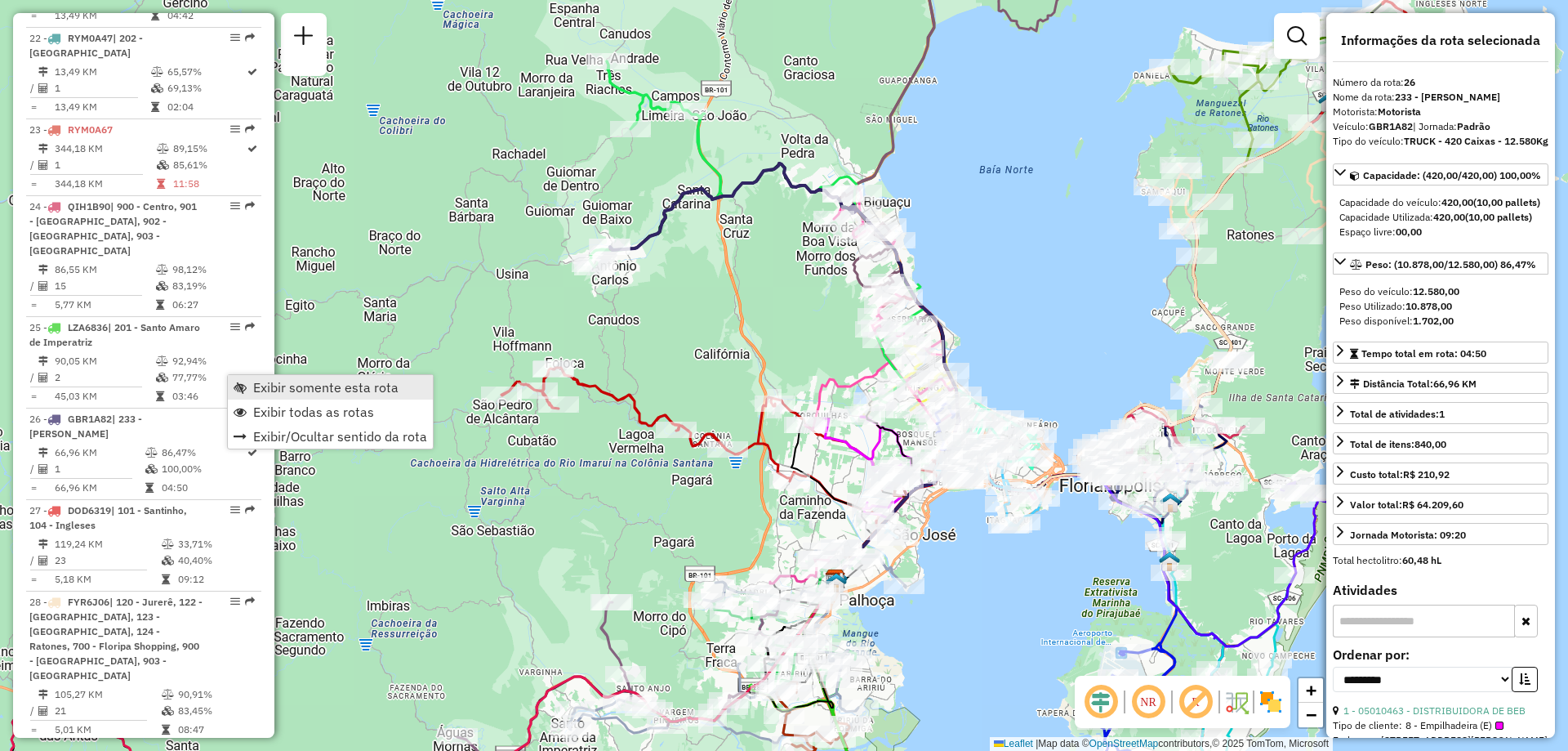
click at [305, 376] on link "Exibir somente esta rota" at bounding box center [330, 386] width 205 height 24
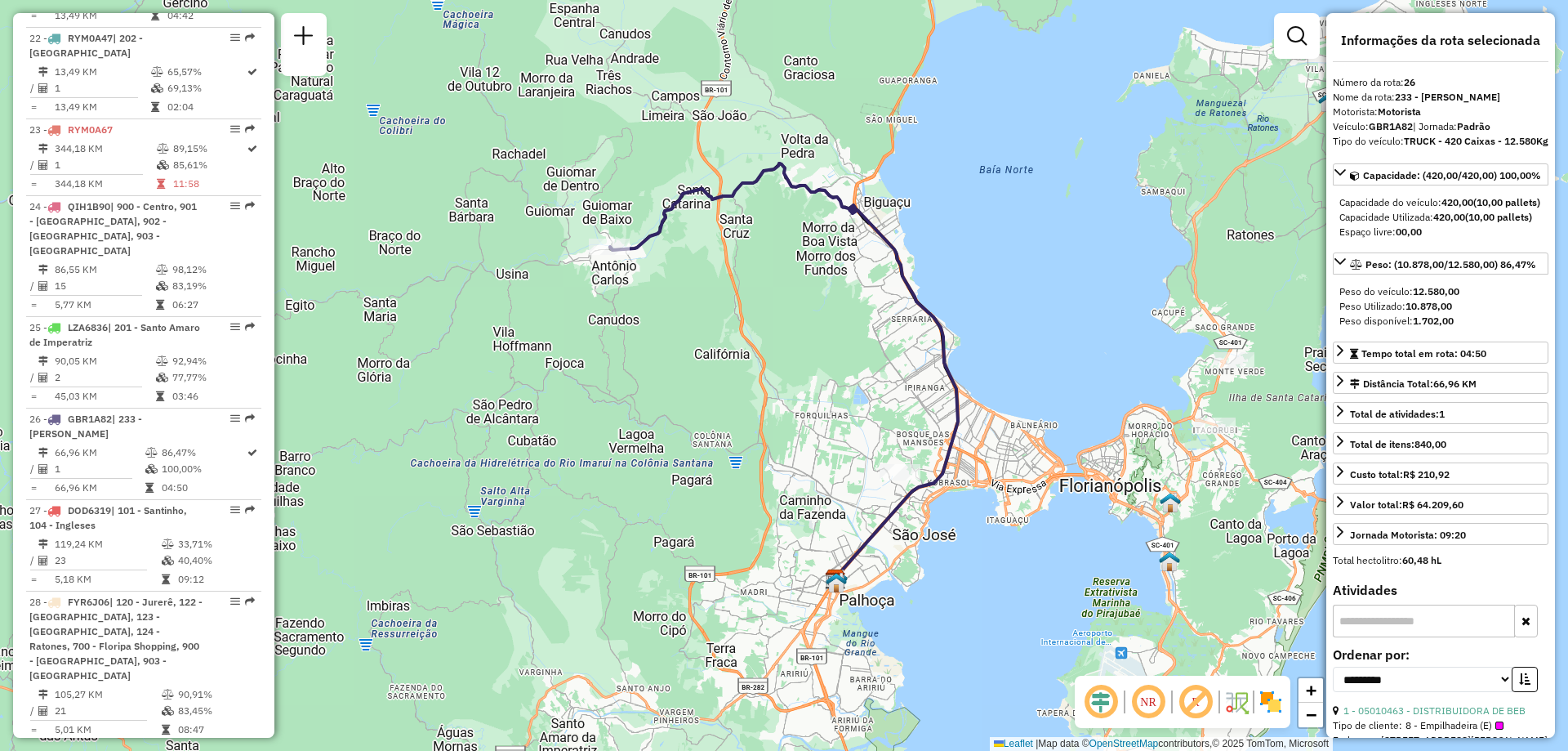
click at [655, 218] on icon at bounding box center [783, 372] width 348 height 416
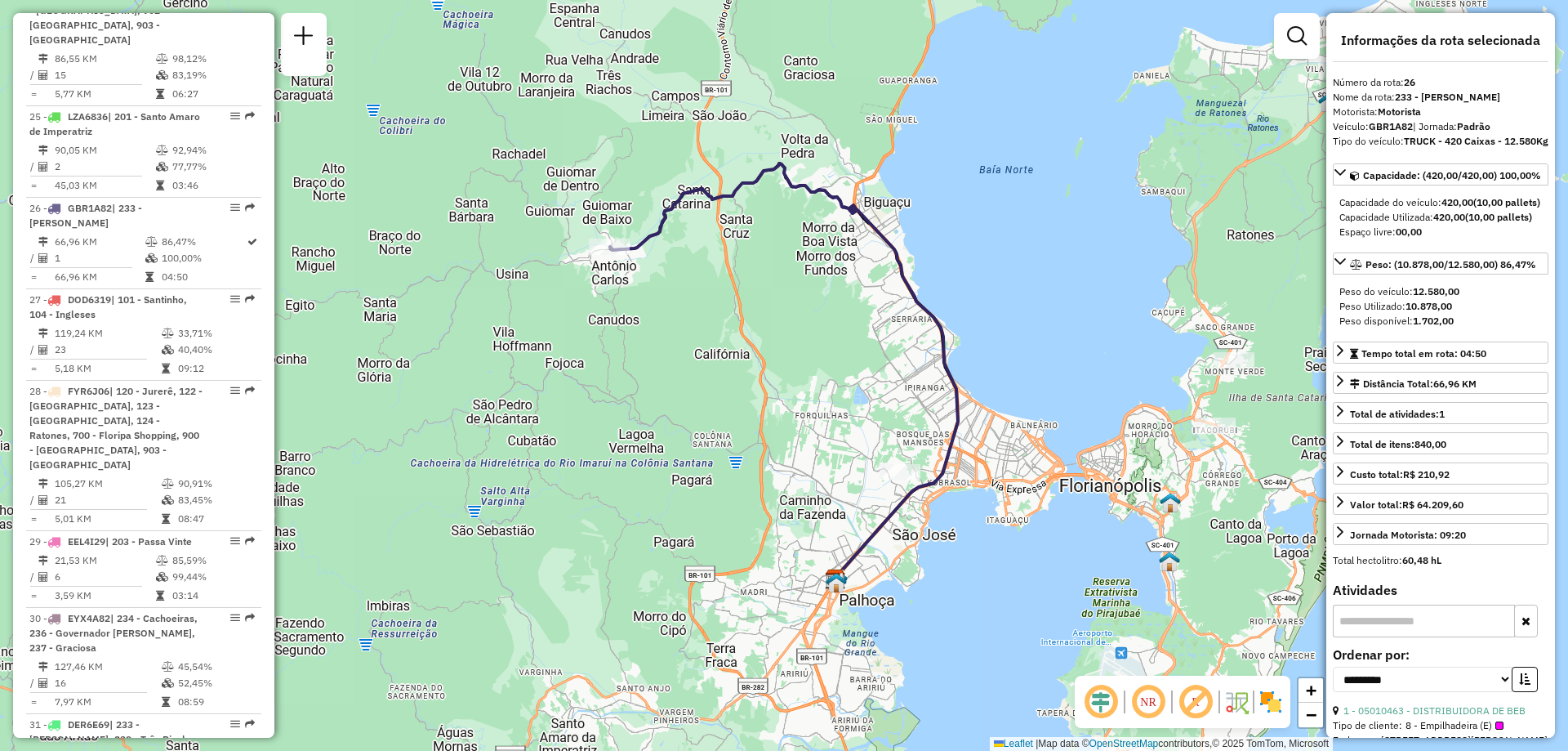
scroll to position [2931, 0]
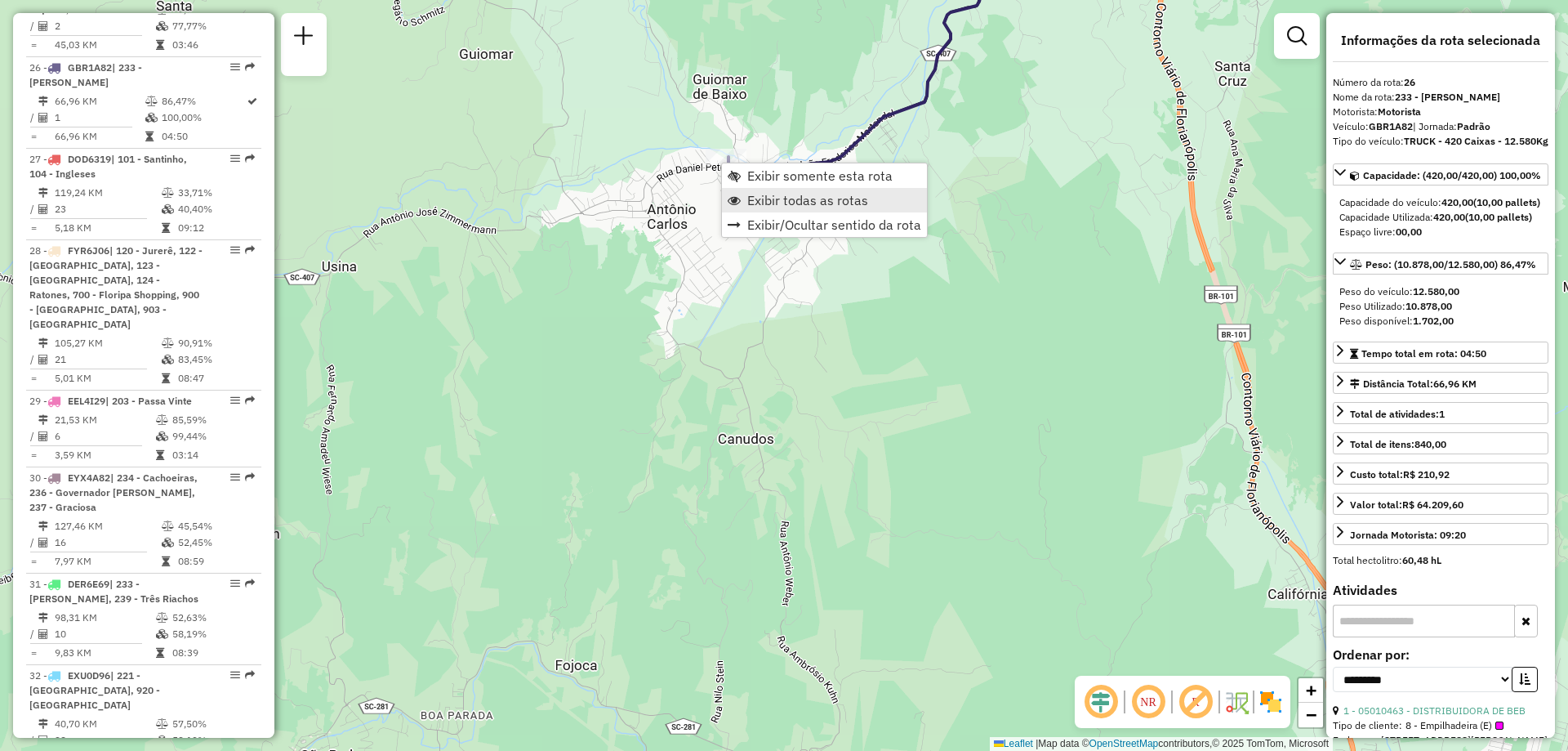
click at [825, 202] on span "Exibir todas as rotas" at bounding box center [808, 200] width 121 height 13
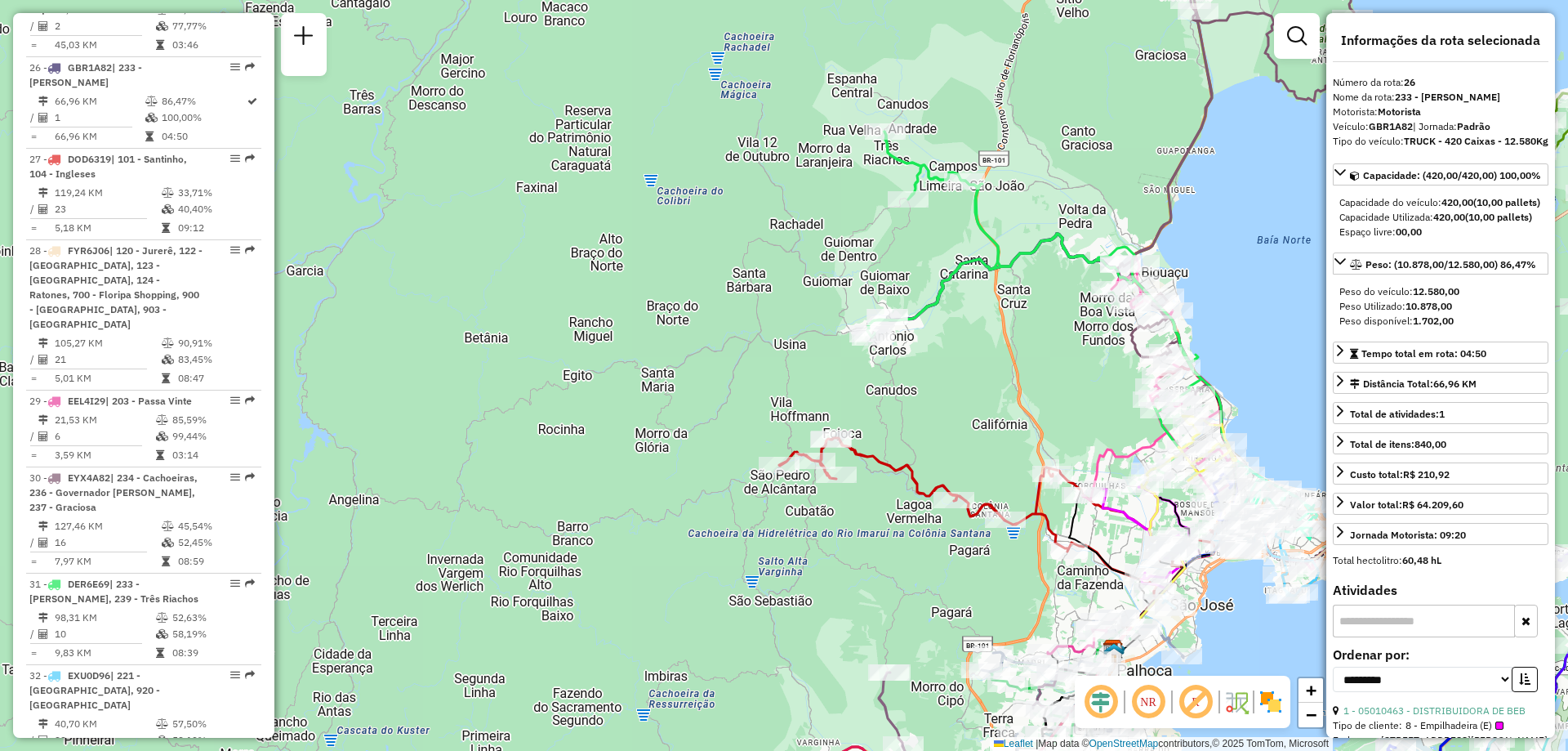
scroll to position [1272, 0]
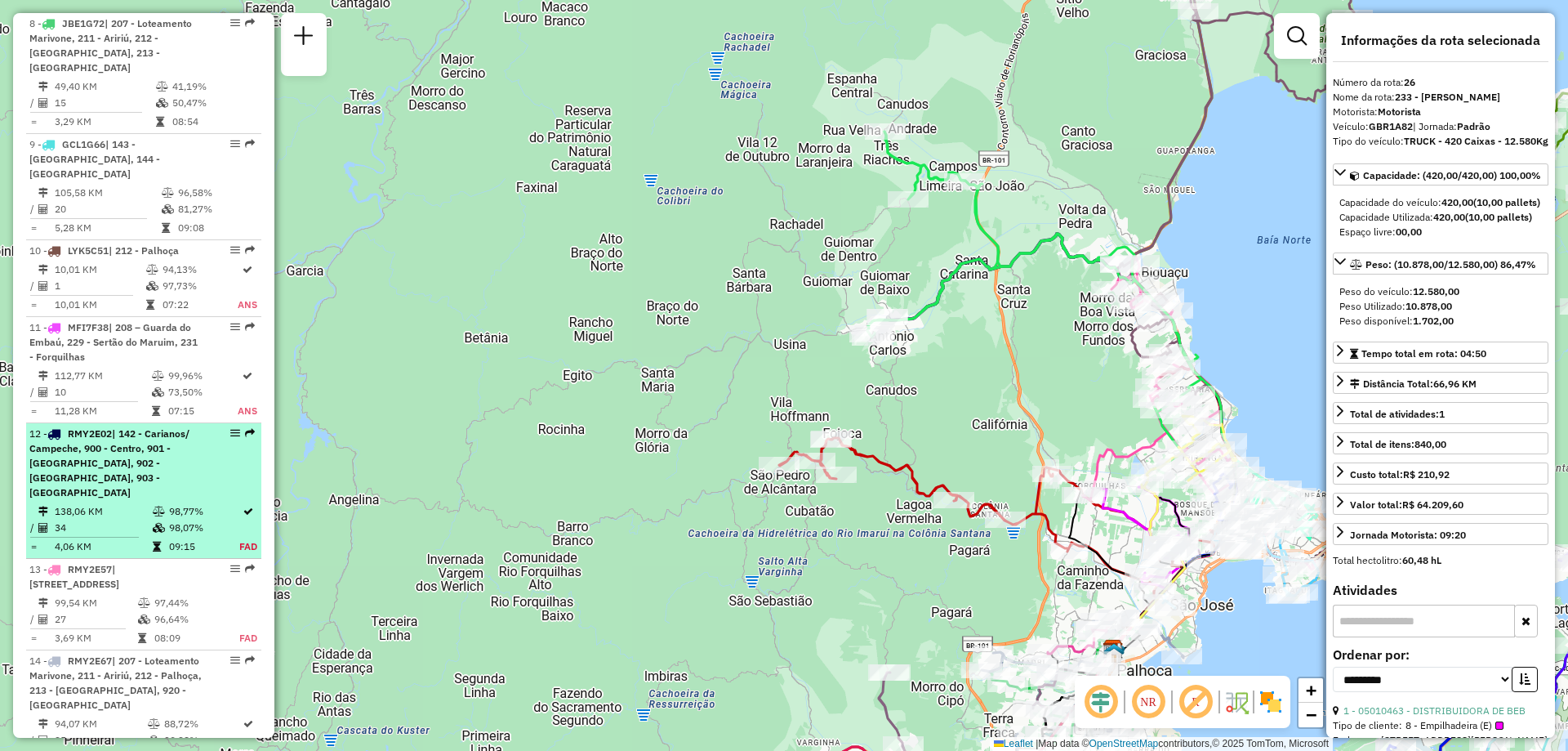
click at [231, 428] on em at bounding box center [235, 433] width 10 height 10
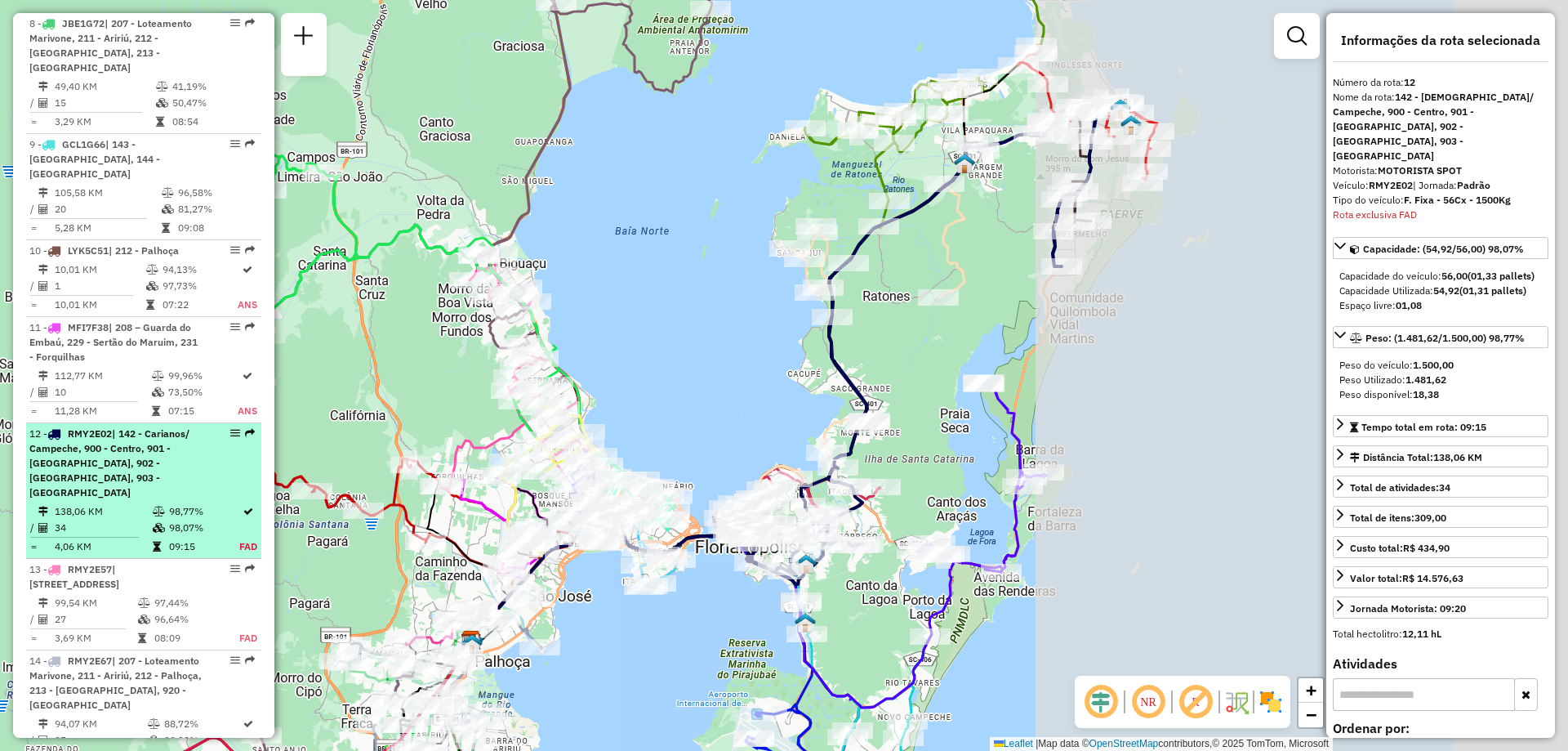
scroll to position [1623, 0]
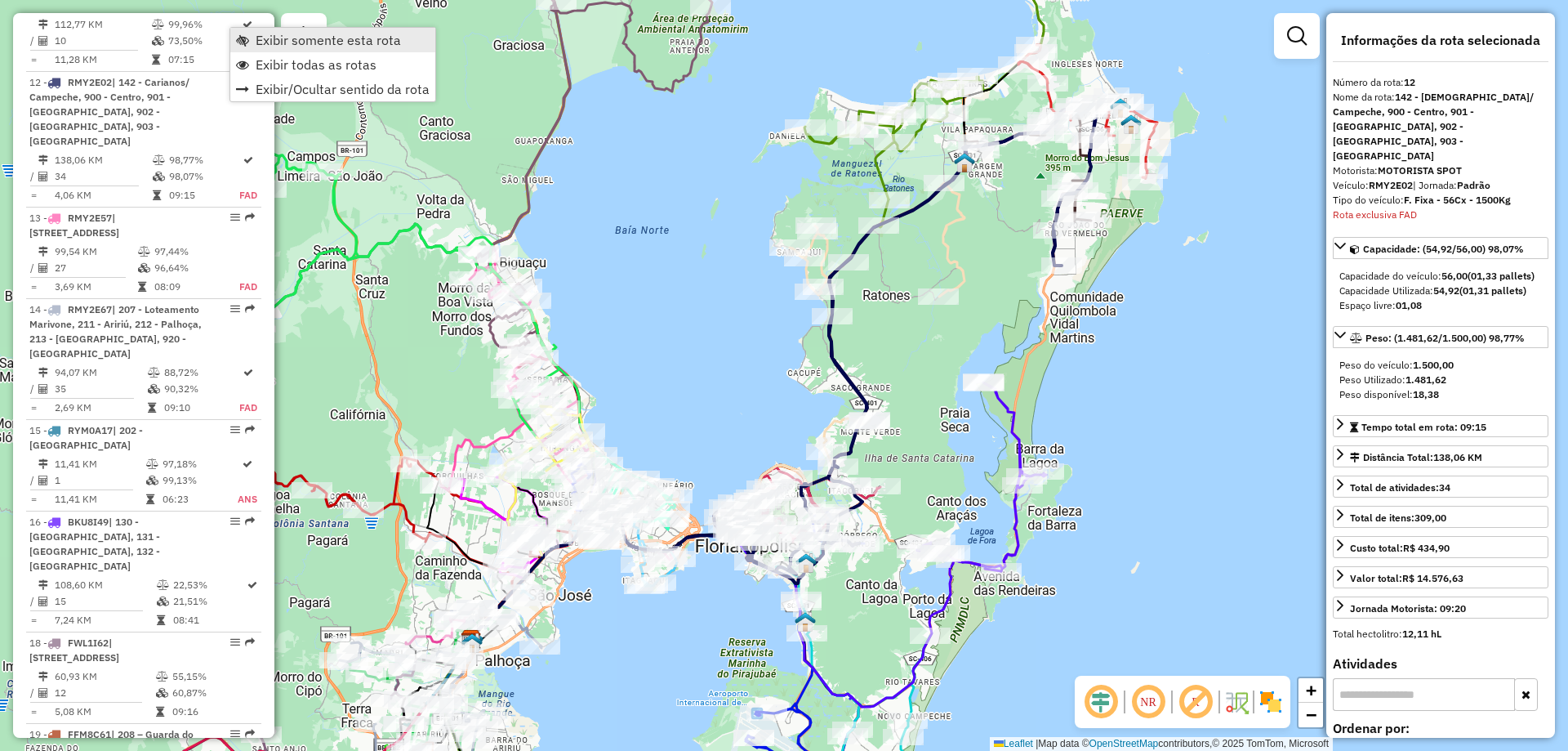
click at [325, 36] on span "Exibir somente esta rota" at bounding box center [328, 40] width 146 height 13
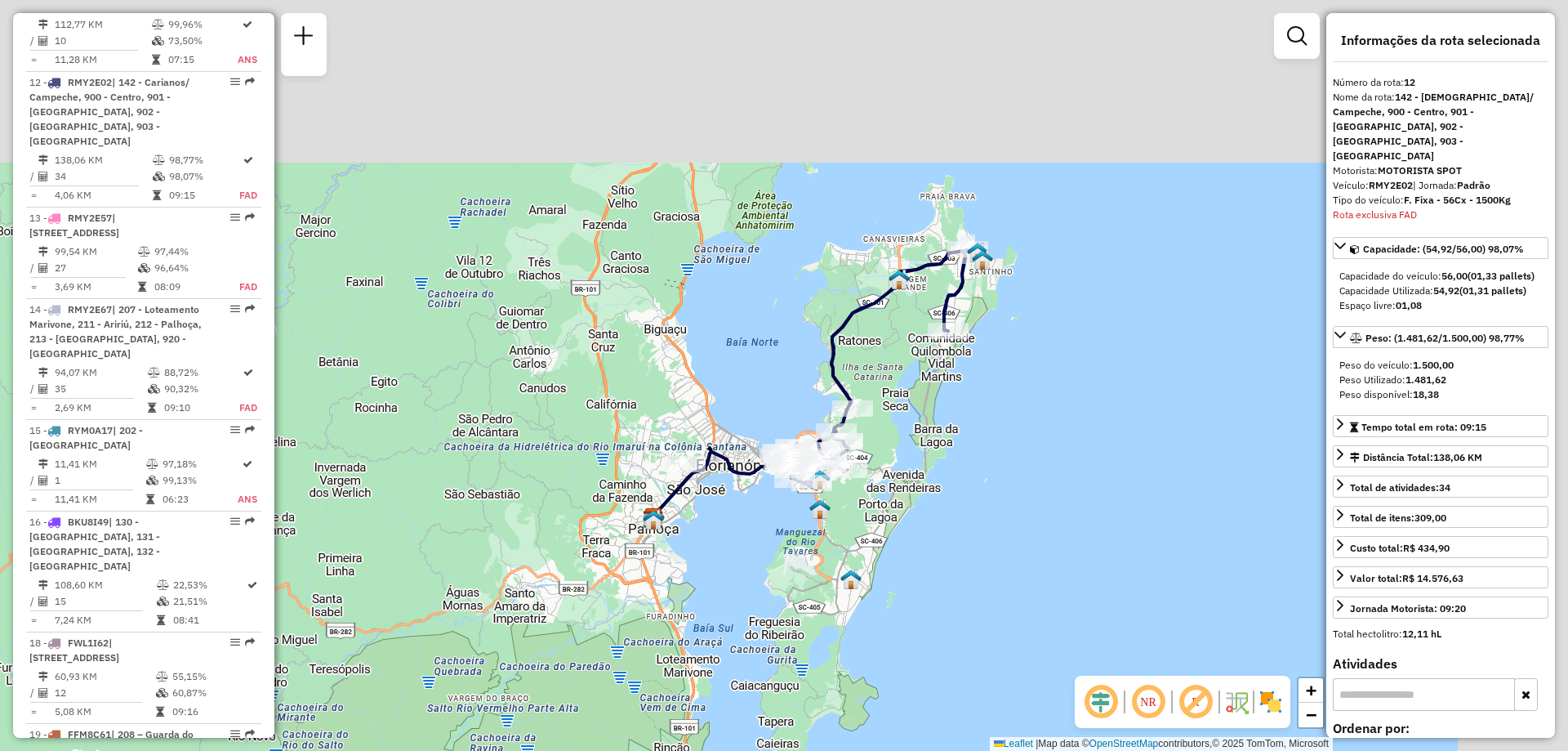
drag, startPoint x: 1244, startPoint y: 157, endPoint x: 929, endPoint y: 370, distance: 380.3
click at [929, 370] on div "Janela de atendimento Grade de atendimento Capacidade Transportadoras Veículos …" at bounding box center [784, 376] width 1568 height 751
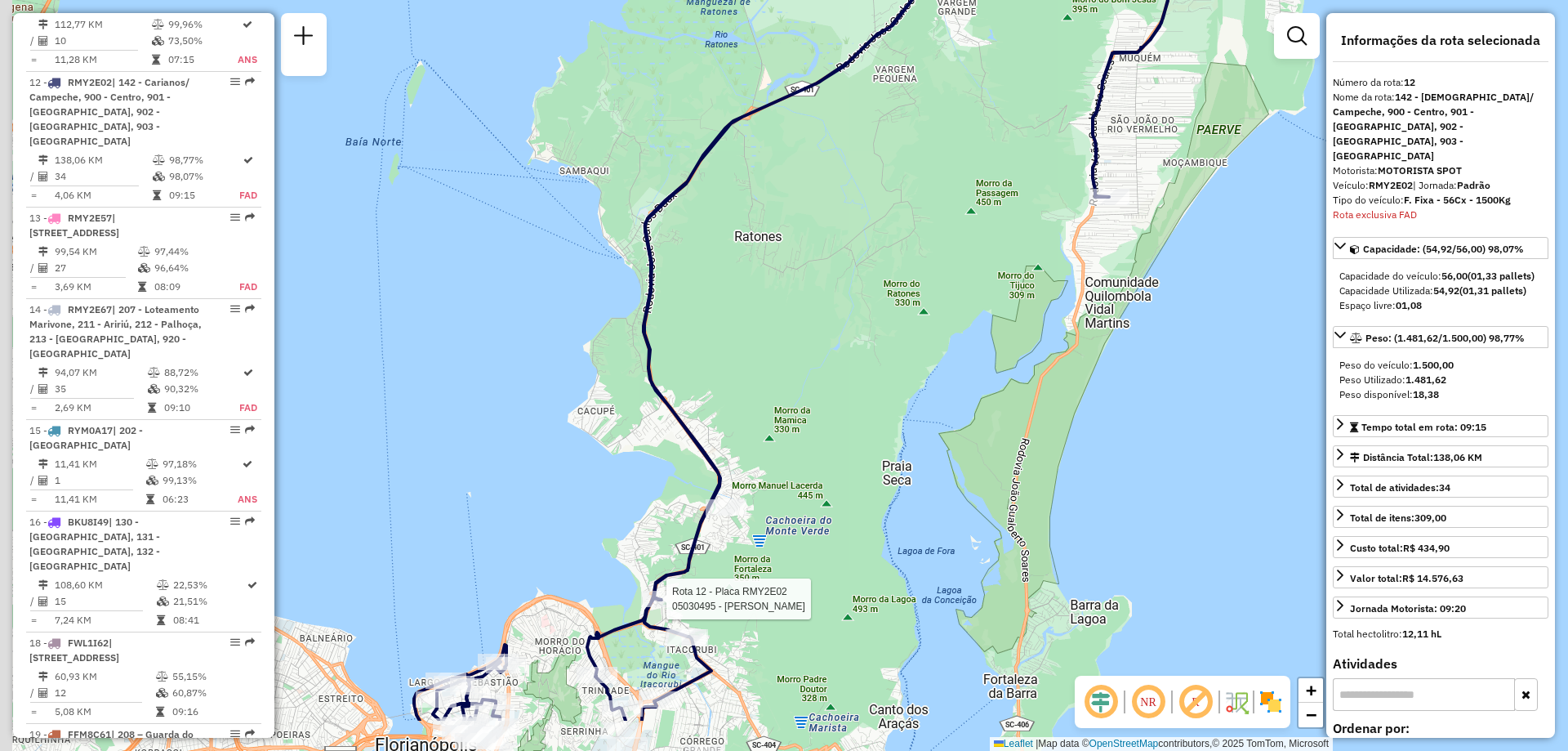
drag, startPoint x: 814, startPoint y: 526, endPoint x: 995, endPoint y: 400, distance: 220.5
click at [995, 400] on div "Rota 12 - Placa RMY2E02 05030495 - ARIEDINI BARBOSA Janela de atendimento Grade…" at bounding box center [784, 376] width 1568 height 751
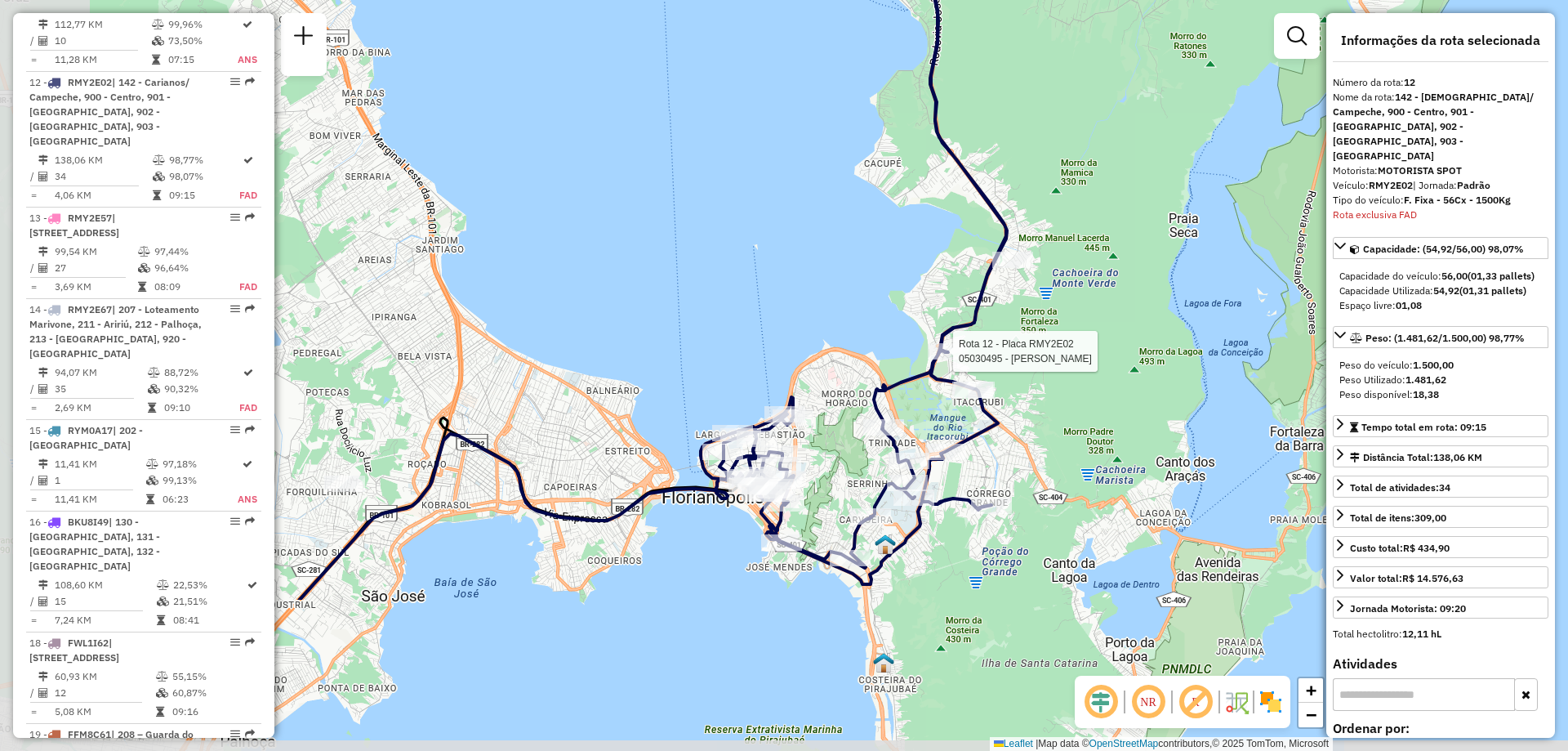
drag, startPoint x: 857, startPoint y: 589, endPoint x: 1110, endPoint y: 376, distance: 330.7
click at [1110, 376] on div "Rota 12 - Placa RMY2E02 05030495 - ARIEDINI BARBOSA Janela de atendimento Grade…" at bounding box center [784, 376] width 1568 height 751
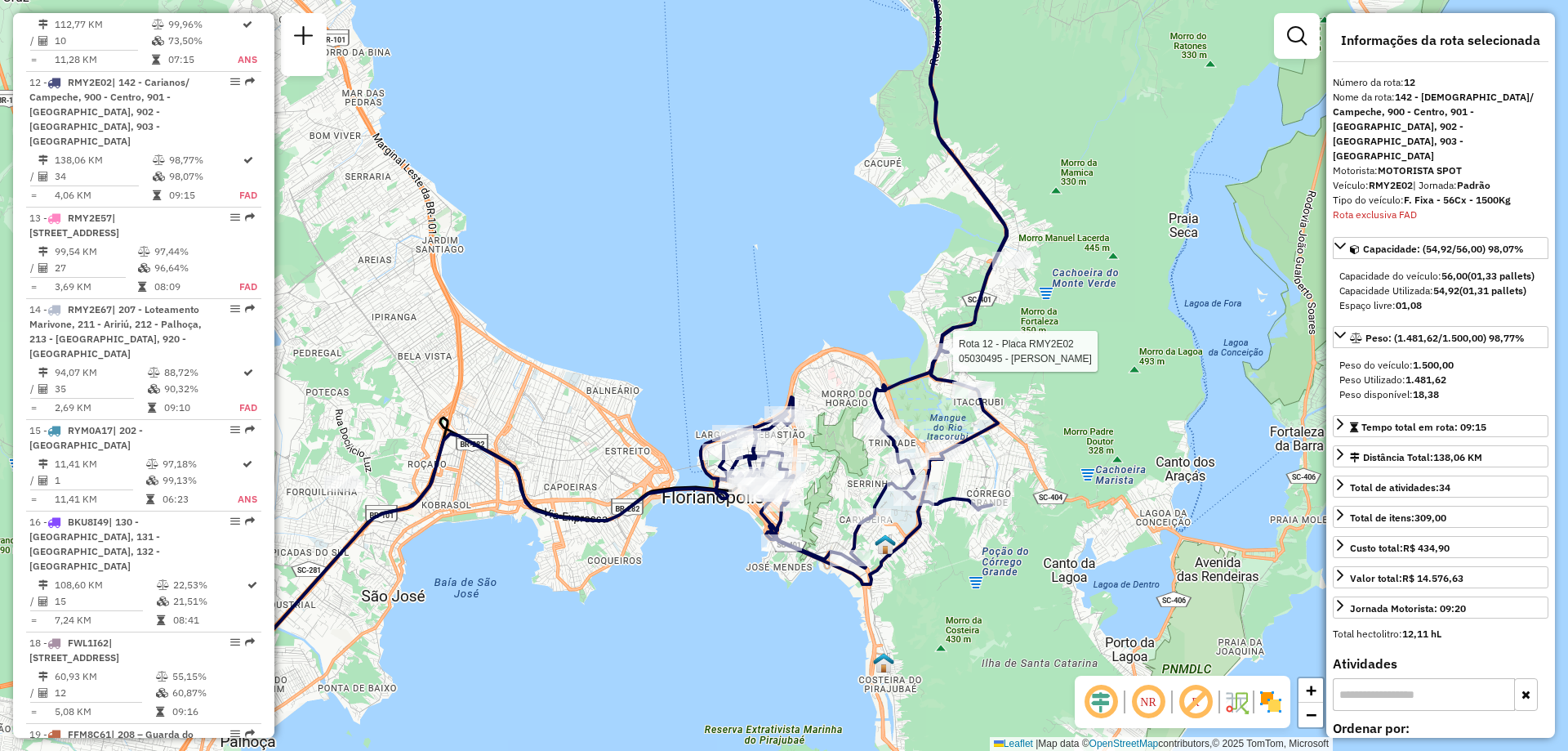
click at [751, 621] on div "Rota 12 - Placa RMY2E02 05030495 - ARIEDINI BARBOSA Janela de atendimento Grade…" at bounding box center [784, 376] width 1568 height 751
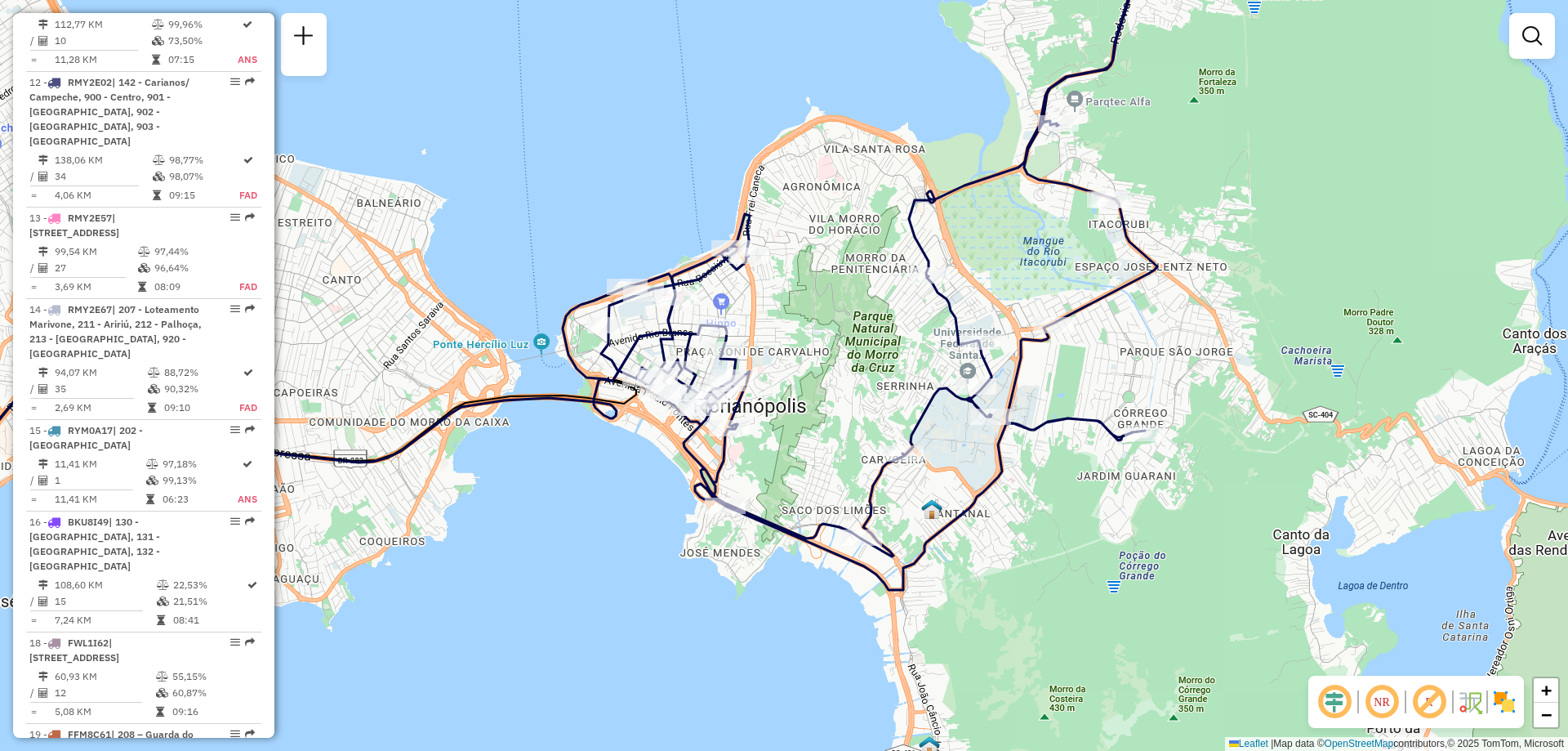
click at [1384, 711] on em at bounding box center [1381, 701] width 39 height 39
click at [1379, 708] on em at bounding box center [1381, 701] width 39 height 39
